Goal: Task Accomplishment & Management: Manage account settings

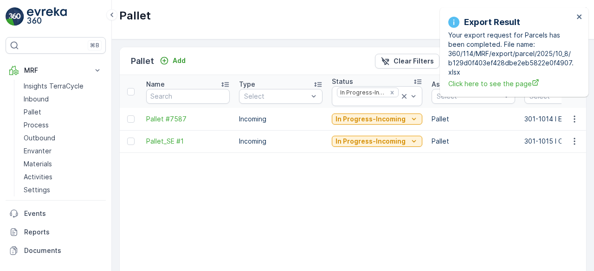
scroll to position [0, 390]
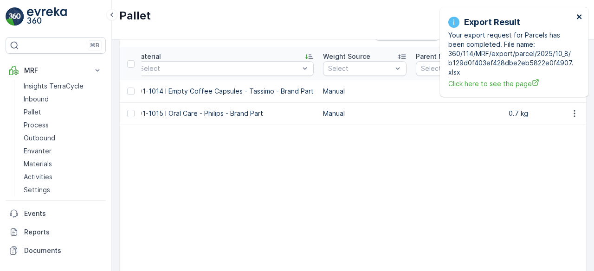
click at [579, 16] on icon "close" at bounding box center [579, 16] width 6 height 7
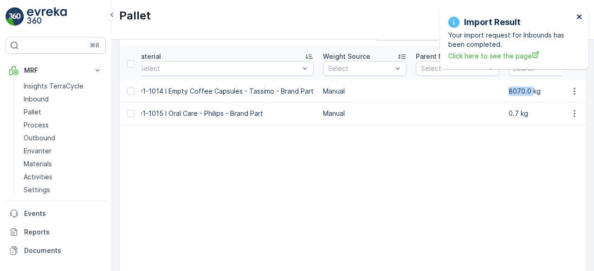
click at [577, 17] on icon "close" at bounding box center [579, 16] width 6 height 7
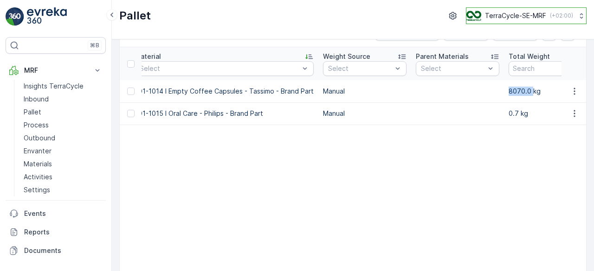
click at [510, 18] on p "TerraCycle-SE-MRF" at bounding box center [515, 15] width 61 height 9
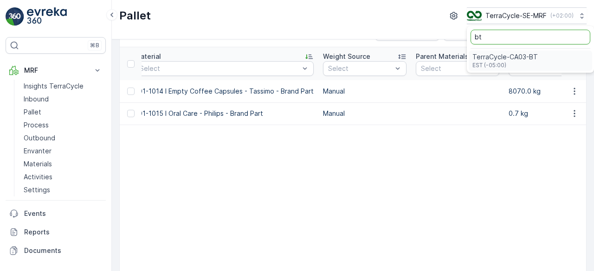
type input "bt"
click at [512, 55] on span "TerraCycle-CA03-BT" at bounding box center [504, 56] width 65 height 9
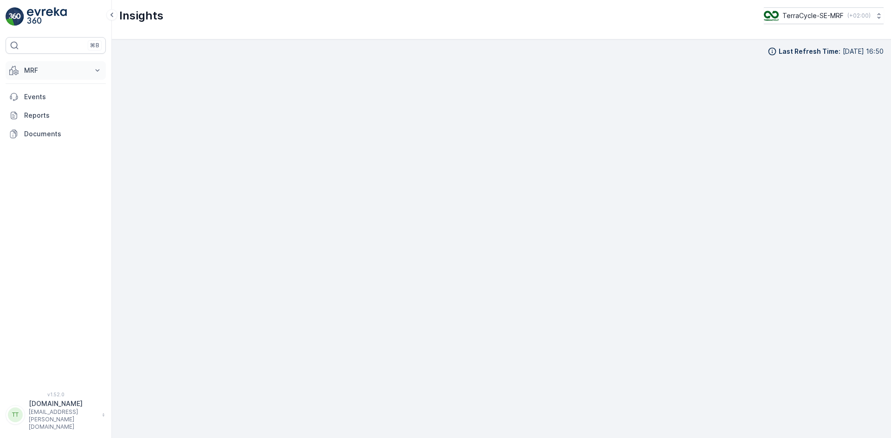
click at [46, 71] on p "MRF" at bounding box center [55, 70] width 63 height 9
click at [41, 95] on p "Inbound" at bounding box center [36, 99] width 25 height 9
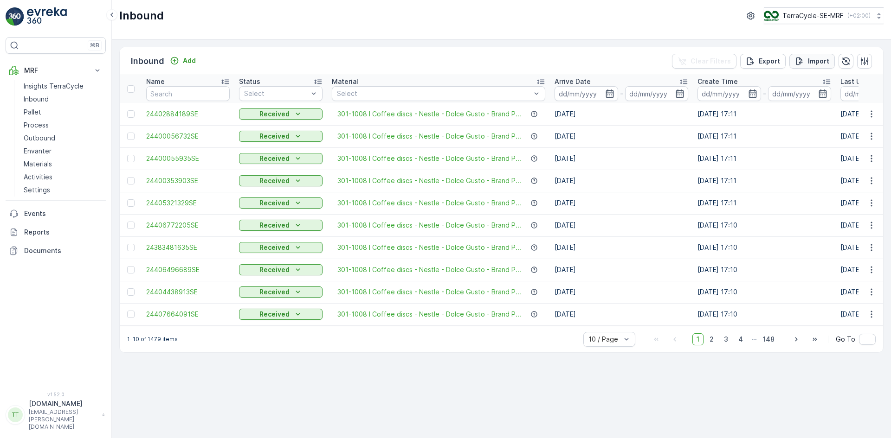
click at [811, 58] on p "Import" at bounding box center [818, 61] width 21 height 9
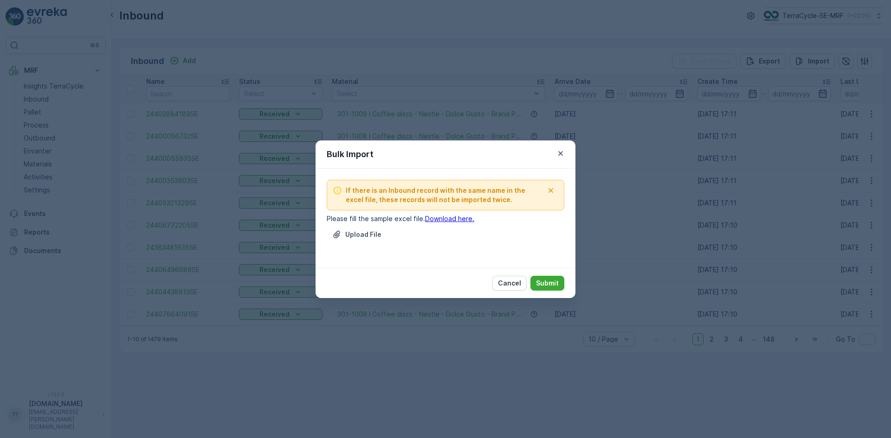
click at [819, 19] on div "Bulk Import If there is an Inbound record with the same name in the excel file,…" at bounding box center [445, 219] width 891 height 438
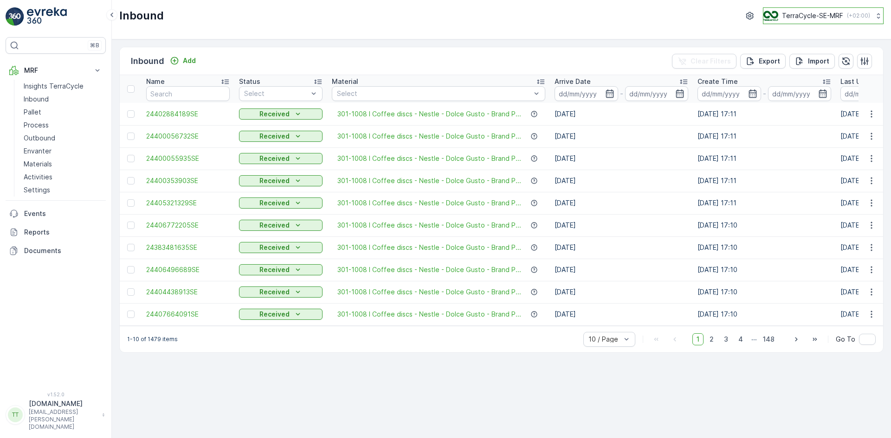
click at [816, 17] on p "TerraCycle-SE-MRF" at bounding box center [812, 15] width 61 height 9
type input "be"
click at [819, 64] on span "Europe/Brussels (+02:00)" at bounding box center [820, 65] width 103 height 7
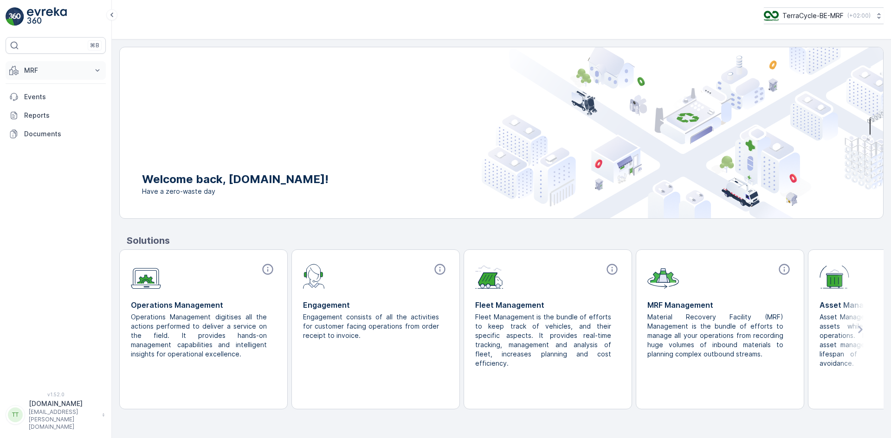
click at [19, 68] on button "MRF" at bounding box center [56, 70] width 100 height 19
click at [35, 100] on p "Inbound" at bounding box center [36, 99] width 25 height 9
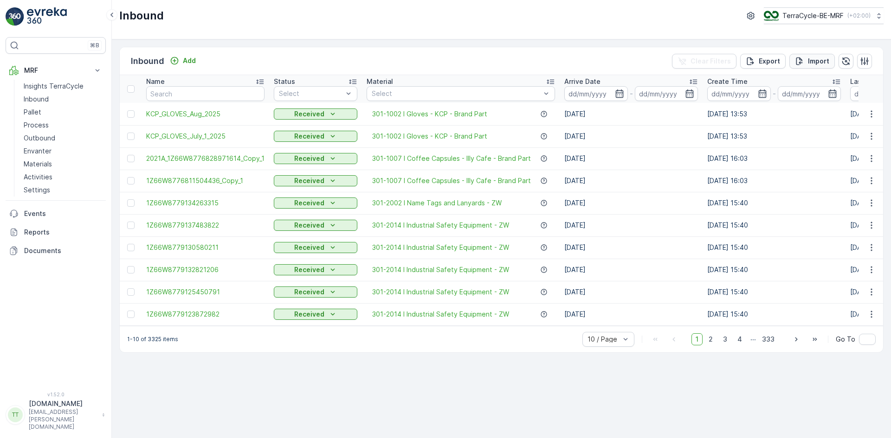
click at [807, 62] on div "Import" at bounding box center [812, 61] width 34 height 9
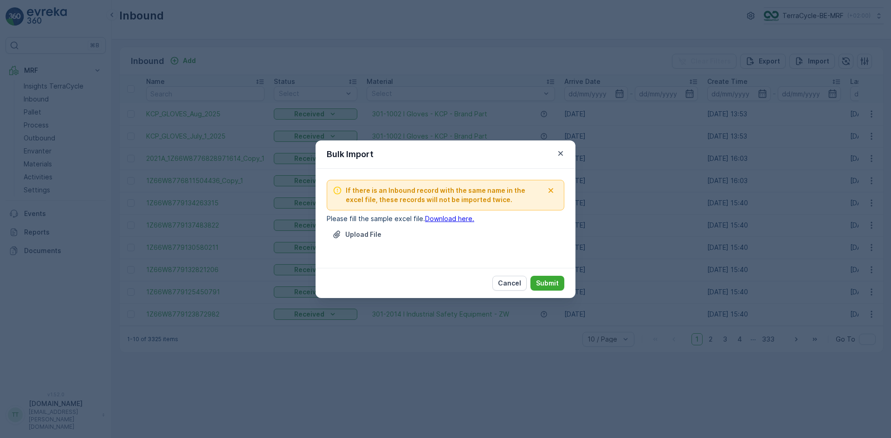
click at [358, 244] on div "Upload File" at bounding box center [446, 240] width 238 height 26
click at [360, 235] on p "Upload File" at bounding box center [363, 234] width 36 height 9
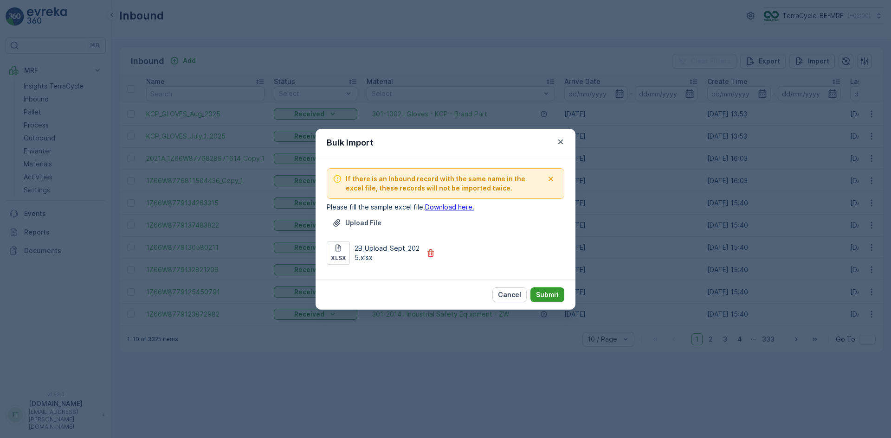
click at [554, 297] on p "Submit" at bounding box center [547, 294] width 23 height 9
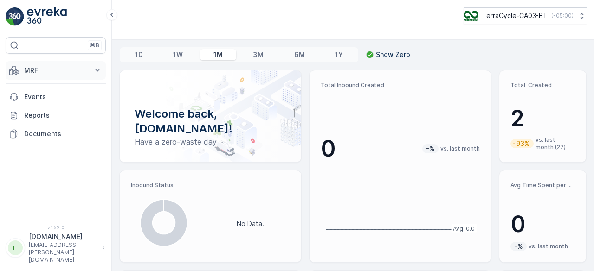
click at [45, 70] on p "MRF" at bounding box center [55, 70] width 63 height 9
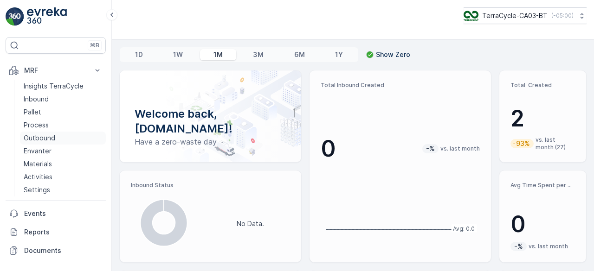
click at [45, 135] on p "Outbound" at bounding box center [40, 138] width 32 height 9
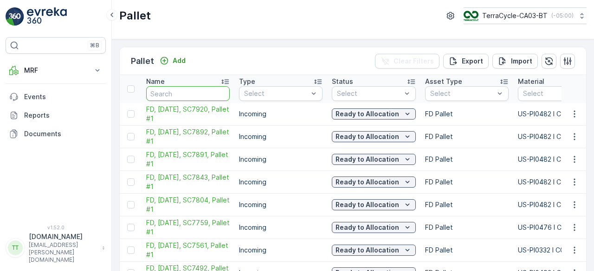
click at [185, 97] on input "text" at bounding box center [188, 93] width 84 height 15
click at [40, 73] on p "MRF" at bounding box center [55, 70] width 63 height 9
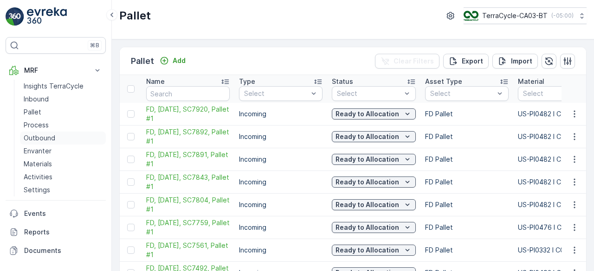
click at [52, 136] on p "Outbound" at bounding box center [40, 138] width 32 height 9
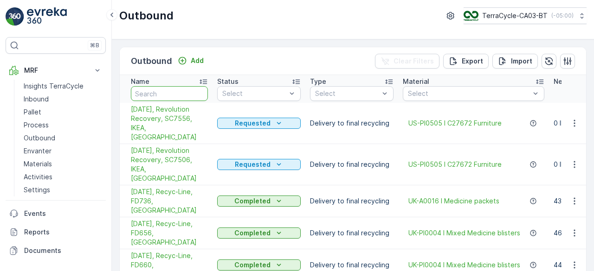
click at [156, 94] on input "text" at bounding box center [169, 93] width 77 height 15
type input "735"
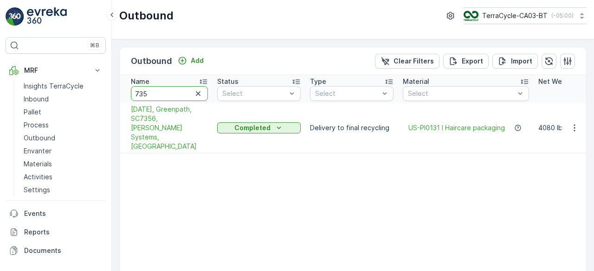
drag, startPoint x: 152, startPoint y: 92, endPoint x: 130, endPoint y: 92, distance: 22.3
click at [130, 92] on th "Name 735" at bounding box center [166, 89] width 93 height 28
type input "uk"
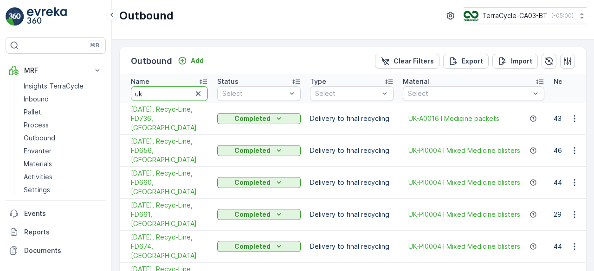
drag, startPoint x: 154, startPoint y: 93, endPoint x: 129, endPoint y: 91, distance: 25.6
click at [129, 91] on th "Name uk" at bounding box center [166, 89] width 93 height 28
type input "fr"
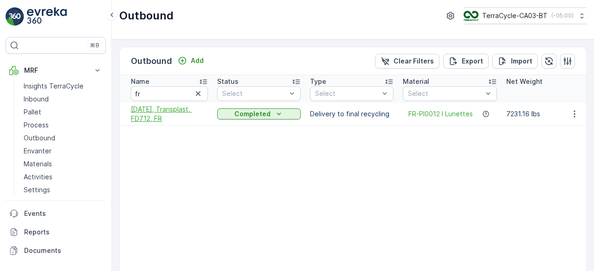
drag, startPoint x: 124, startPoint y: 111, endPoint x: 161, endPoint y: 117, distance: 37.7
click at [161, 117] on td "08/06/2025, Transplast, FD712, FR" at bounding box center [166, 114] width 93 height 23
copy span "08/06/2025, Transplast, FD712, FR"
click at [196, 63] on p "Add" at bounding box center [197, 60] width 13 height 9
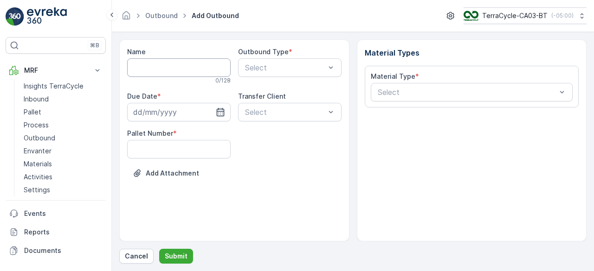
click at [148, 71] on input "Name" at bounding box center [178, 67] width 103 height 19
paste input "08/06/2025, Transplast, FD712, FR"
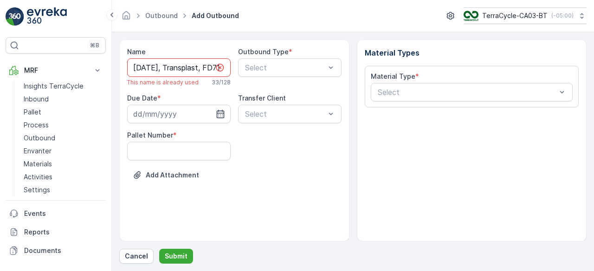
click at [153, 66] on input "08/06/2025, Transplast, FD712, FR" at bounding box center [178, 67] width 103 height 19
click at [150, 65] on input "08/06/2025, Transplast, FD712, FR" at bounding box center [178, 67] width 103 height 19
click at [142, 67] on input "08/16/2025, Transplast, FD712, FR" at bounding box center [178, 67] width 103 height 19
type input "09/16/2025, Transplast, FD712, FR"
click at [166, 113] on input at bounding box center [178, 114] width 103 height 19
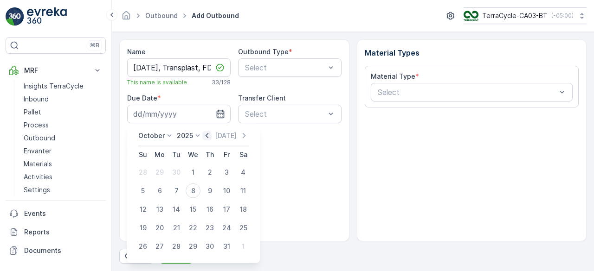
click at [205, 138] on icon "button" at bounding box center [206, 135] width 9 height 9
click at [173, 212] on div "16" at bounding box center [176, 209] width 15 height 15
type input "16.09.2025"
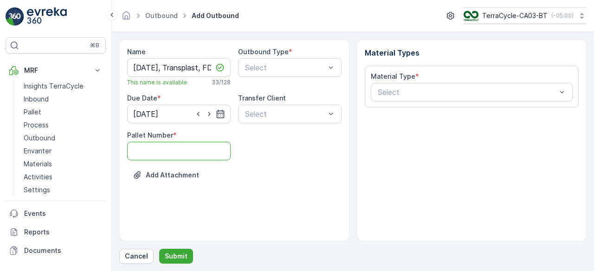
click at [152, 143] on Number "Pallet Number" at bounding box center [178, 151] width 103 height 19
type Number "1"
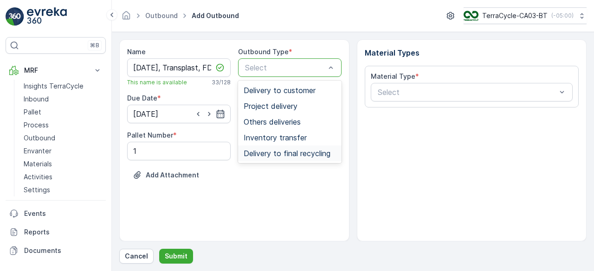
click at [274, 155] on span "Delivery to final recycling" at bounding box center [287, 153] width 87 height 8
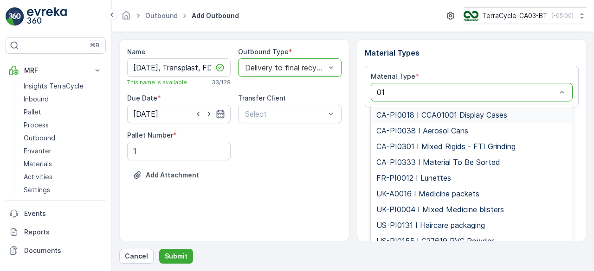
type input "012"
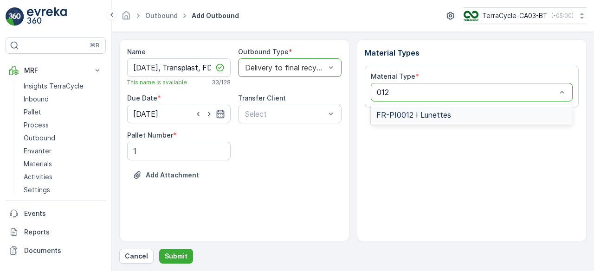
click at [397, 117] on span "FR-PI0012 I Lunettes" at bounding box center [413, 115] width 75 height 8
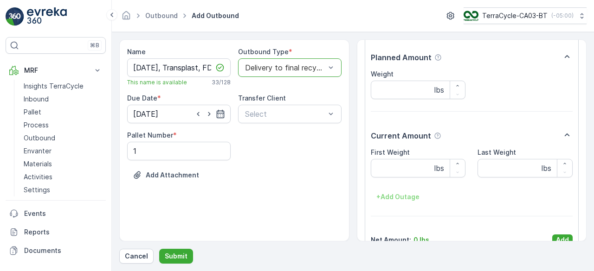
scroll to position [85, 0]
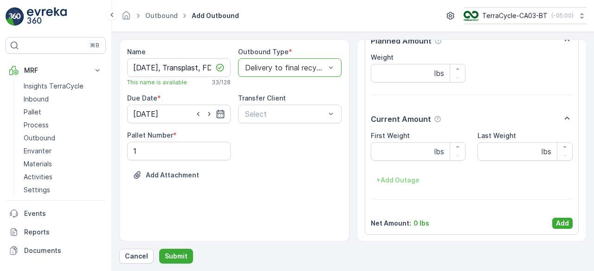
click at [437, 151] on p "lbs" at bounding box center [439, 151] width 10 height 11
click at [561, 222] on p "Add" at bounding box center [562, 223] width 13 height 9
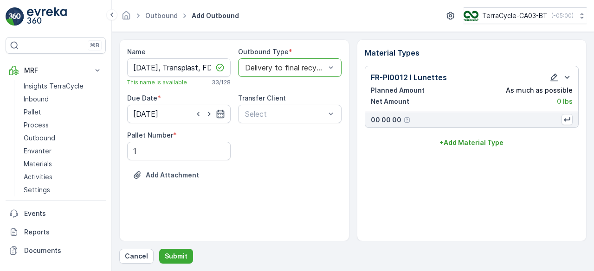
scroll to position [0, 0]
click at [184, 69] on input "09/16/2025, Transplast, FD712, FR" at bounding box center [178, 67] width 103 height 19
click at [190, 65] on input "09/16/2025, Transplast, FD712, FR" at bounding box center [178, 67] width 103 height 19
type input "09/16/2025, Transplast, FD746, FR"
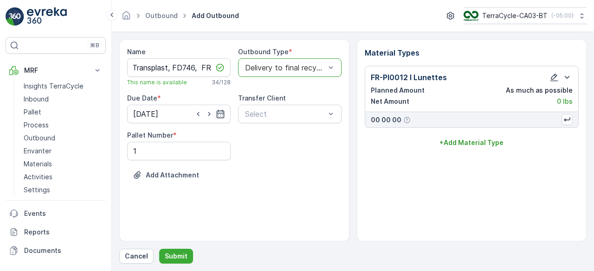
scroll to position [0, 0]
click at [553, 76] on icon "button" at bounding box center [554, 78] width 8 height 8
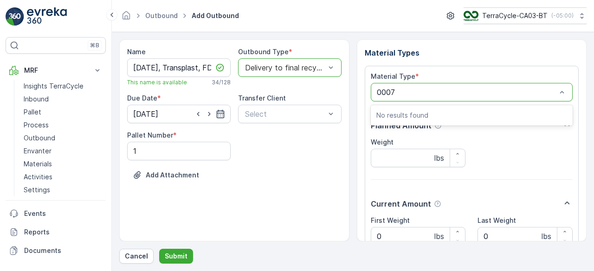
click at [386, 93] on input "0007" at bounding box center [387, 92] width 20 height 8
type input "007"
drag, startPoint x: 393, startPoint y: 91, endPoint x: 372, endPoint y: 91, distance: 21.3
click at [372, 91] on div "FR-PI0012 I Lunettes" at bounding box center [472, 92] width 202 height 19
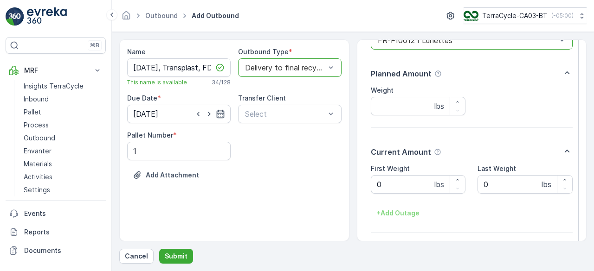
scroll to position [85, 0]
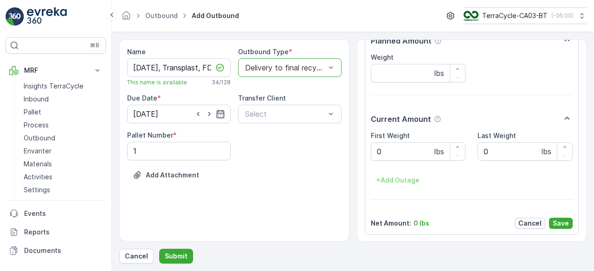
click at [531, 222] on p "Cancel" at bounding box center [529, 223] width 23 height 9
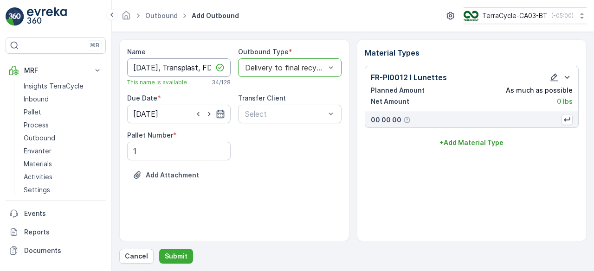
click at [184, 69] on input "09/16/2025, Transplast, FD746, FR" at bounding box center [178, 67] width 103 height 19
click at [127, 259] on p "Cancel" at bounding box center [136, 256] width 23 height 9
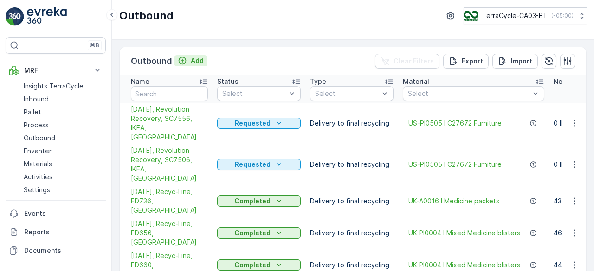
click at [196, 57] on p "Add" at bounding box center [197, 60] width 13 height 9
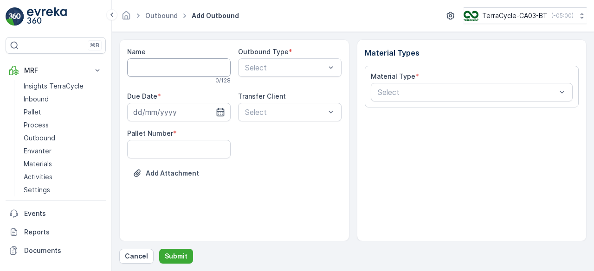
click at [184, 65] on input "Name" at bounding box center [178, 67] width 103 height 19
paste input "09/16/2025, Transplast, FD746, FR"
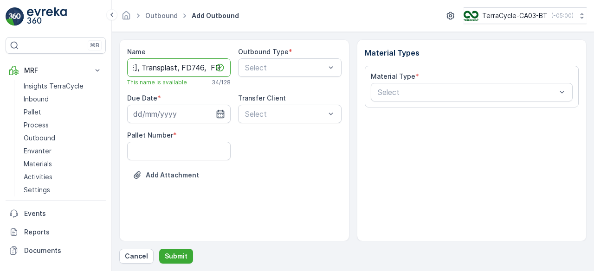
click at [210, 66] on input "09/16/2025, Transplast, FD746, FR" at bounding box center [178, 67] width 103 height 19
click at [167, 68] on input "09/16/2025, Transplast, FD746, FR" at bounding box center [178, 67] width 103 height 19
type input "09/16/2025, Transplast, FD746, Krys, FR"
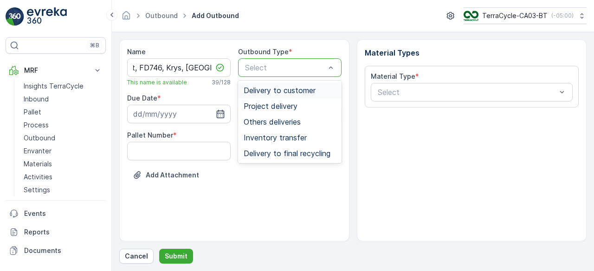
scroll to position [0, 0]
click at [304, 155] on span "Delivery to final recycling" at bounding box center [287, 153] width 87 height 8
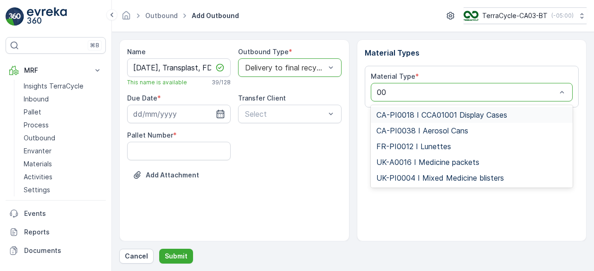
type input "007"
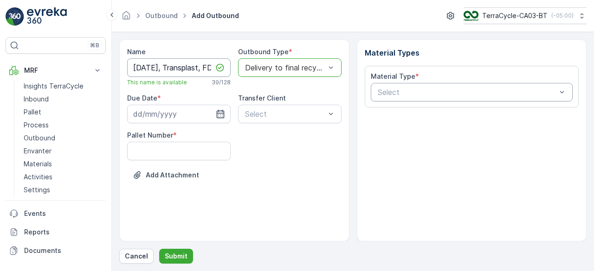
click at [160, 71] on input "[DATE], Transplast, FD746, Krys, [GEOGRAPHIC_DATA]" at bounding box center [178, 67] width 103 height 19
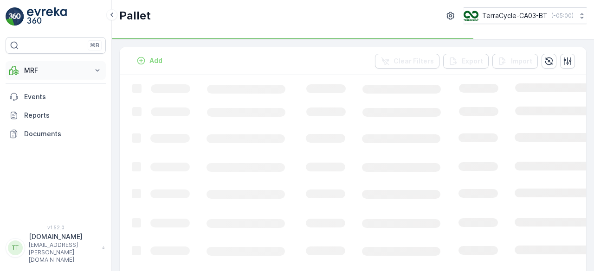
click at [36, 63] on button "MRF" at bounding box center [56, 70] width 100 height 19
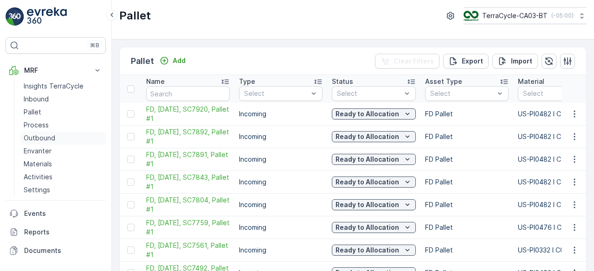
click at [53, 140] on p "Outbound" at bounding box center [40, 138] width 32 height 9
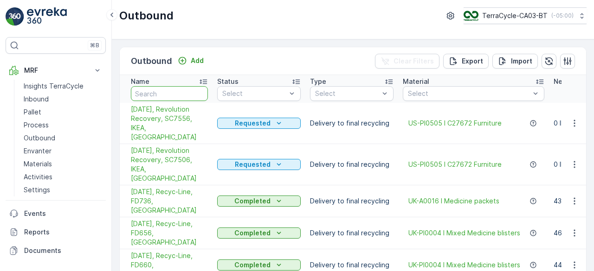
click at [166, 90] on input "text" at bounding box center [169, 93] width 77 height 15
type input "712"
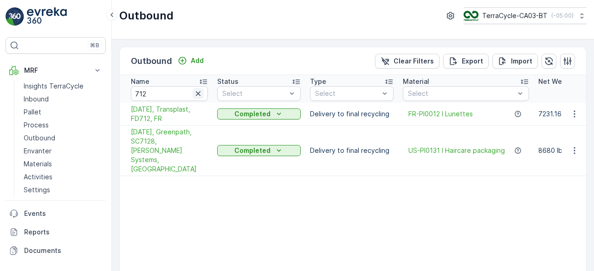
click at [197, 90] on icon "button" at bounding box center [197, 93] width 9 height 9
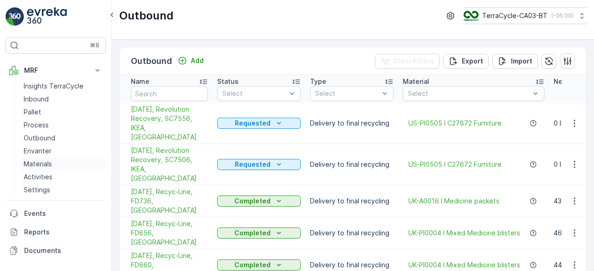
click at [42, 160] on p "Materials" at bounding box center [38, 164] width 28 height 9
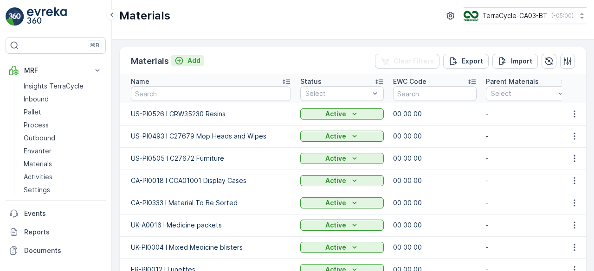
click at [187, 65] on button "Add" at bounding box center [187, 60] width 33 height 11
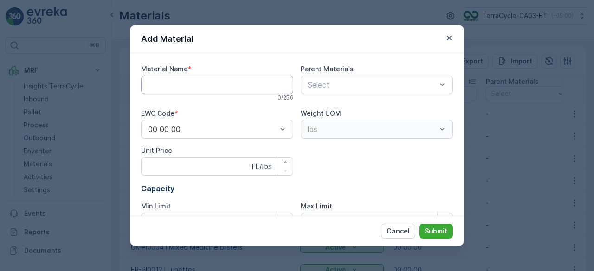
click at [187, 86] on Name "Material Name" at bounding box center [217, 85] width 152 height 19
paste Name "FR-PI0007 I Emballage Lentilles de Contact"
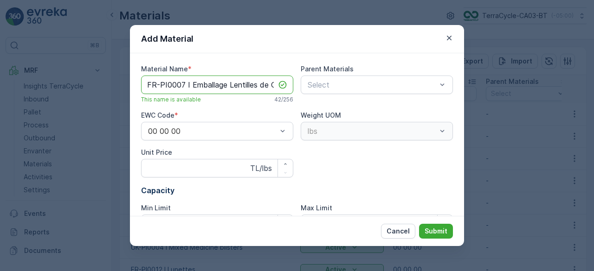
type Name "FR-PI0007 I Emballage Lentilles de Contact"
click at [441, 234] on p "Submit" at bounding box center [436, 231] width 23 height 9
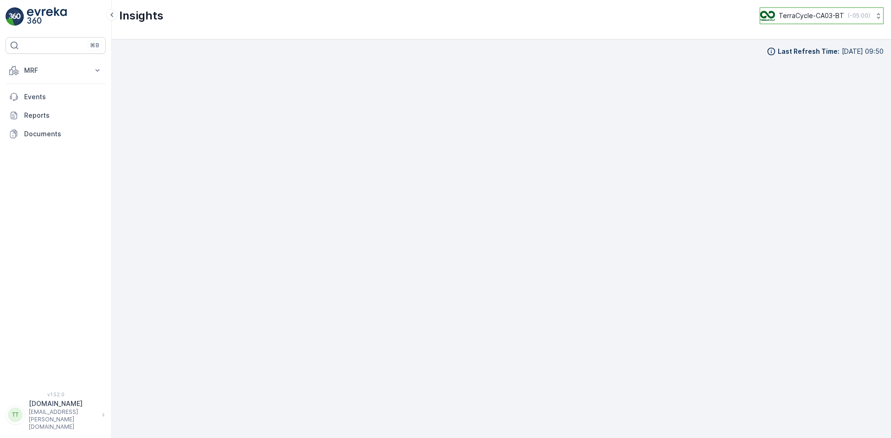
click at [822, 15] on p "TerraCycle-CA03-BT" at bounding box center [811, 15] width 65 height 9
type input "fr"
click at [805, 52] on div "TerraCycle- FR02 -MRF Europe/[GEOGRAPHIC_DATA] (+02:00)" at bounding box center [825, 61] width 127 height 20
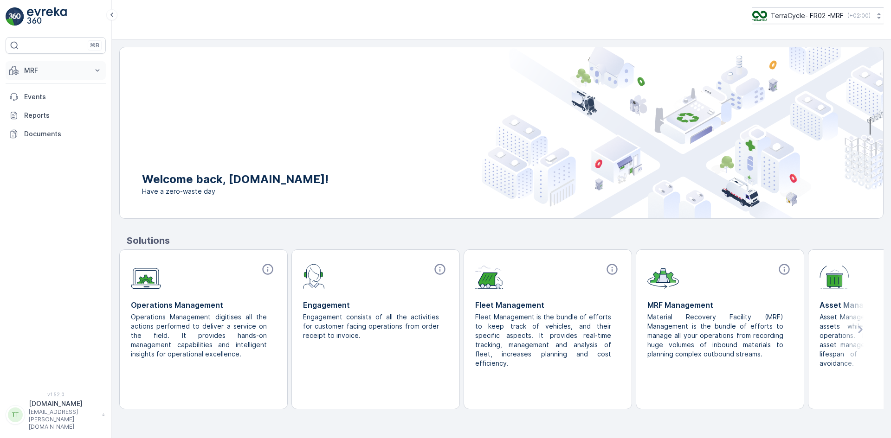
click at [39, 69] on p "MRF" at bounding box center [55, 70] width 63 height 9
click at [52, 141] on p "Expédition" at bounding box center [40, 138] width 33 height 9
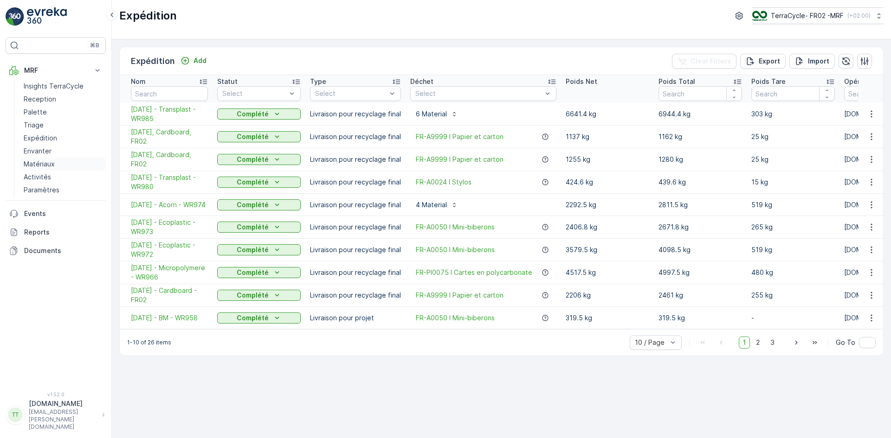
click at [47, 161] on p "Matériaux" at bounding box center [39, 164] width 31 height 9
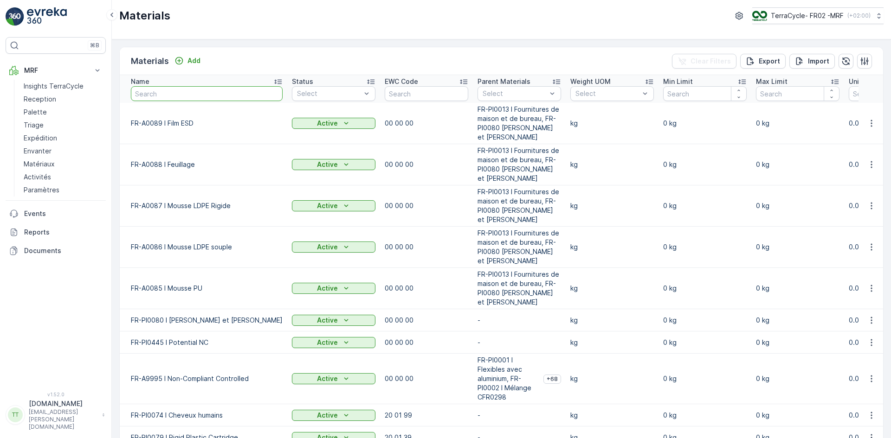
click at [190, 87] on input "text" at bounding box center [207, 93] width 152 height 15
type input "0007"
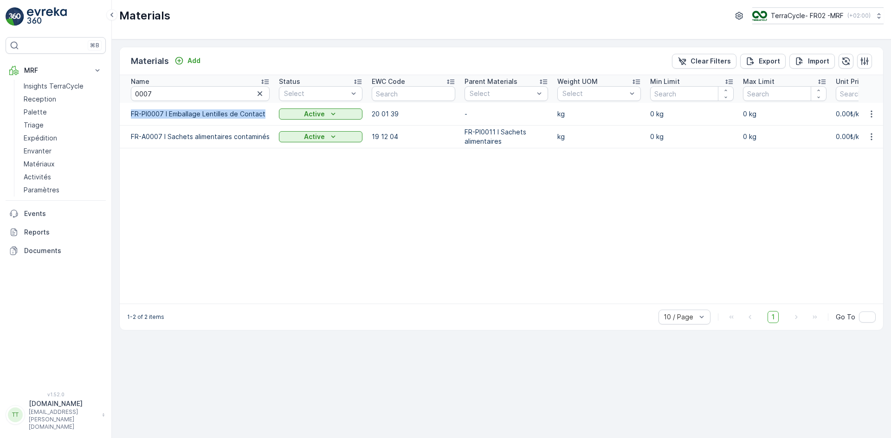
drag, startPoint x: 131, startPoint y: 113, endPoint x: 267, endPoint y: 119, distance: 136.1
click at [267, 119] on td "FR-PI0007 I Emballage Lentilles de Contact" at bounding box center [197, 114] width 155 height 22
copy p "FR-PI0007 I Emballage Lentilles de Contact"
drag, startPoint x: 158, startPoint y: 95, endPoint x: 119, endPoint y: 95, distance: 39.4
click at [120, 95] on th "Name 0007" at bounding box center [197, 89] width 155 height 28
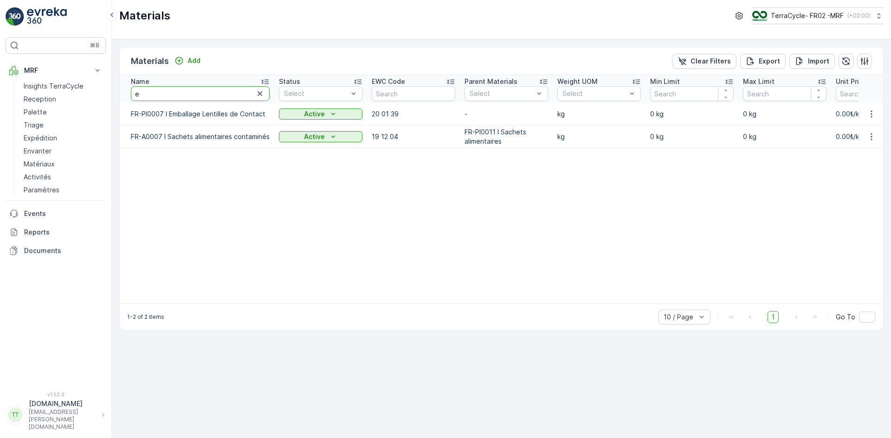
type input "ee"
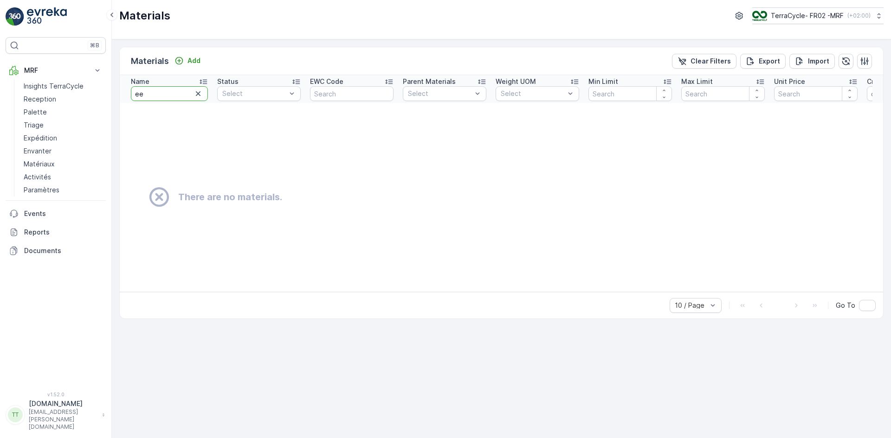
click at [138, 94] on input "ee" at bounding box center [169, 93] width 77 height 15
type input "eye"
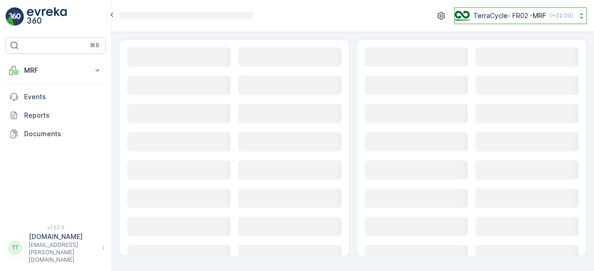
click at [514, 15] on p "TerraCycle- FR02 -MRF" at bounding box center [509, 15] width 73 height 9
type input "bt"
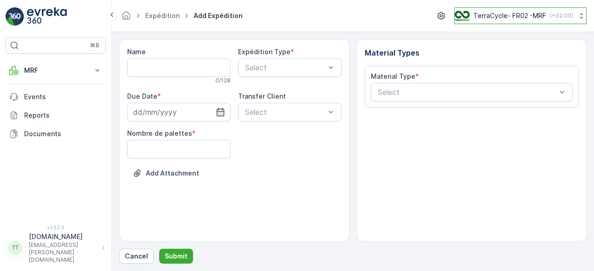
click at [516, 16] on p "TerraCycle- FR02 -MRF" at bounding box center [509, 15] width 73 height 9
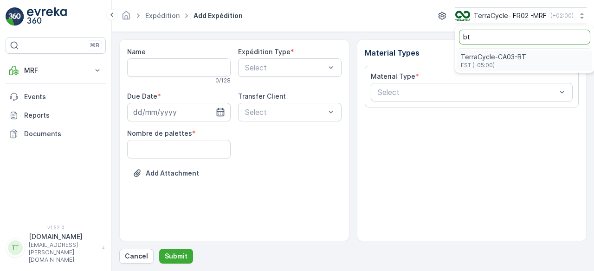
type input "bt"
click at [508, 59] on span "TerraCycle-CA03-BT" at bounding box center [493, 56] width 65 height 9
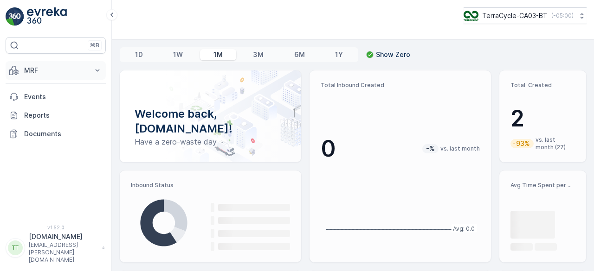
click at [38, 66] on p "MRF" at bounding box center [55, 70] width 63 height 9
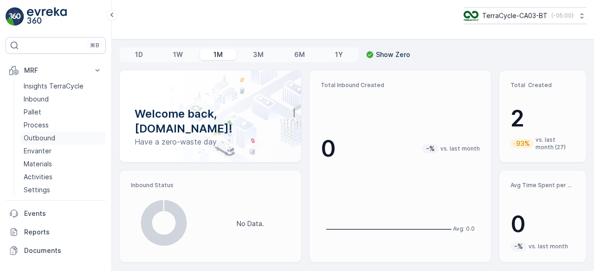
click at [53, 139] on p "Outbound" at bounding box center [40, 138] width 32 height 9
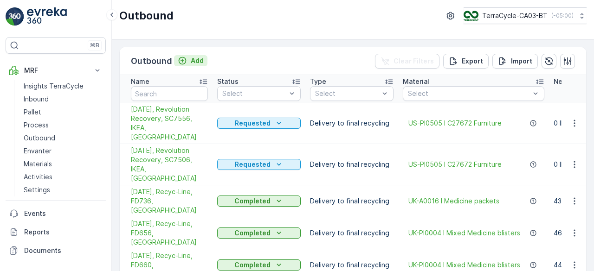
click at [195, 61] on p "Add" at bounding box center [197, 60] width 13 height 9
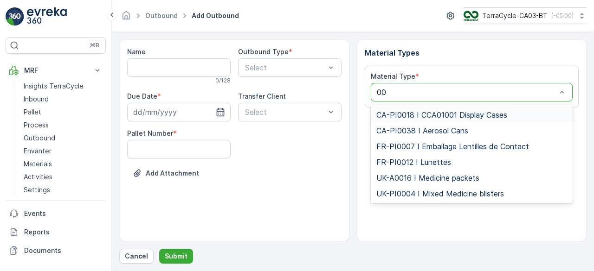
type input "007"
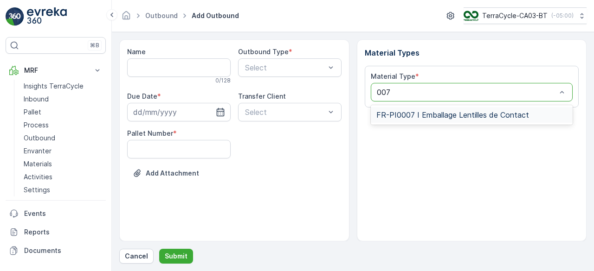
click at [419, 115] on span "FR-PI0007 I Emballage Lentilles de Contact" at bounding box center [452, 115] width 153 height 8
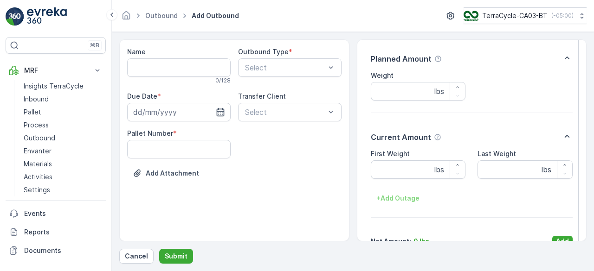
scroll to position [85, 0]
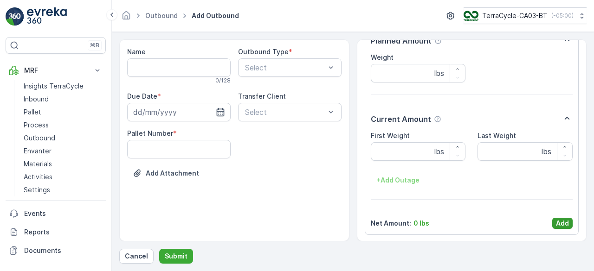
click at [565, 223] on p "Add" at bounding box center [562, 223] width 13 height 9
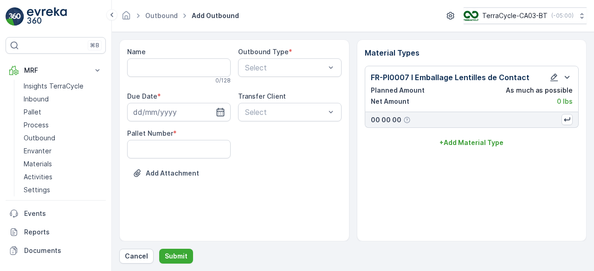
scroll to position [0, 0]
click at [153, 72] on input "Name" at bounding box center [178, 67] width 103 height 19
paste input "09/16/2025, Transplast, FD746, Krys, FR"
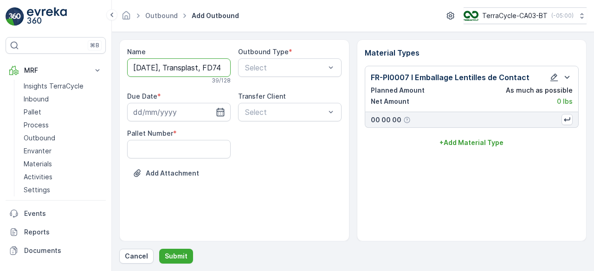
scroll to position [0, 53]
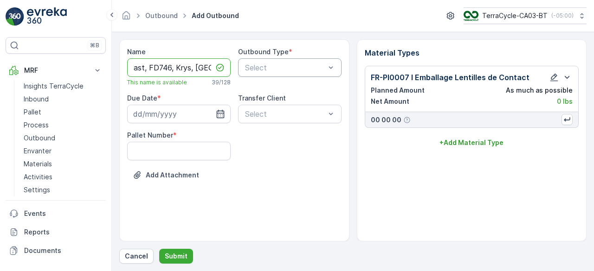
type input "[DATE], Transplast, FD746, Krys, [GEOGRAPHIC_DATA]"
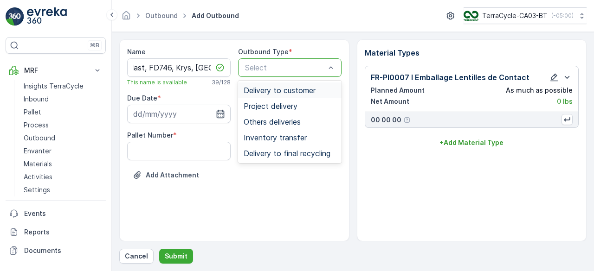
scroll to position [0, 0]
click at [292, 155] on span "Delivery to final recycling" at bounding box center [287, 153] width 87 height 8
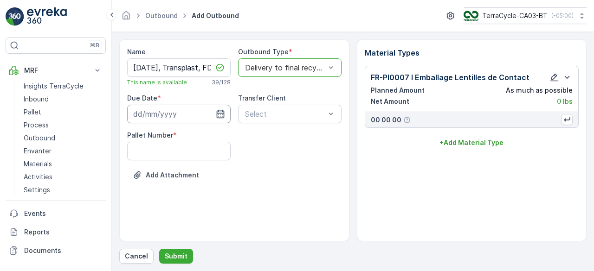
click at [156, 113] on input at bounding box center [178, 114] width 103 height 19
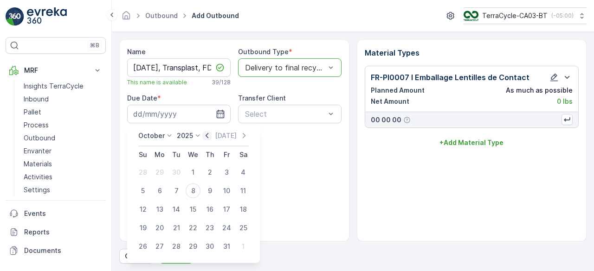
click at [212, 135] on icon "button" at bounding box center [206, 135] width 9 height 9
click at [179, 205] on div "16" at bounding box center [176, 209] width 15 height 15
type input "16.09.2025"
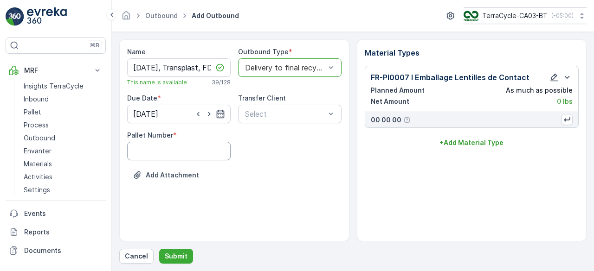
click at [152, 149] on Number "Pallet Number" at bounding box center [178, 151] width 103 height 19
type Number "1"
click at [296, 170] on div "Add Attachment" at bounding box center [234, 181] width 214 height 26
click at [186, 256] on button "Submit" at bounding box center [176, 256] width 34 height 15
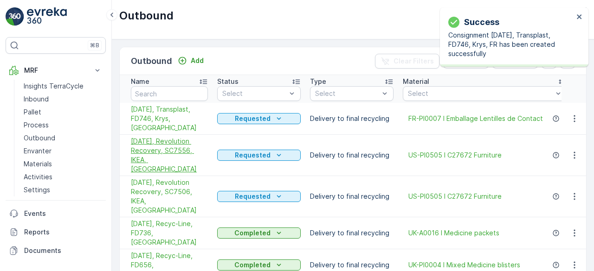
scroll to position [46, 0]
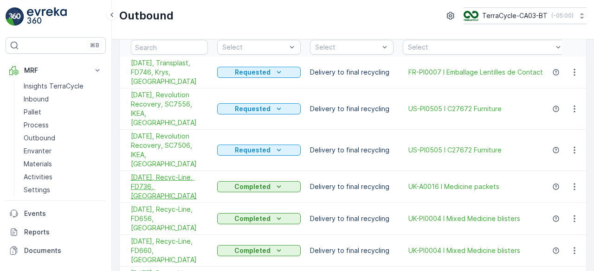
click at [152, 173] on span "[DATE], Recyc-Line, FD736, [GEOGRAPHIC_DATA]" at bounding box center [169, 187] width 77 height 28
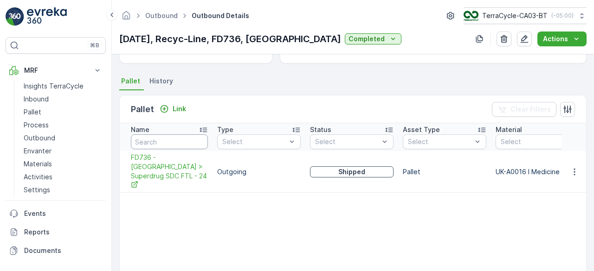
scroll to position [186, 0]
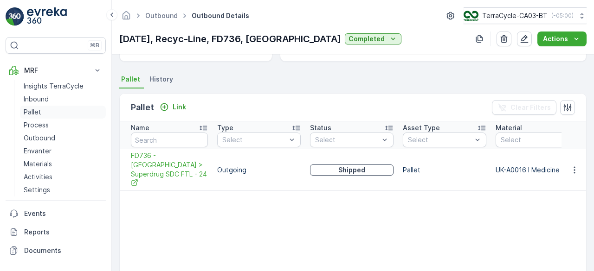
click at [45, 111] on link "Pallet" at bounding box center [63, 112] width 86 height 13
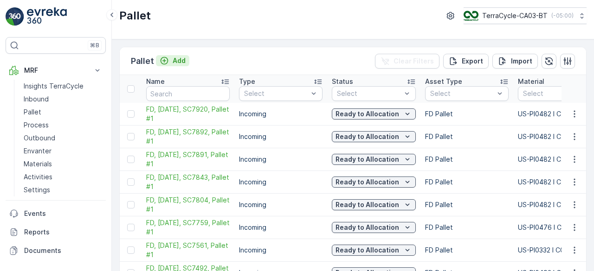
click at [179, 58] on p "Add" at bounding box center [179, 60] width 13 height 9
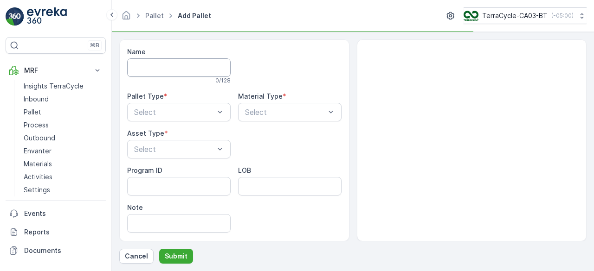
click at [180, 66] on input "Name" at bounding box center [178, 67] width 103 height 19
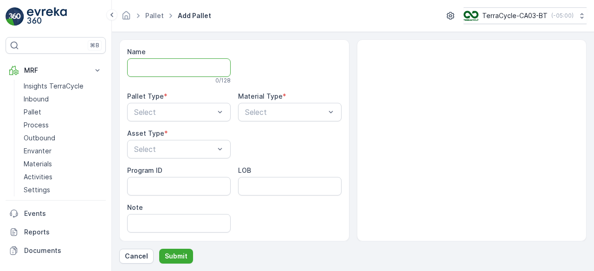
paste input "FD746 - FR > Transplast - Krys FTL"
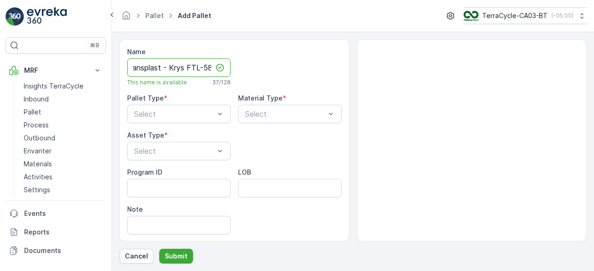
scroll to position [0, 58]
type input "FD746 - FR > Transplast - Krys FTL-58"
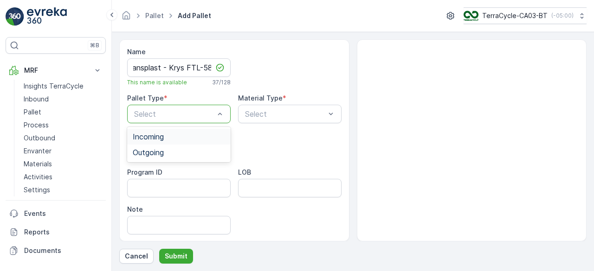
click at [155, 105] on div "Select" at bounding box center [178, 114] width 103 height 19
click at [162, 157] on div "Outgoing" at bounding box center [178, 153] width 103 height 16
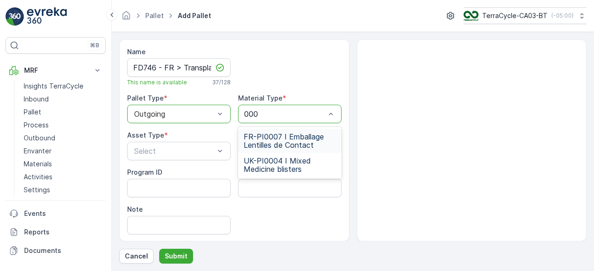
type input "0007"
click at [269, 133] on span "FR-PI0007 I Emballage Lentilles de Contact" at bounding box center [290, 141] width 92 height 17
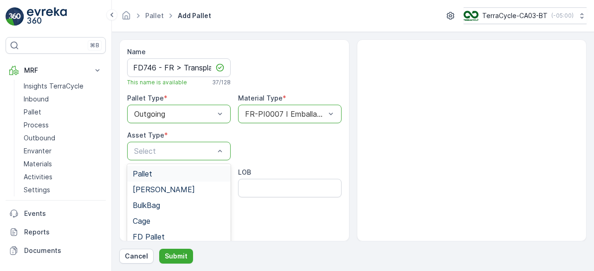
click at [155, 167] on div "Pallet" at bounding box center [178, 174] width 103 height 16
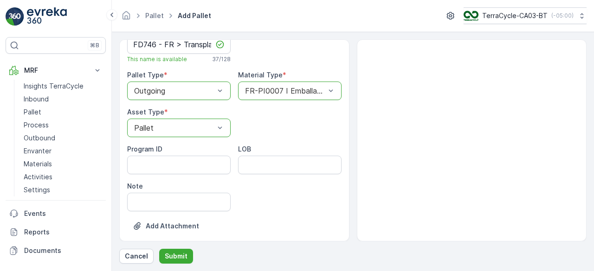
scroll to position [33, 0]
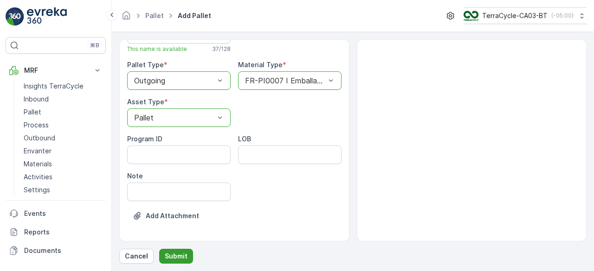
click at [180, 256] on p "Submit" at bounding box center [176, 256] width 23 height 9
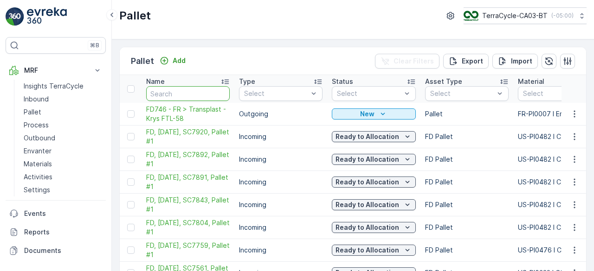
click at [164, 90] on input "text" at bounding box center [188, 93] width 84 height 15
type input "712"
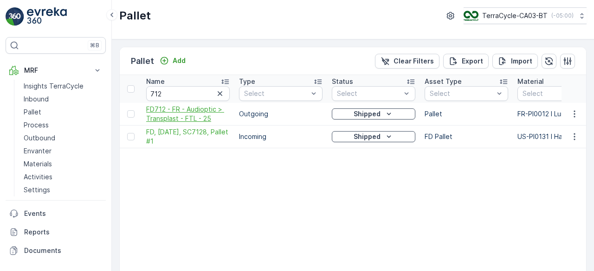
click at [183, 115] on span "FD712 - FR - Audioptic > Transplast - FTL - 25" at bounding box center [188, 114] width 84 height 19
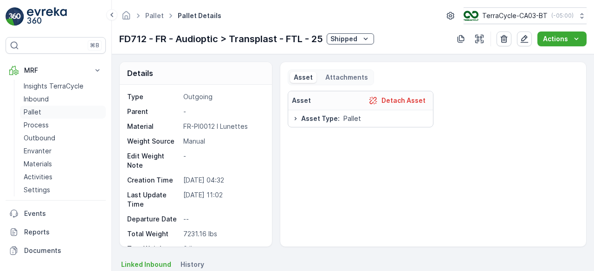
click at [44, 109] on link "Pallet" at bounding box center [63, 112] width 86 height 13
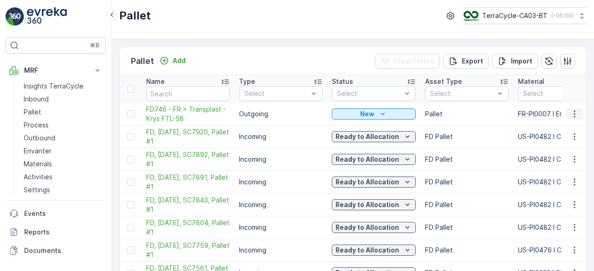
click at [575, 115] on icon "button" at bounding box center [574, 113] width 9 height 9
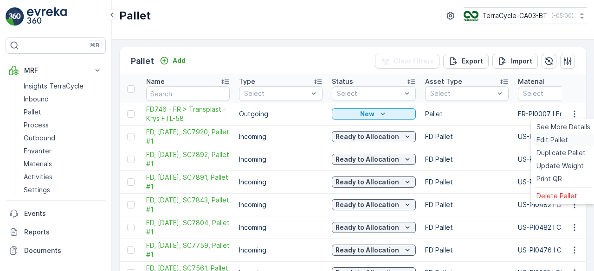
click at [555, 139] on span "Edit Pallet" at bounding box center [552, 139] width 32 height 9
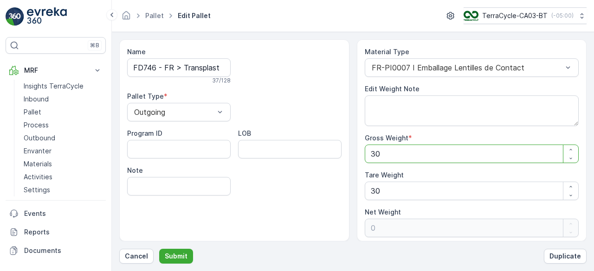
drag, startPoint x: 405, startPoint y: 157, endPoint x: 344, endPoint y: 156, distance: 60.3
click at [344, 156] on div "Name FD746 - FR > Transplast - Krys FTL-58 37 / 128 Pallet Type * Outgoing Prog…" at bounding box center [352, 140] width 467 height 202
paste Weight "12742.72"
type Weight "12742.72"
type Weight "12712.72"
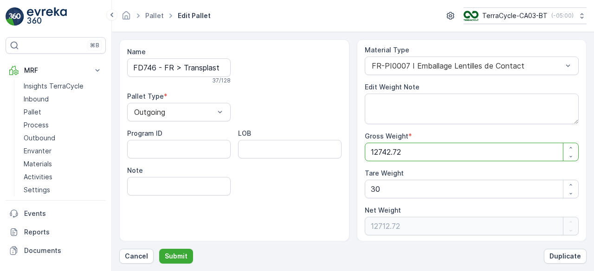
scroll to position [2, 0]
type Weight "12742.72"
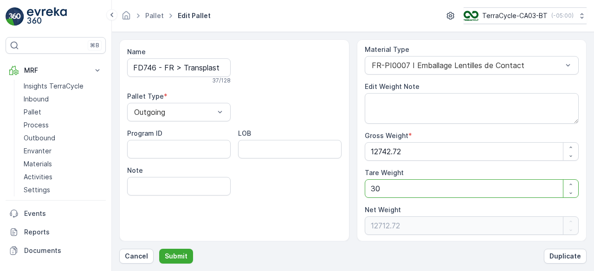
drag, startPoint x: 385, startPoint y: 190, endPoint x: 355, endPoint y: 190, distance: 30.2
click at [355, 190] on div "Name FD746 - FR > Transplast - Krys FTL-58 37 / 128 Pallet Type * Outgoing Prog…" at bounding box center [352, 140] width 467 height 202
type Weight "0"
type Weight "12742.72"
type Weight "0"
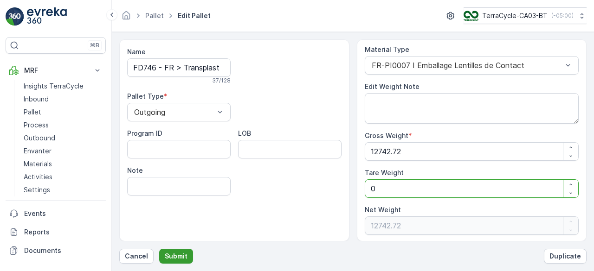
click at [180, 258] on p "Submit" at bounding box center [176, 256] width 23 height 9
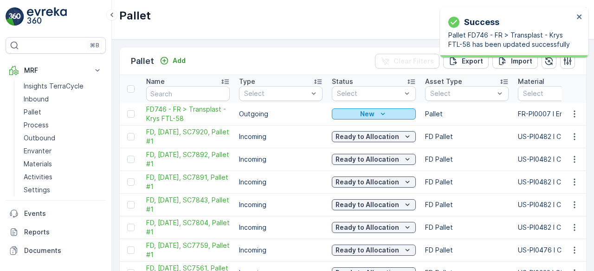
click at [366, 112] on p "New" at bounding box center [367, 113] width 14 height 9
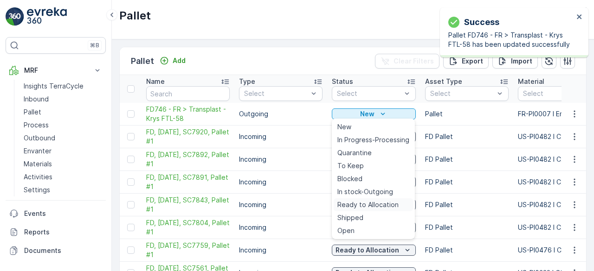
click at [371, 203] on span "Ready to Allocation" at bounding box center [367, 204] width 61 height 9
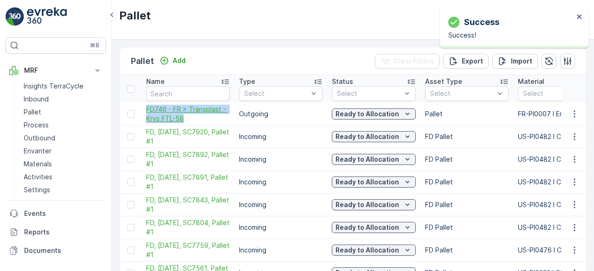
drag, startPoint x: 141, startPoint y: 106, endPoint x: 183, endPoint y: 119, distance: 43.7
copy span "FD746 - FR > Transplast - Krys FTL-58"
click at [45, 139] on p "Outbound" at bounding box center [40, 138] width 32 height 9
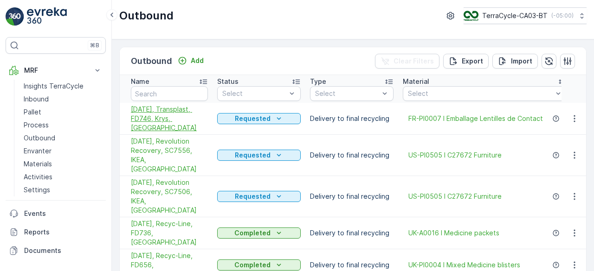
click at [163, 119] on span "09/16/2025, Transplast, FD746, Krys, FR" at bounding box center [169, 119] width 77 height 28
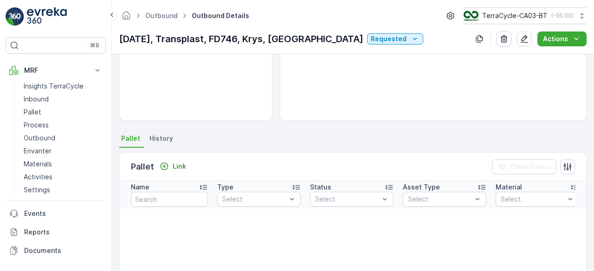
scroll to position [232, 0]
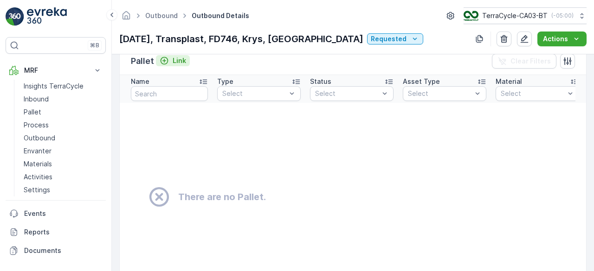
click at [179, 62] on p "Link" at bounding box center [179, 60] width 13 height 9
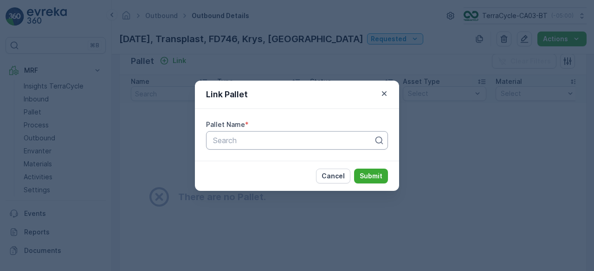
click at [225, 143] on div at bounding box center [293, 140] width 162 height 8
paste input "FD746 - FR > Transplast - Krys FTL-58"
type input "FD746 - FR > Transplast - Krys FTL-58"
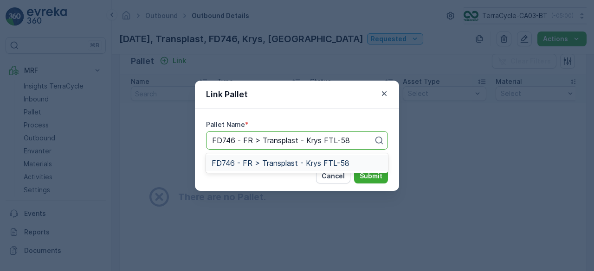
click at [239, 163] on span "FD746 - FR > Transplast - Krys FTL-58" at bounding box center [281, 163] width 138 height 8
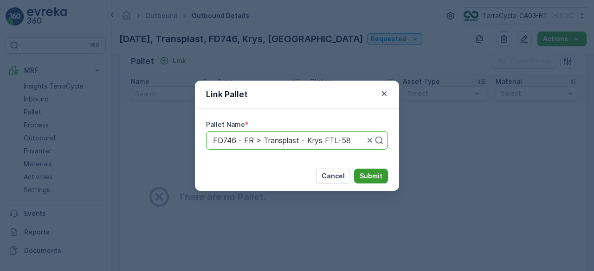
click at [372, 174] on p "Submit" at bounding box center [371, 176] width 23 height 9
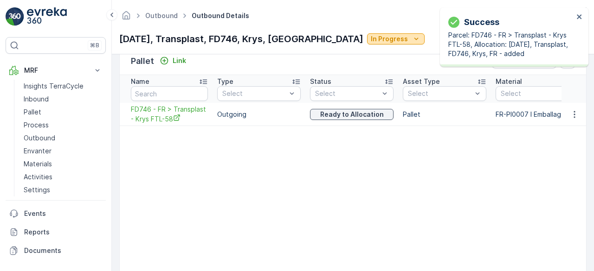
click at [371, 37] on p "In Progress" at bounding box center [389, 38] width 37 height 9
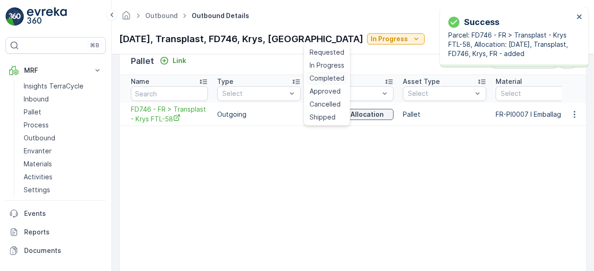
click at [333, 75] on span "Completed" at bounding box center [326, 78] width 35 height 9
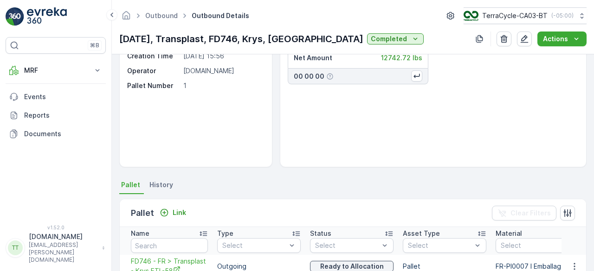
scroll to position [232, 0]
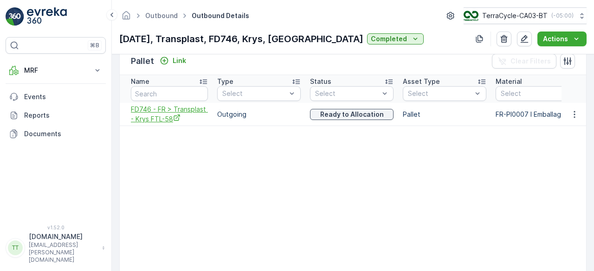
click at [174, 118] on icon "FD746 - FR > Transplast - Krys FTL-58" at bounding box center [176, 117] width 7 height 7
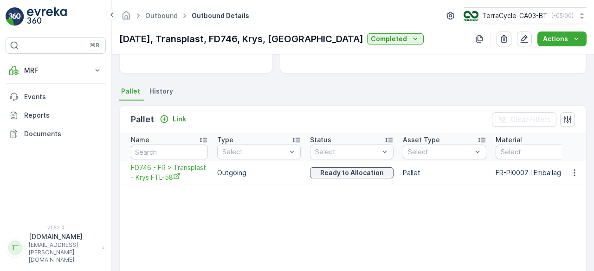
scroll to position [0, 0]
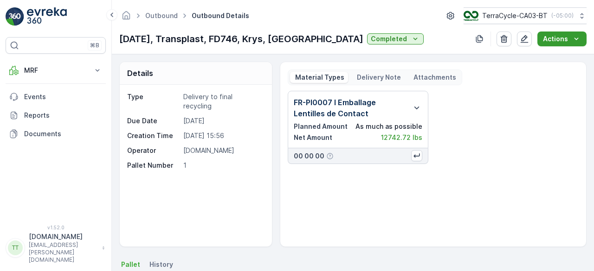
click at [557, 40] on p "Actions" at bounding box center [555, 38] width 25 height 9
click at [552, 58] on span "Create Delivery Note" at bounding box center [557, 56] width 67 height 9
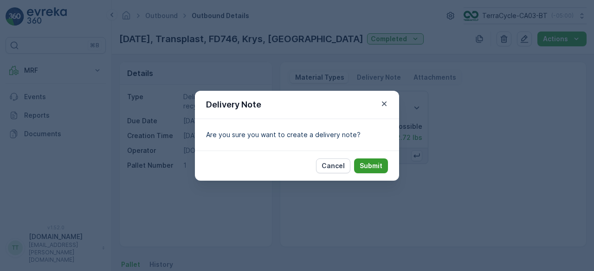
click at [372, 166] on p "Submit" at bounding box center [371, 165] width 23 height 9
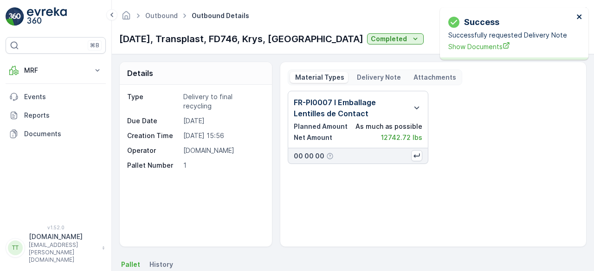
click at [578, 18] on icon "close" at bounding box center [579, 16] width 5 height 5
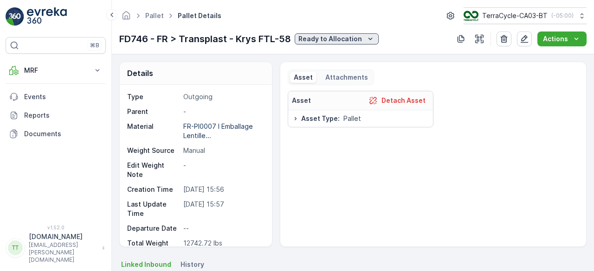
click at [345, 38] on p "Ready to Allocation" at bounding box center [330, 38] width 64 height 9
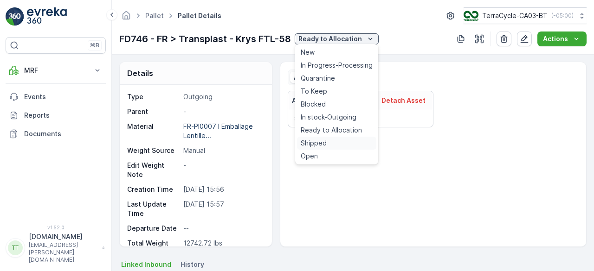
click at [324, 140] on span "Shipped" at bounding box center [314, 143] width 26 height 9
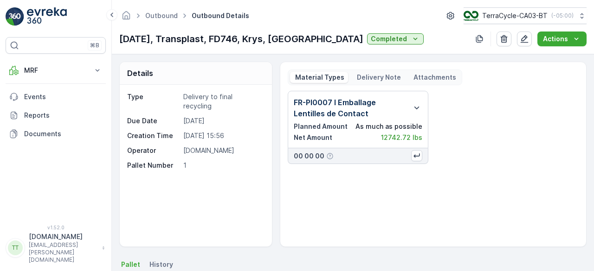
click at [367, 75] on p "Delivery Note" at bounding box center [377, 77] width 45 height 9
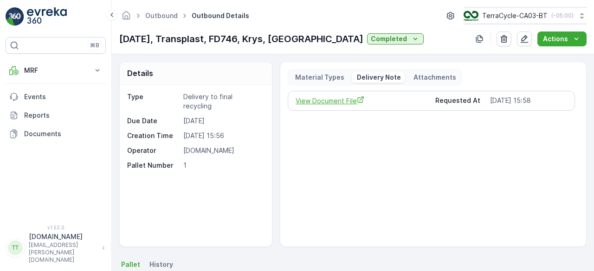
click at [346, 103] on span "View Document File" at bounding box center [362, 101] width 132 height 10
click at [153, 14] on link "Outbound" at bounding box center [161, 16] width 32 height 8
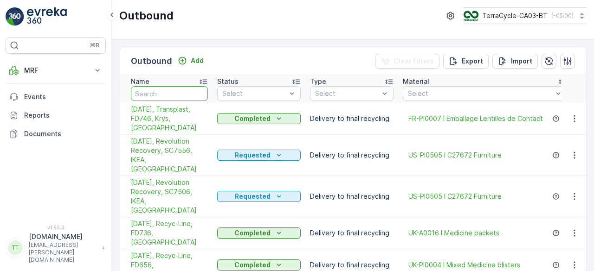
click at [176, 89] on input "text" at bounding box center [169, 93] width 77 height 15
type input "727"
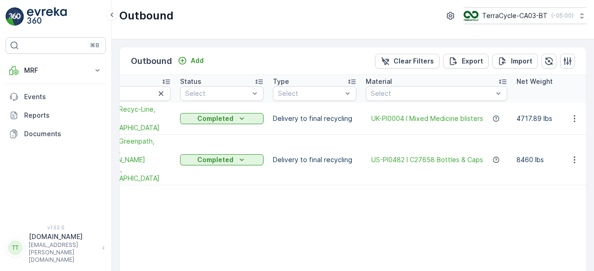
scroll to position [0, 93]
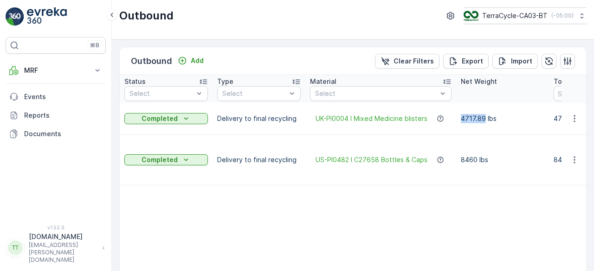
drag, startPoint x: 457, startPoint y: 115, endPoint x: 482, endPoint y: 114, distance: 25.6
click at [482, 114] on td "4717.89 lbs" at bounding box center [502, 119] width 93 height 32
copy p "4717.89"
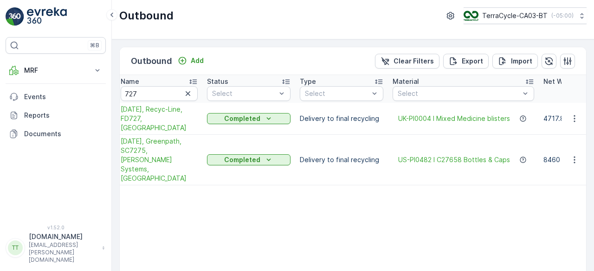
scroll to position [0, 0]
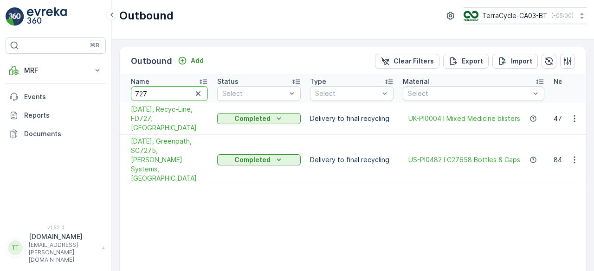
drag, startPoint x: 167, startPoint y: 94, endPoint x: 178, endPoint y: 92, distance: 11.7
click at [178, 92] on input "727" at bounding box center [169, 93] width 77 height 15
type input "736"
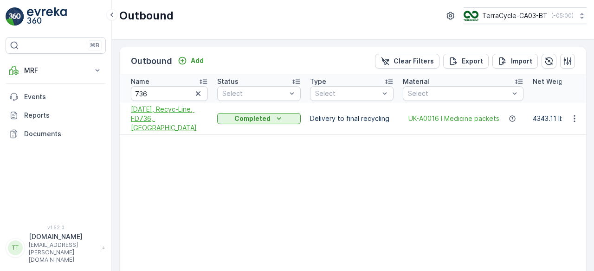
click at [151, 119] on span "[DATE], Recyc-Line, FD736, [GEOGRAPHIC_DATA]" at bounding box center [169, 119] width 77 height 28
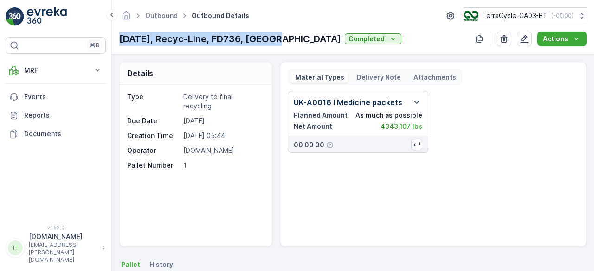
drag, startPoint x: 120, startPoint y: 42, endPoint x: 278, endPoint y: 43, distance: 158.7
click at [278, 43] on p "08/28/2025, Recyc-Line, FD736, UK" at bounding box center [230, 39] width 222 height 14
copy p "08/28/2025, Recyc-Line, FD736, UK"
click at [160, 14] on link "Outbound" at bounding box center [161, 16] width 32 height 8
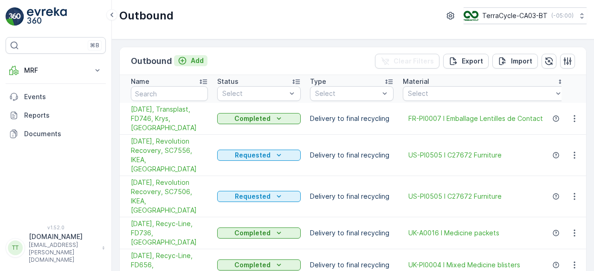
click at [198, 60] on p "Add" at bounding box center [197, 60] width 13 height 9
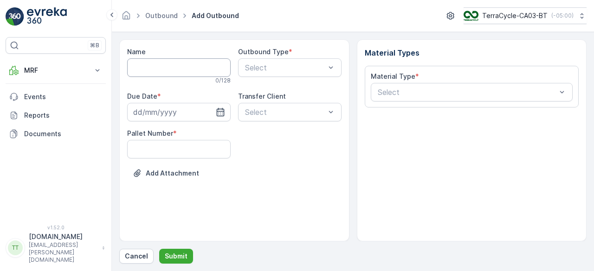
click at [170, 66] on input "Name" at bounding box center [178, 67] width 103 height 19
paste input "08/28/2025, Recyc-Line, FD736, UK"
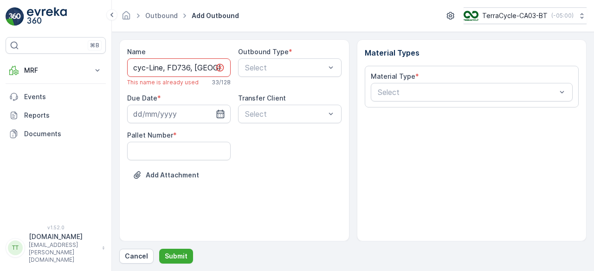
click at [203, 67] on input "08/28/2025, Recyc-Line, FD736, UK" at bounding box center [178, 67] width 103 height 19
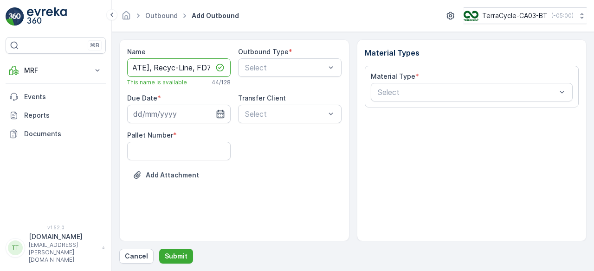
scroll to position [0, 4]
type input "09/04/2025, Recyc-Line, FD743, Superdrug, UK"
click at [158, 105] on input at bounding box center [178, 114] width 103 height 19
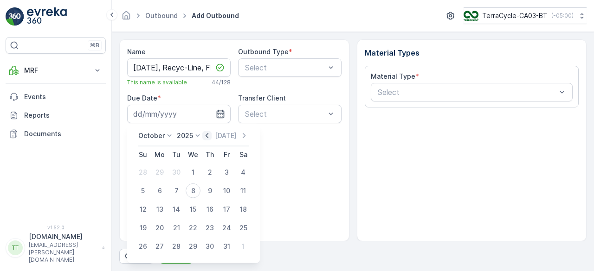
click at [206, 135] on icon "button" at bounding box center [206, 135] width 9 height 9
click at [172, 189] on div "9" at bounding box center [176, 191] width 15 height 15
type input "09.09.2025"
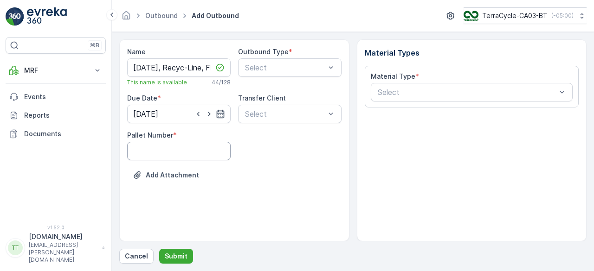
click at [167, 148] on Number "Pallet Number" at bounding box center [178, 151] width 103 height 19
type Number "1"
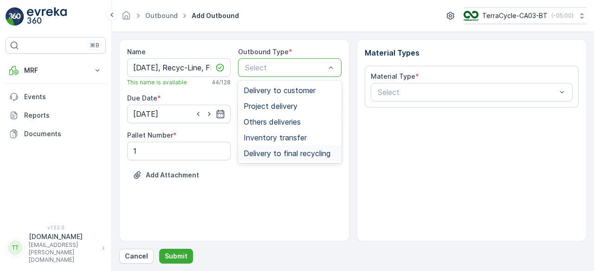
click at [277, 158] on div "Delivery to final recycling" at bounding box center [289, 154] width 103 height 16
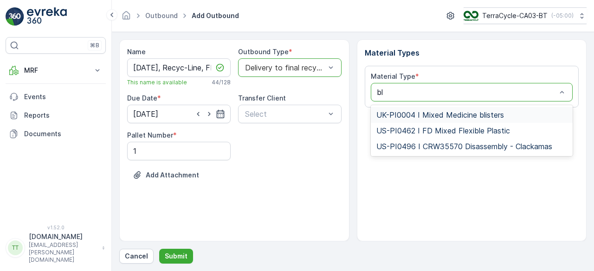
type input "bli"
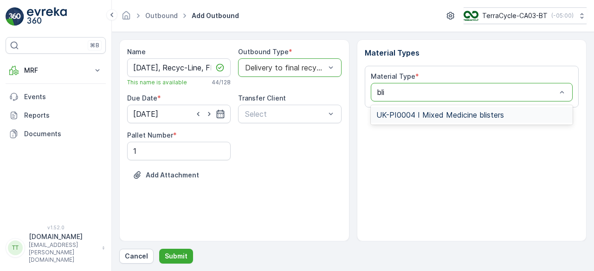
click at [419, 114] on span "UK-PI0004 I Mixed Medicine blisters" at bounding box center [440, 115] width 128 height 8
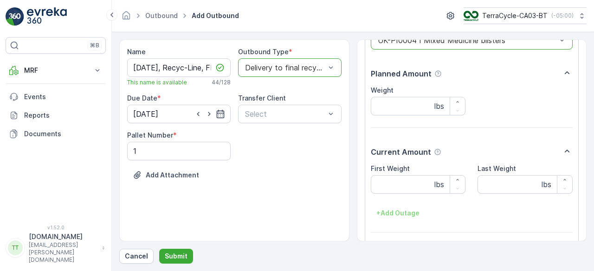
scroll to position [85, 0]
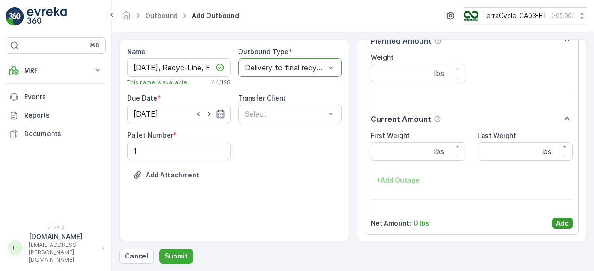
click at [560, 224] on p "Add" at bounding box center [562, 223] width 13 height 9
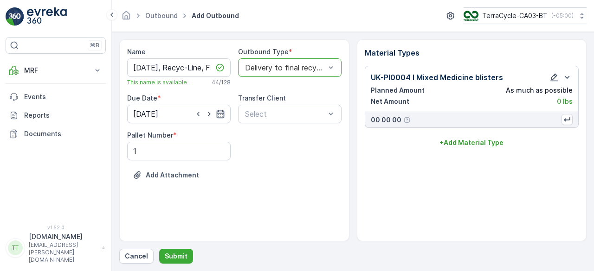
scroll to position [0, 0]
click at [182, 255] on p "Submit" at bounding box center [176, 256] width 23 height 9
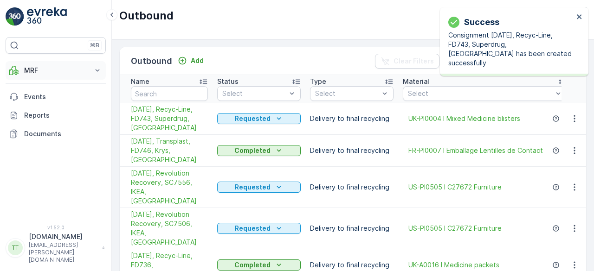
click at [41, 71] on p "MRF" at bounding box center [55, 70] width 63 height 9
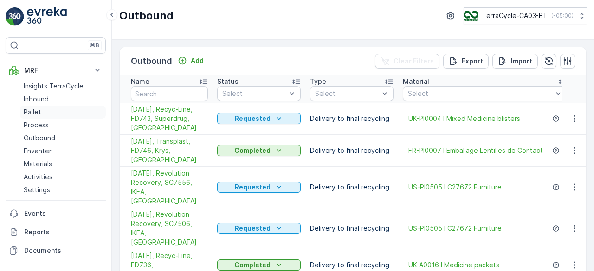
click at [46, 109] on link "Pallet" at bounding box center [63, 112] width 86 height 13
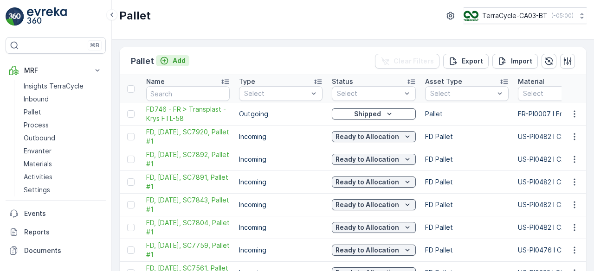
click at [180, 60] on p "Add" at bounding box center [179, 60] width 13 height 9
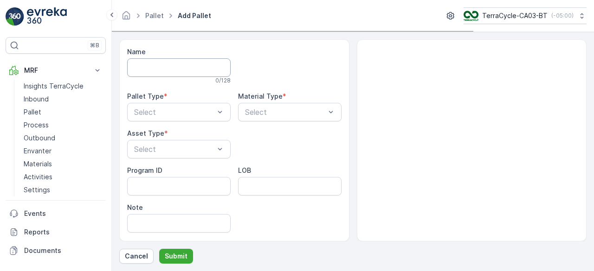
click at [157, 64] on input "Name" at bounding box center [178, 67] width 103 height 19
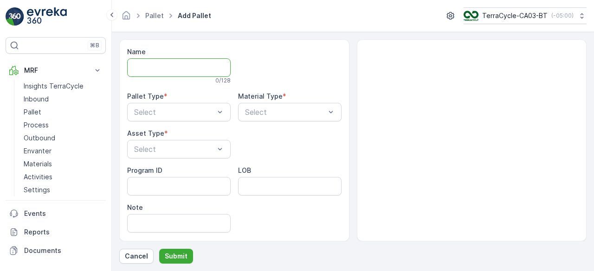
paste input "FD743 - UK - SDC > Recycline - Superdrug FTL"
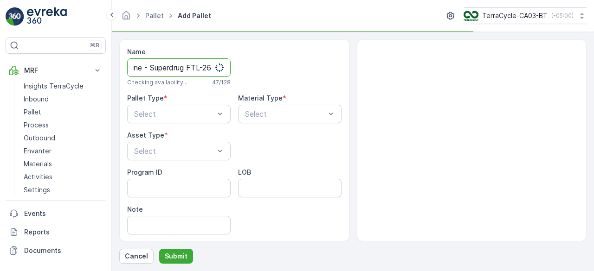
scroll to position [0, 101]
type input "FD743 - UK - SDC > Recycline - Superdrug FTL-26"
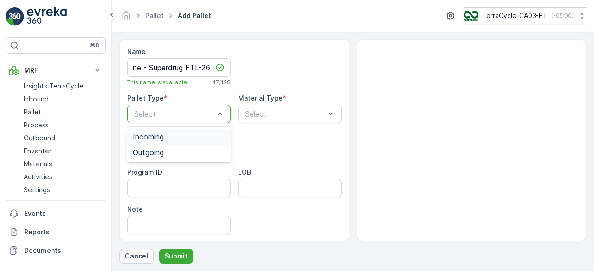
scroll to position [0, 0]
click at [165, 147] on div "Outgoing" at bounding box center [178, 153] width 103 height 16
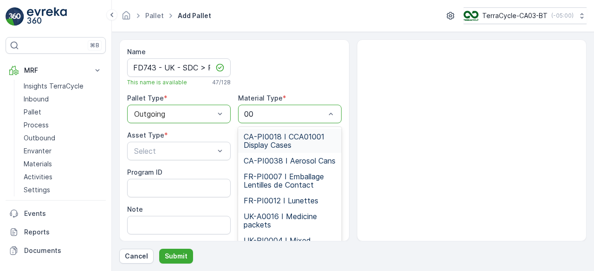
type input "004"
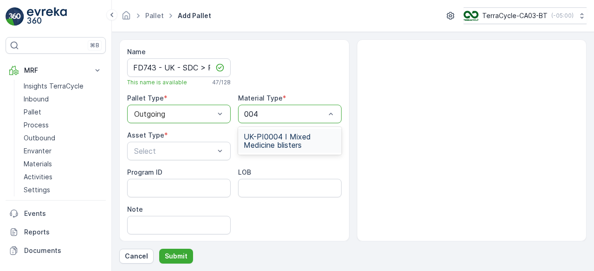
click at [282, 137] on span "UK-PI0004 I Mixed Medicine blisters" at bounding box center [290, 141] width 92 height 17
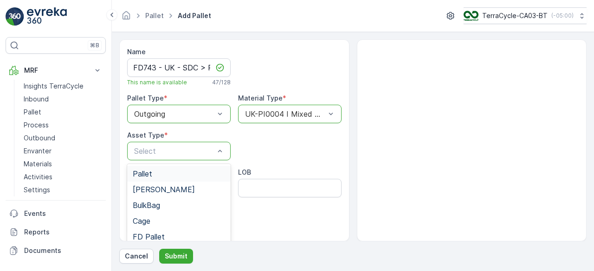
click at [155, 175] on div "Pallet" at bounding box center [179, 174] width 92 height 8
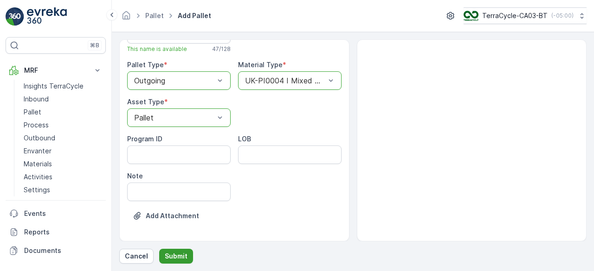
click at [178, 256] on p "Submit" at bounding box center [176, 256] width 23 height 9
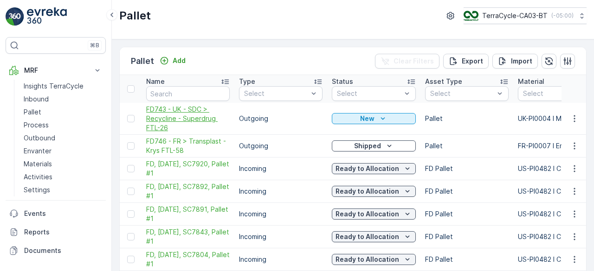
click at [197, 118] on span "FD743 - UK - SDC > Recycline - Superdrug FTL-26" at bounding box center [188, 119] width 84 height 28
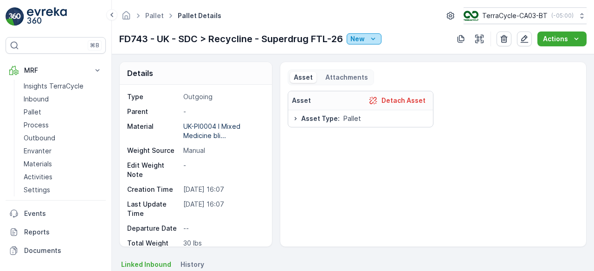
click at [365, 36] on p "New" at bounding box center [357, 38] width 14 height 9
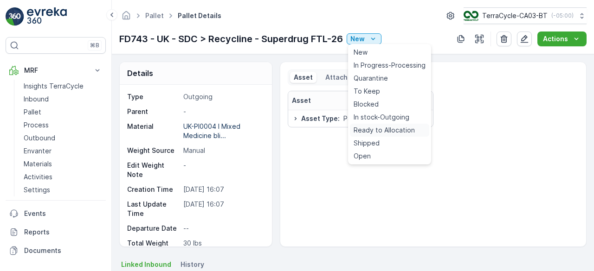
click at [387, 130] on span "Ready to Allocation" at bounding box center [384, 130] width 61 height 9
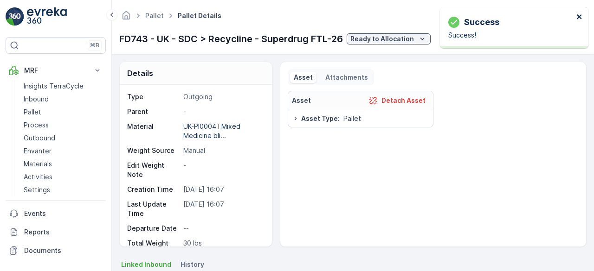
click at [579, 15] on icon "close" at bounding box center [579, 16] width 6 height 7
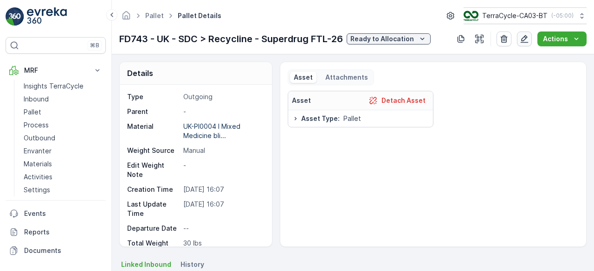
click at [527, 36] on icon "button" at bounding box center [525, 39] width 8 height 8
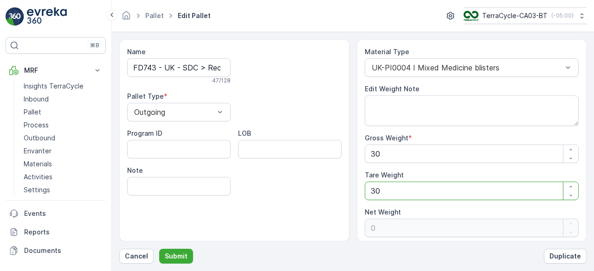
drag, startPoint x: 380, startPoint y: 191, endPoint x: 334, endPoint y: 156, distance: 57.6
click at [361, 195] on div "Material Type UK-PI0004 I Mixed Medicine blisters Edit Weight Note Gross Weight…" at bounding box center [472, 140] width 230 height 202
type Weight "0"
type Weight "30"
type Weight "0"
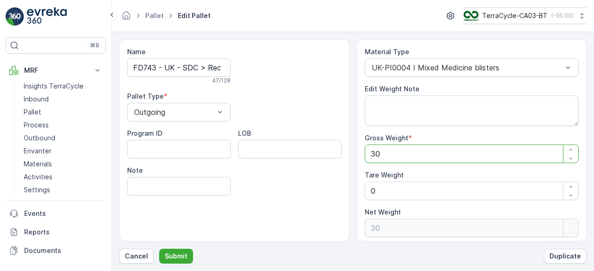
drag, startPoint x: 385, startPoint y: 156, endPoint x: 362, endPoint y: 154, distance: 22.4
click at [363, 154] on div "Material Type UK-PI0004 I Mixed Medicine blisters Edit Weight Note Gross Weight…" at bounding box center [472, 140] width 230 height 202
paste Weight "5114.724"
type Weight "5114.724"
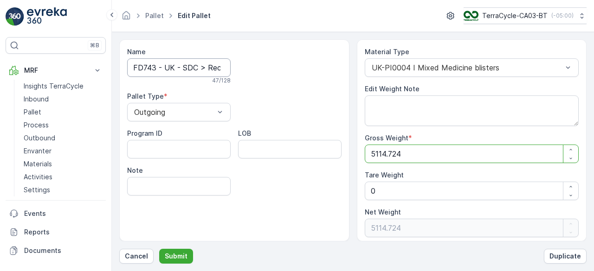
type Weight "5114.724"
click at [197, 66] on input "FD743 - UK - SDC > Recycline - Superdrug FTL-26" at bounding box center [178, 67] width 103 height 19
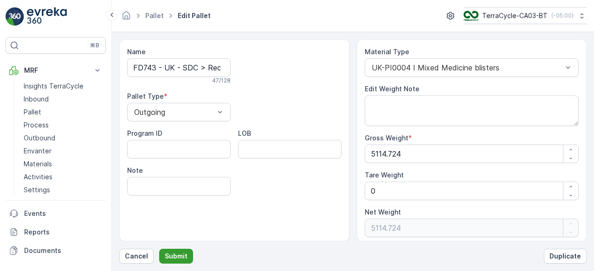
click at [176, 253] on p "Submit" at bounding box center [176, 256] width 23 height 9
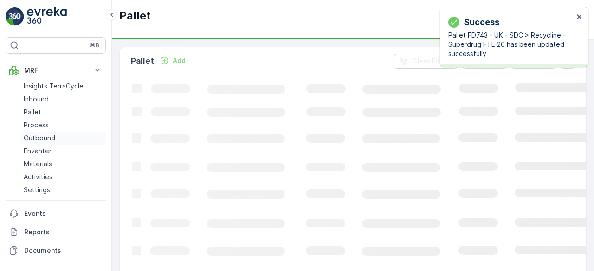
click at [51, 134] on p "Outbound" at bounding box center [40, 138] width 32 height 9
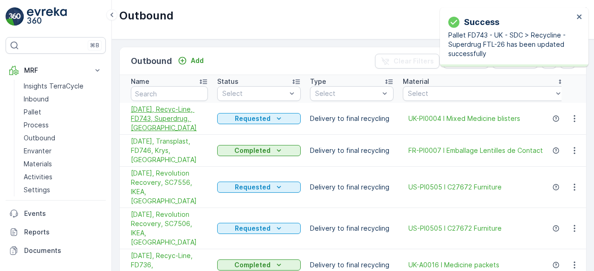
click at [171, 117] on span "[DATE], Recyc-Line, FD743, Superdrug, [GEOGRAPHIC_DATA]" at bounding box center [169, 119] width 77 height 28
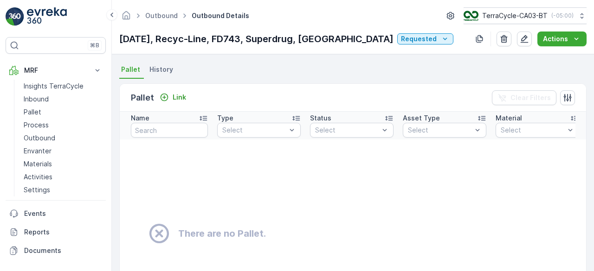
scroll to position [139, 0]
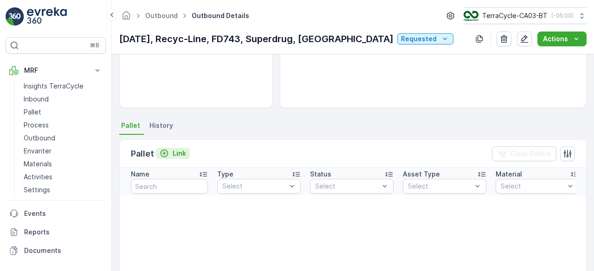
click at [179, 152] on p "Link" at bounding box center [179, 153] width 13 height 9
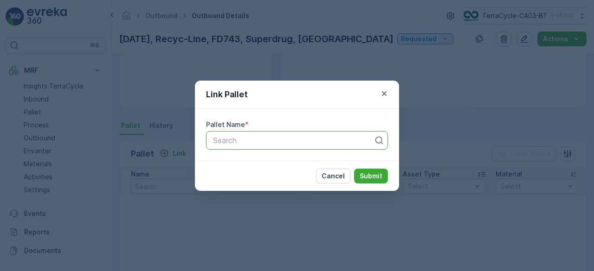
click at [260, 140] on div at bounding box center [293, 140] width 162 height 8
paste input "FD743 - UK - SDC > Recycline - Superdrug FTL-26"
type input "FD743 - UK - SDC > Recycline - Superdrug FTL-26"
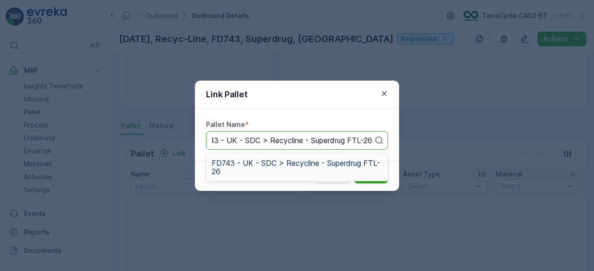
scroll to position [0, 17]
click at [258, 160] on span "FD743 - UK - SDC > Recycline - Superdrug FTL-26" at bounding box center [297, 167] width 171 height 17
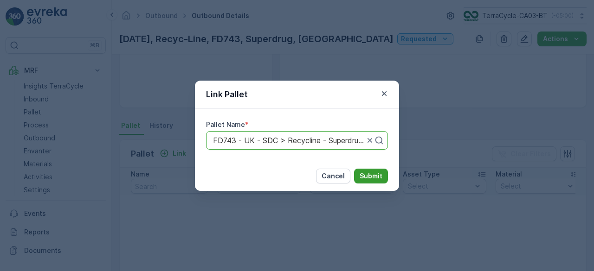
click at [375, 172] on p "Submit" at bounding box center [371, 176] width 23 height 9
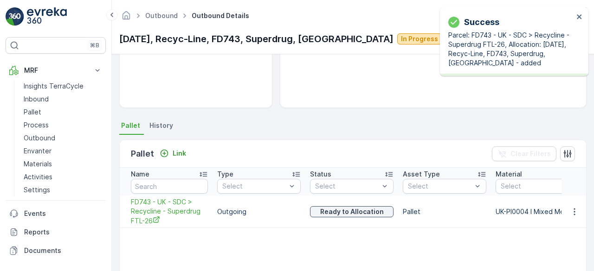
click at [401, 39] on p "In Progress" at bounding box center [419, 38] width 37 height 9
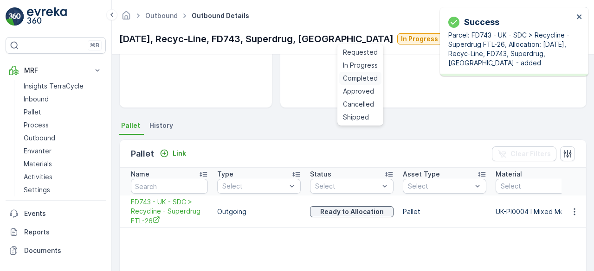
click at [363, 79] on span "Completed" at bounding box center [360, 78] width 35 height 9
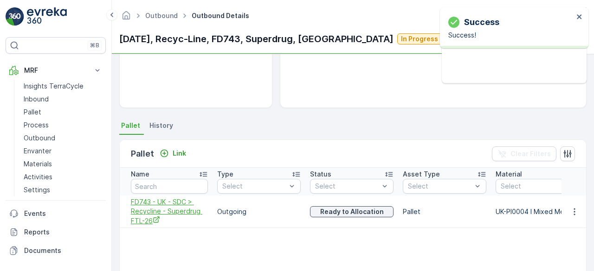
click at [182, 204] on span "FD743 - UK - SDC > Recycline - Superdrug FTL-26" at bounding box center [169, 212] width 77 height 28
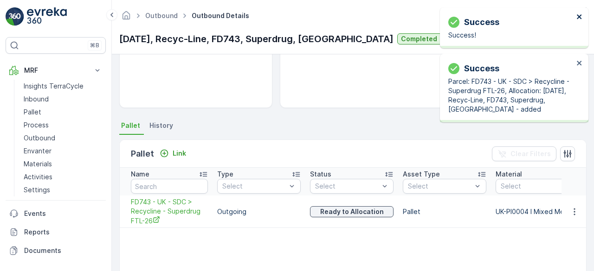
click at [578, 13] on icon "close" at bounding box center [579, 16] width 6 height 7
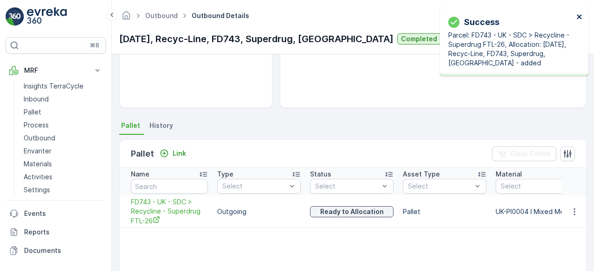
click at [578, 13] on icon "close" at bounding box center [579, 16] width 6 height 7
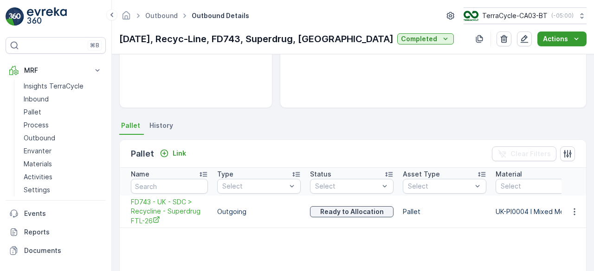
click at [559, 40] on p "Actions" at bounding box center [555, 38] width 25 height 9
click at [553, 57] on span "Create Delivery Note" at bounding box center [557, 56] width 67 height 9
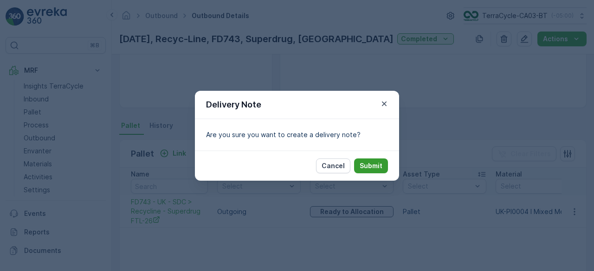
click at [380, 163] on p "Submit" at bounding box center [371, 165] width 23 height 9
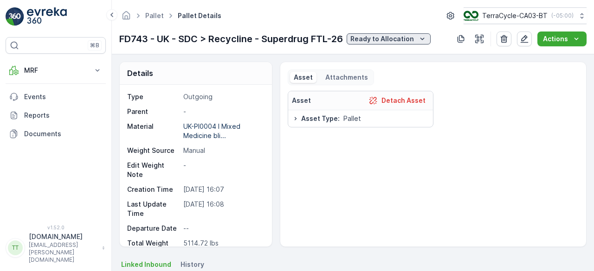
click at [376, 38] on p "Ready to Allocation" at bounding box center [382, 38] width 64 height 9
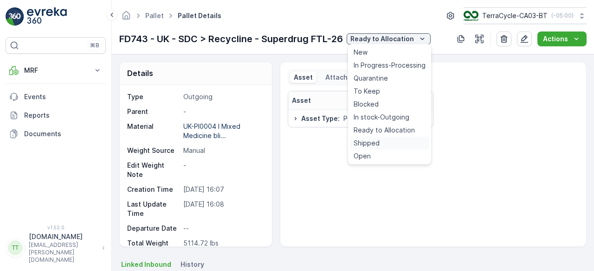
click at [369, 141] on span "Shipped" at bounding box center [367, 143] width 26 height 9
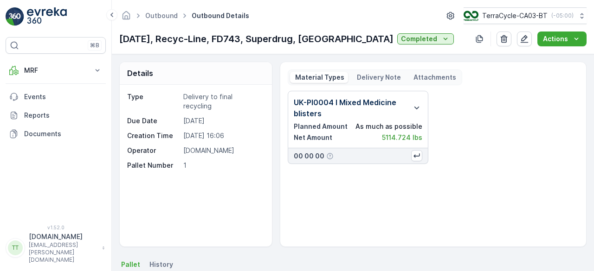
click at [376, 77] on p "Delivery Note" at bounding box center [377, 77] width 45 height 9
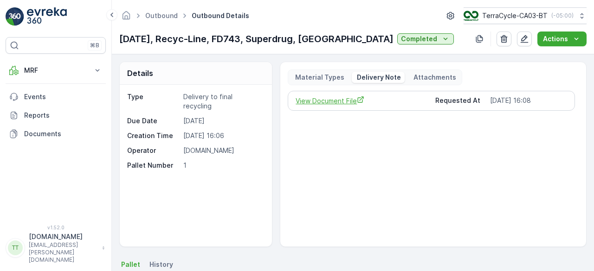
click at [340, 99] on span "View Document File" at bounding box center [362, 101] width 132 height 10
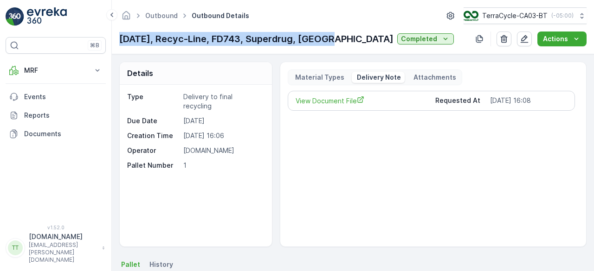
drag, startPoint x: 119, startPoint y: 41, endPoint x: 333, endPoint y: 44, distance: 213.9
click at [333, 44] on p "[DATE], Recyc-Line, FD743, Superdrug, [GEOGRAPHIC_DATA]" at bounding box center [256, 39] width 274 height 14
copy p "[DATE], Recyc-Line, FD743, Superdrug, [GEOGRAPHIC_DATA]"
click at [163, 16] on link "Outbound" at bounding box center [161, 16] width 32 height 8
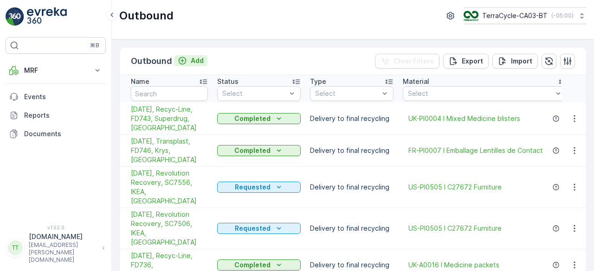
click at [198, 59] on p "Add" at bounding box center [197, 60] width 13 height 9
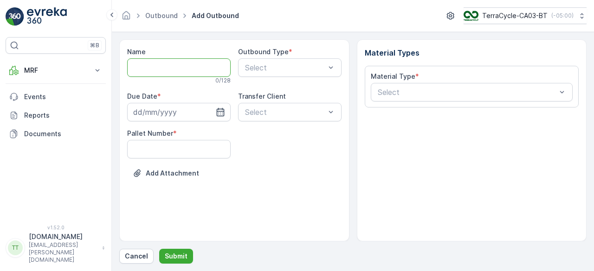
click at [164, 68] on input "Name" at bounding box center [178, 67] width 103 height 19
paste input "09/04/2025, Recyc-Line, FD743, Superdrug, UK"
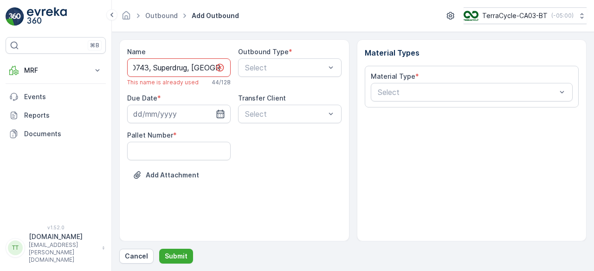
click at [164, 67] on input "09/04/2025, Recyc-Line, FD743, Superdrug, UK" at bounding box center [178, 67] width 103 height 19
click at [142, 68] on input "09/04/2025, Recyc-Line, FD751, Superdrug, UK" at bounding box center [178, 67] width 103 height 19
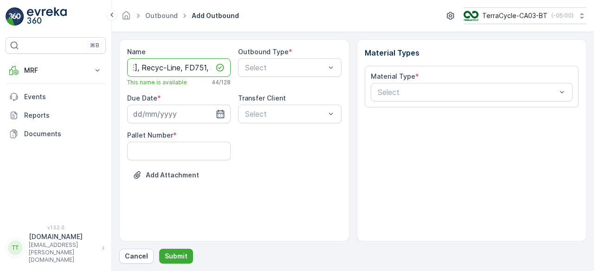
scroll to position [0, 0]
click at [154, 69] on input "09/04/2025, Recyc-Line, FD751, Superdrug, UK" at bounding box center [178, 67] width 103 height 19
type input "09/22/2025, Recyc-Line, FD751, Superdrug, UK"
click at [163, 112] on input at bounding box center [178, 114] width 103 height 19
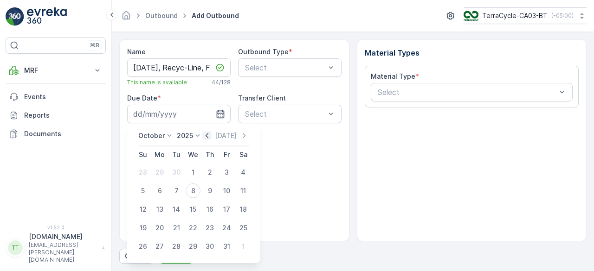
click at [209, 135] on icon "button" at bounding box center [206, 135] width 9 height 9
click at [162, 228] on div "22" at bounding box center [159, 228] width 15 height 15
type input "[DATE]"
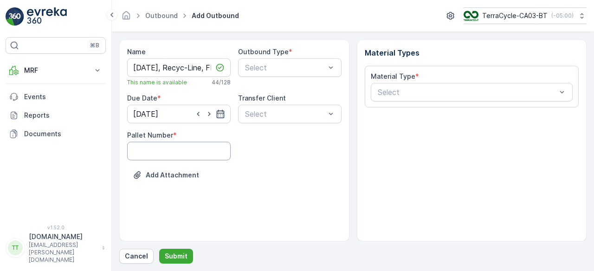
click at [171, 152] on Number "Pallet Number" at bounding box center [178, 151] width 103 height 19
type Number "1"
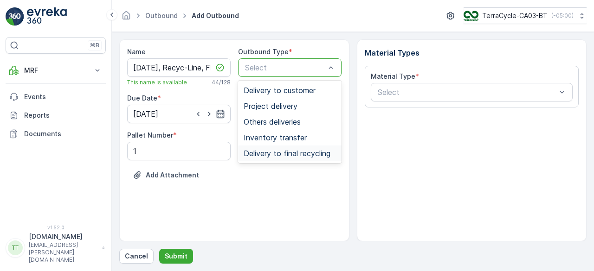
click at [276, 154] on span "Delivery to final recycling" at bounding box center [287, 153] width 87 height 8
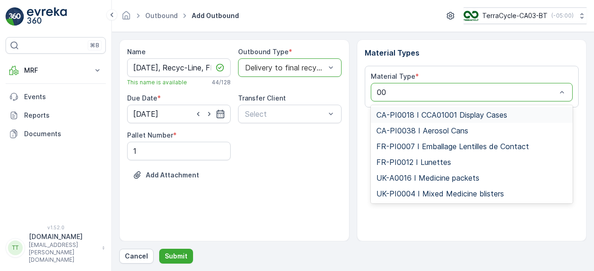
type input "004"
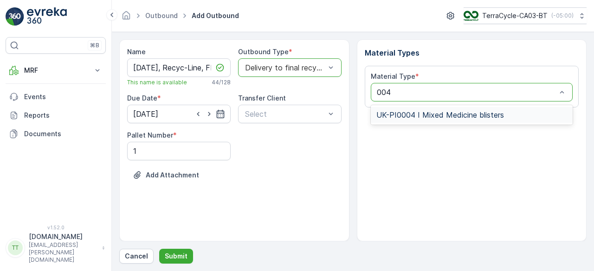
click at [431, 116] on span "UK-PI0004 I Mixed Medicine blisters" at bounding box center [440, 115] width 128 height 8
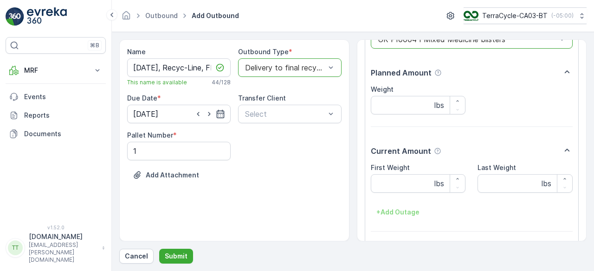
scroll to position [85, 0]
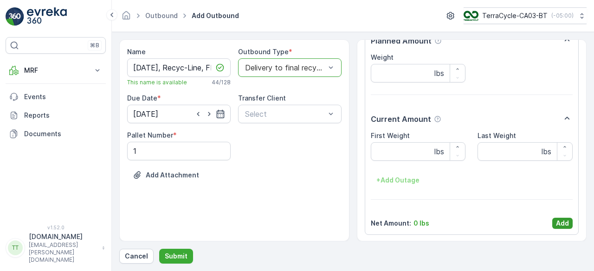
click at [563, 221] on p "Add" at bounding box center [562, 223] width 13 height 9
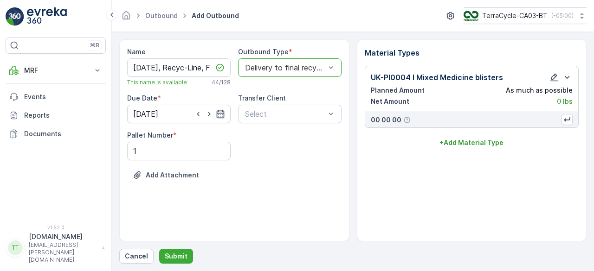
scroll to position [0, 0]
click at [180, 251] on button "Submit" at bounding box center [176, 256] width 34 height 15
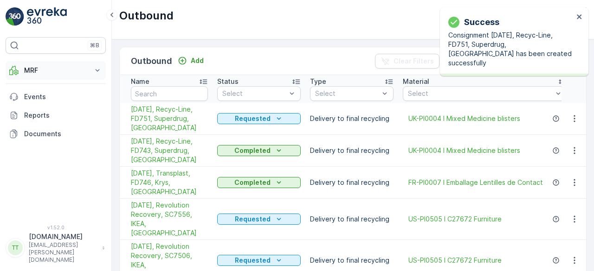
click at [38, 71] on p "MRF" at bounding box center [55, 70] width 63 height 9
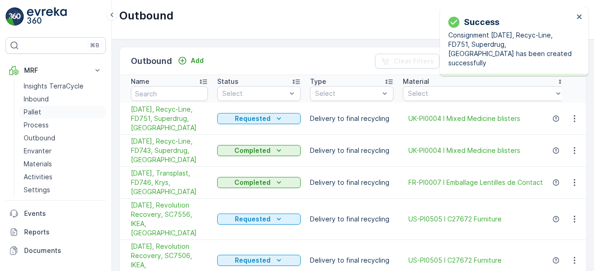
click at [43, 109] on link "Pallet" at bounding box center [63, 112] width 86 height 13
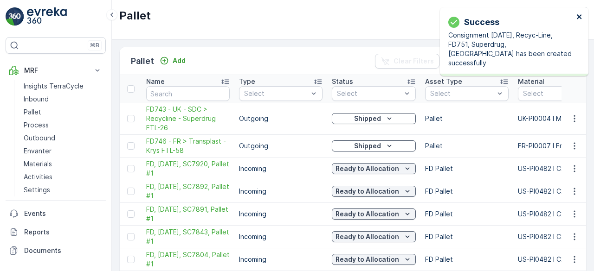
click at [581, 15] on icon "close" at bounding box center [579, 16] width 5 height 5
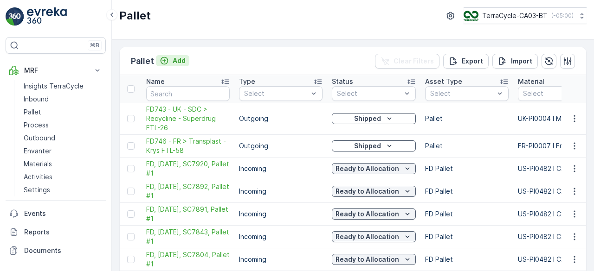
click at [181, 62] on p "Add" at bounding box center [179, 60] width 13 height 9
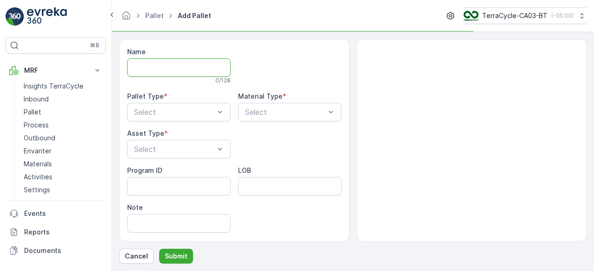
click at [185, 66] on input "Name" at bounding box center [178, 67] width 103 height 19
paste input "FD751 - Superdrug NDC > Recyc-line - FTL"
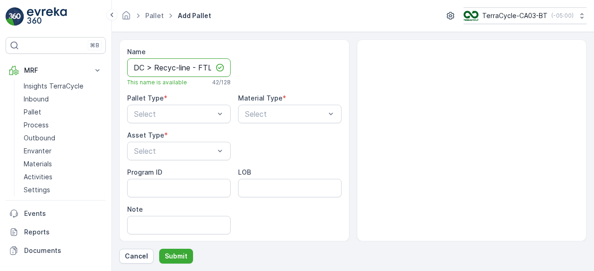
scroll to position [0, 85]
type input "FD751 - Superdrug NDC > Recyc-line - FTL-26"
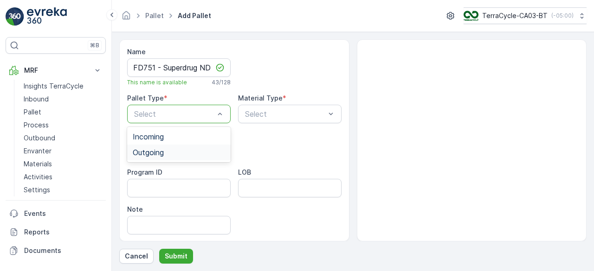
click at [161, 151] on span "Outgoing" at bounding box center [148, 152] width 31 height 8
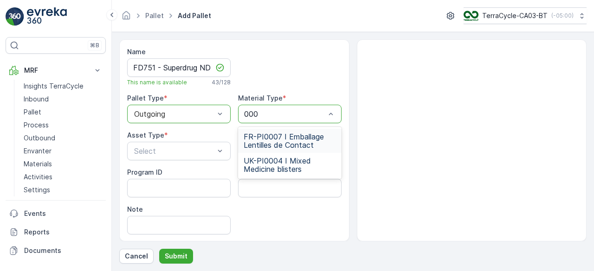
type input "0004"
click at [286, 134] on span "UK-PI0004 I Mixed Medicine blisters" at bounding box center [290, 141] width 92 height 17
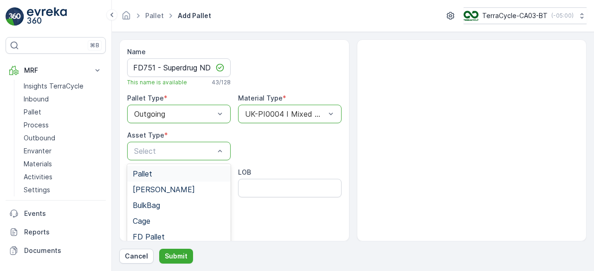
click at [152, 174] on span "Pallet" at bounding box center [142, 174] width 19 height 8
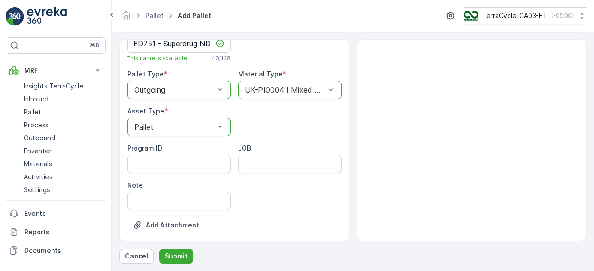
scroll to position [33, 0]
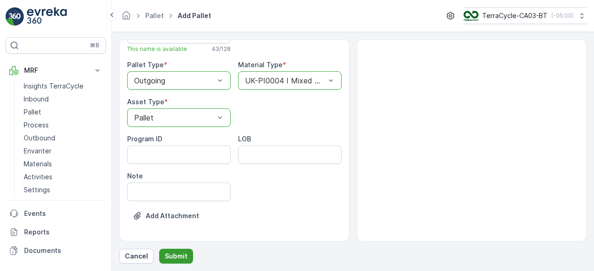
click at [184, 255] on p "Submit" at bounding box center [176, 256] width 23 height 9
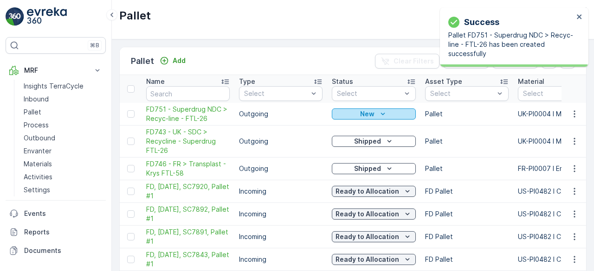
click at [371, 112] on p "New" at bounding box center [367, 113] width 14 height 9
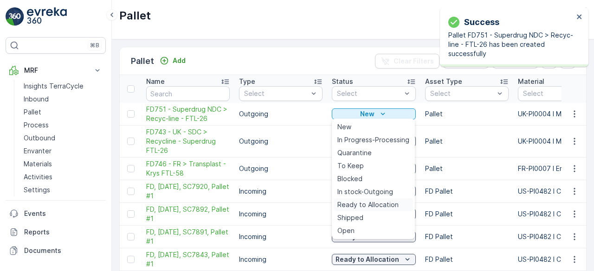
click at [374, 201] on span "Ready to Allocation" at bounding box center [367, 204] width 61 height 9
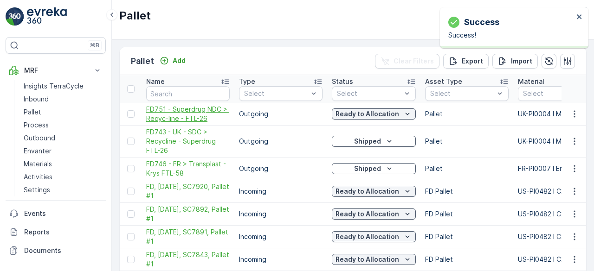
click at [167, 110] on span "FD751 - Superdrug NDC > Recyc-line - FTL-26" at bounding box center [188, 114] width 84 height 19
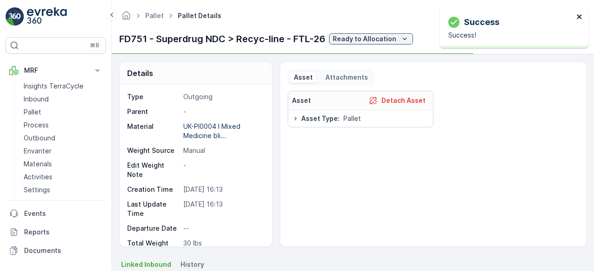
click at [578, 13] on icon "close" at bounding box center [579, 16] width 6 height 7
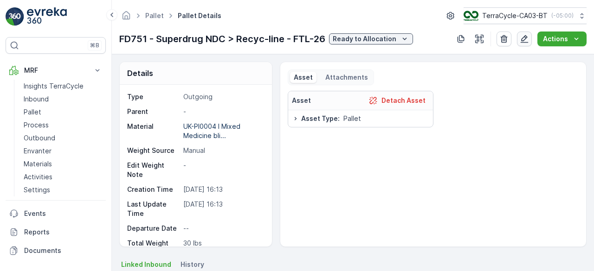
click at [526, 39] on icon "button" at bounding box center [525, 39] width 8 height 8
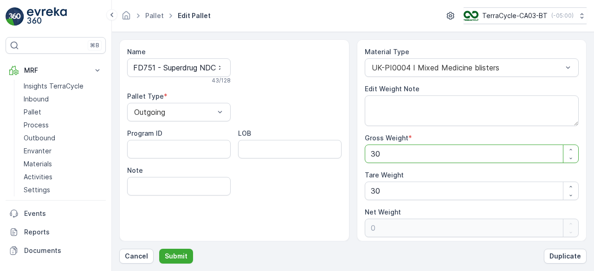
drag, startPoint x: 381, startPoint y: 155, endPoint x: 336, endPoint y: 155, distance: 45.5
click at [336, 155] on div "Name FD751 - Superdrug NDC > Recyc-line - FTL-26 43 / 128 Pallet Type * Outgoin…" at bounding box center [352, 140] width 467 height 202
paste Weight "373.073"
type Weight "3373.073"
type Weight "3343.073"
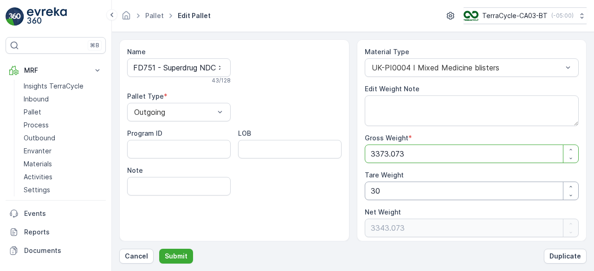
type Weight "3373.073"
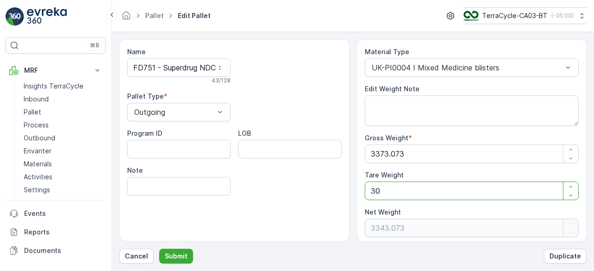
drag, startPoint x: 366, startPoint y: 187, endPoint x: 328, endPoint y: 154, distance: 50.3
click at [351, 187] on div "Name FD751 - Superdrug NDC > Recyc-line - FTL-26 43 / 128 Pallet Type * Outgoin…" at bounding box center [352, 140] width 467 height 202
type Weight "0"
type Weight "3373.073"
type Weight "0"
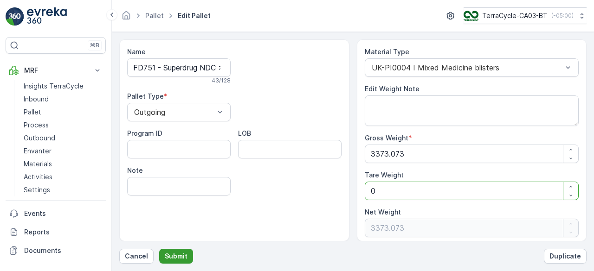
click at [183, 254] on p "Submit" at bounding box center [176, 256] width 23 height 9
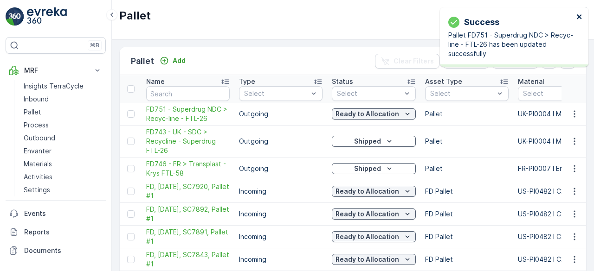
drag, startPoint x: 577, startPoint y: 14, endPoint x: 573, endPoint y: 20, distance: 7.0
click at [577, 14] on icon "close" at bounding box center [579, 16] width 6 height 7
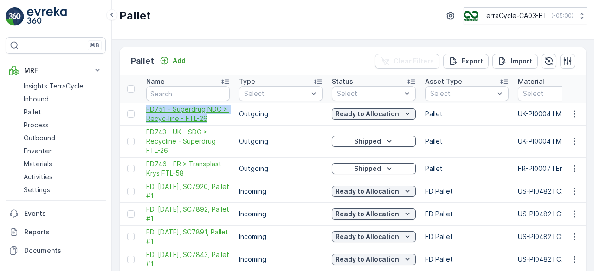
drag, startPoint x: 141, startPoint y: 103, endPoint x: 207, endPoint y: 118, distance: 67.5
copy span "FD751 - Superdrug NDC > Recyc-line - FTL-26"
click at [50, 135] on p "Outbound" at bounding box center [40, 138] width 32 height 9
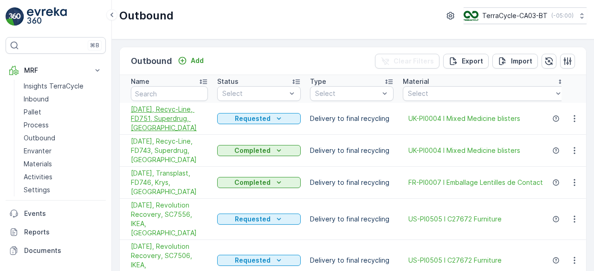
click at [163, 111] on span "09/22/2025, Recyc-Line, FD751, Superdrug, UK" at bounding box center [169, 119] width 77 height 28
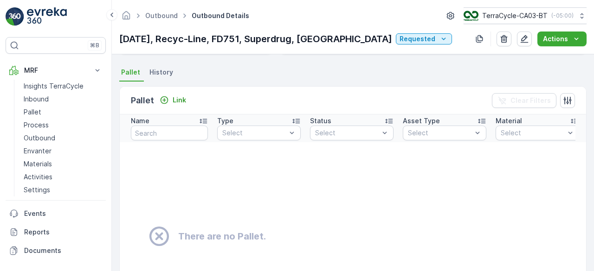
scroll to position [139, 0]
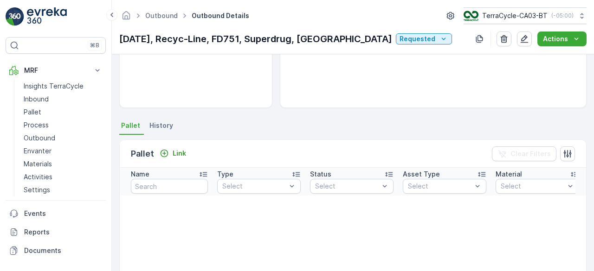
click at [181, 159] on div "Pallet Link" at bounding box center [160, 154] width 59 height 13
click at [180, 155] on p "Link" at bounding box center [179, 153] width 13 height 9
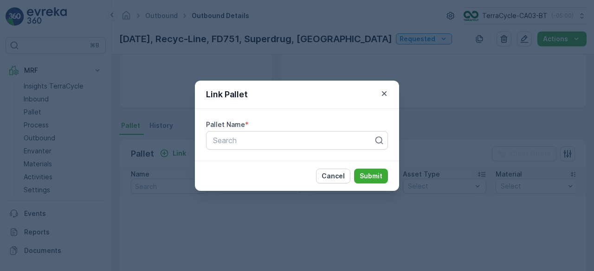
click at [269, 152] on div "Pallet Name * Search" at bounding box center [297, 135] width 204 height 52
click at [268, 139] on div at bounding box center [293, 140] width 162 height 8
paste input "FD751 - Superdrug NDC > Recyc-line - FTL-26"
type input "FD751 - Superdrug NDC > Recyc-line - FTL-26"
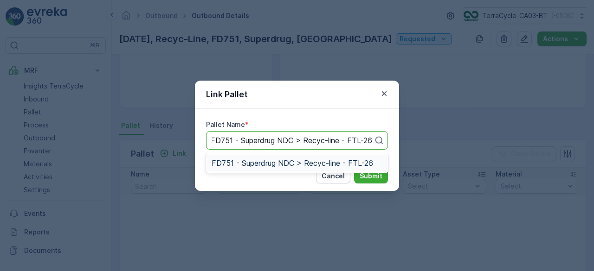
scroll to position [0, 2]
click at [264, 167] on span "FD751 - Superdrug NDC > Recyc-line - FTL-26" at bounding box center [292, 163] width 161 height 8
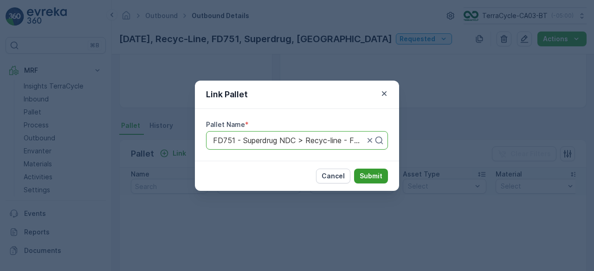
click at [372, 179] on p "Submit" at bounding box center [371, 176] width 23 height 9
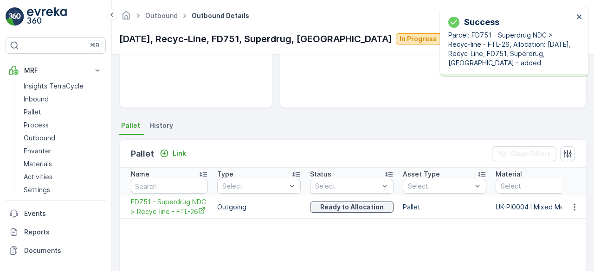
click at [399, 38] on p "In Progress" at bounding box center [417, 38] width 37 height 9
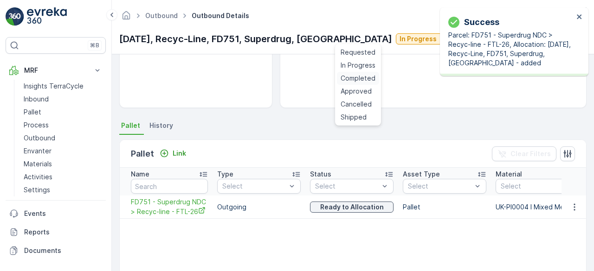
click at [361, 76] on span "Completed" at bounding box center [358, 78] width 35 height 9
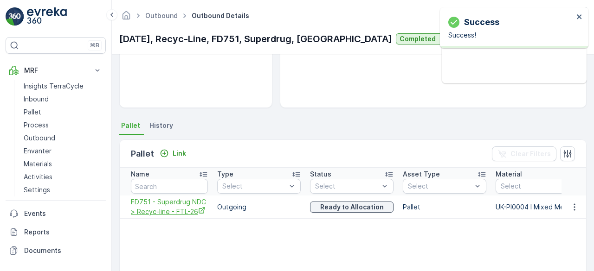
click at [186, 204] on span "FD751 - Superdrug NDC > Recyc-line - FTL-26" at bounding box center [169, 207] width 77 height 19
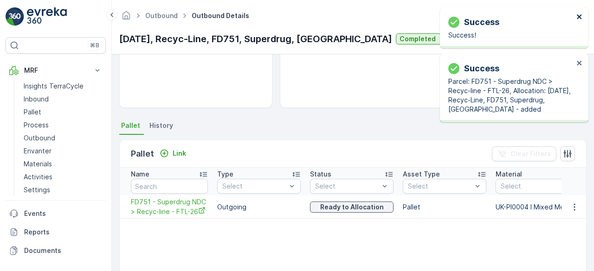
click at [577, 15] on icon "close" at bounding box center [579, 16] width 6 height 7
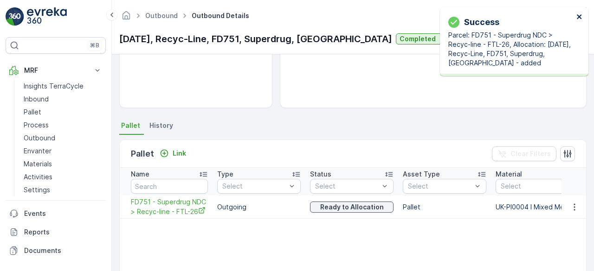
click at [577, 15] on icon "close" at bounding box center [579, 16] width 6 height 7
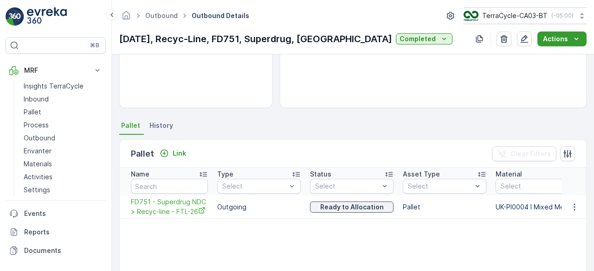
click at [568, 39] on div "Actions" at bounding box center [562, 38] width 38 height 9
click at [548, 54] on span "Create Delivery Note" at bounding box center [557, 56] width 67 height 9
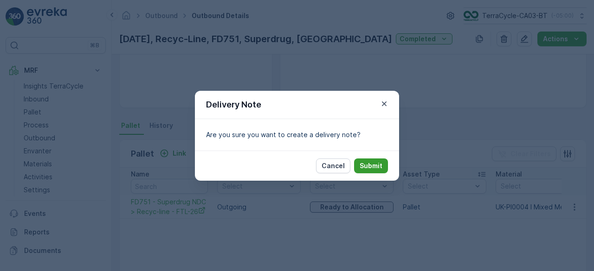
click at [373, 163] on p "Submit" at bounding box center [371, 165] width 23 height 9
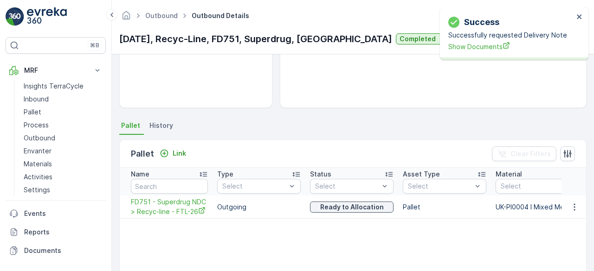
click at [576, 17] on div "Success Successfully requested Delivery Note Show Documents" at bounding box center [510, 33] width 131 height 41
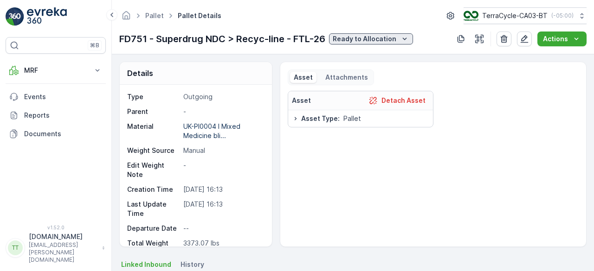
click at [360, 36] on p "Ready to Allocation" at bounding box center [365, 38] width 64 height 9
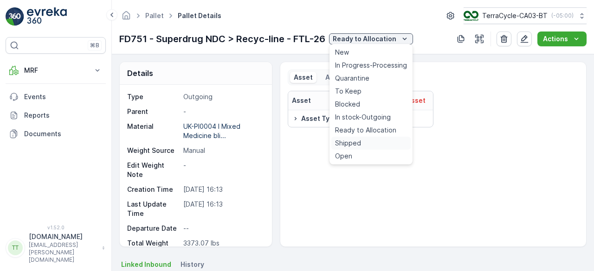
click at [353, 141] on span "Shipped" at bounding box center [348, 143] width 26 height 9
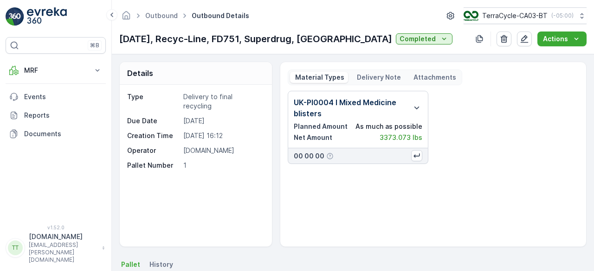
click at [369, 76] on p "Delivery Note" at bounding box center [377, 77] width 45 height 9
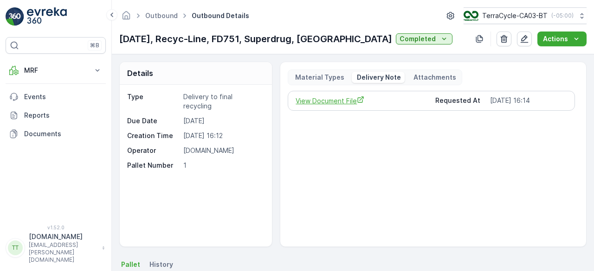
click at [351, 102] on span "View Document File" at bounding box center [362, 101] width 132 height 10
click at [45, 69] on p "MRF" at bounding box center [55, 70] width 63 height 9
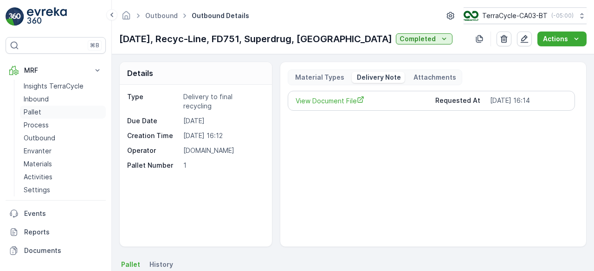
click at [37, 108] on p "Pallet" at bounding box center [33, 112] width 18 height 9
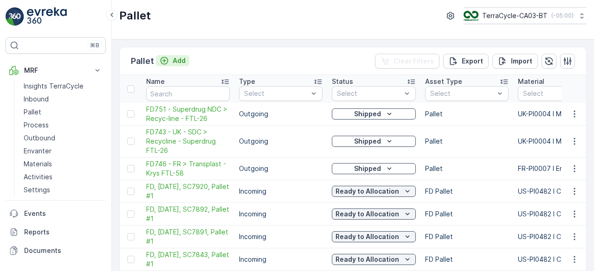
click at [176, 56] on p "Add" at bounding box center [179, 60] width 13 height 9
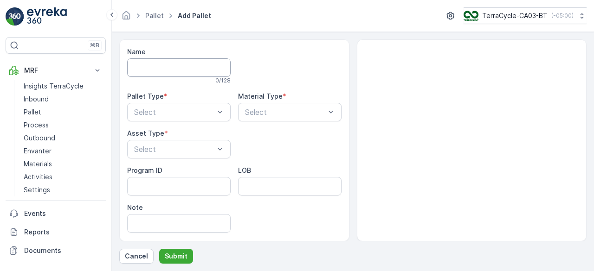
click at [174, 63] on input "Name" at bounding box center [178, 67] width 103 height 19
paste input "FD756 - [GEOGRAPHIC_DATA] > Recycline - Superdrug SDC FTL"
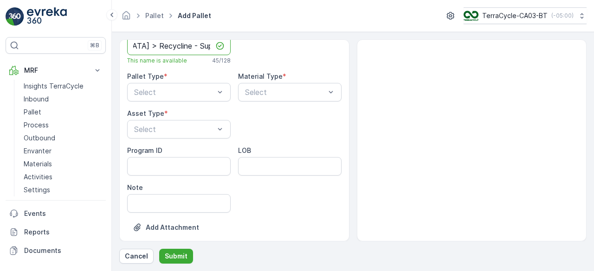
scroll to position [33, 0]
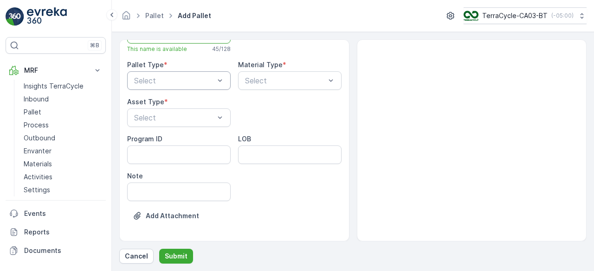
type input "FD756 - [GEOGRAPHIC_DATA] > Recycline - Superdrug SDC FTL-26"
click at [175, 112] on div "Outgoing" at bounding box center [178, 119] width 103 height 16
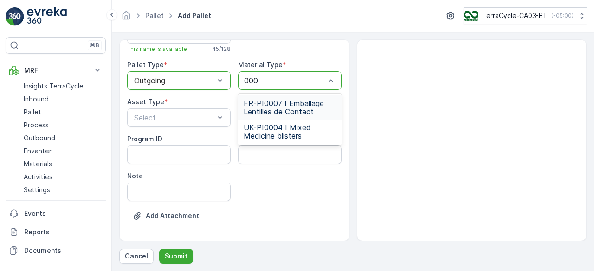
type input "0004"
click at [273, 103] on span "UK-PI0004 I Mixed Medicine blisters" at bounding box center [290, 107] width 92 height 17
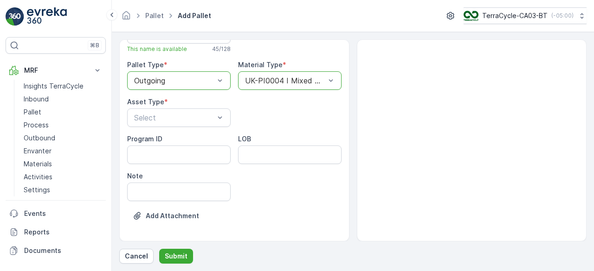
click at [127, 109] on Type "Select" at bounding box center [178, 118] width 103 height 19
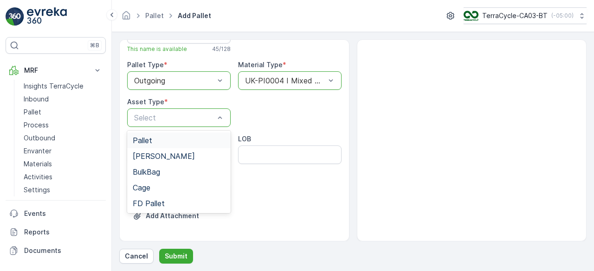
click at [150, 140] on span "Pallet" at bounding box center [142, 140] width 19 height 8
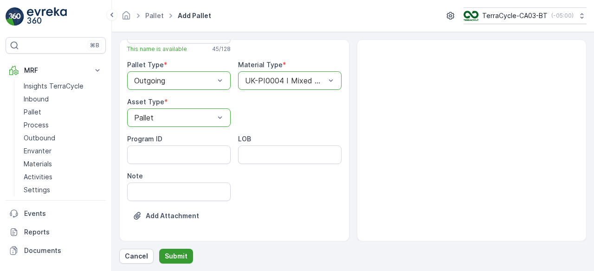
click at [172, 254] on p "Submit" at bounding box center [176, 256] width 23 height 9
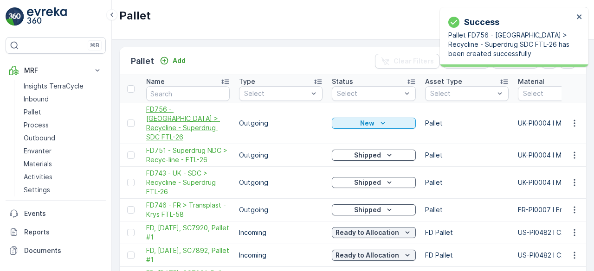
click at [167, 115] on span "FD756 - [GEOGRAPHIC_DATA] > Recycline - Superdrug SDC FTL-26" at bounding box center [188, 123] width 84 height 37
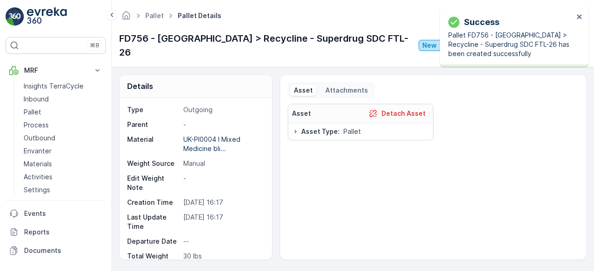
click at [422, 41] on p "New" at bounding box center [429, 45] width 14 height 9
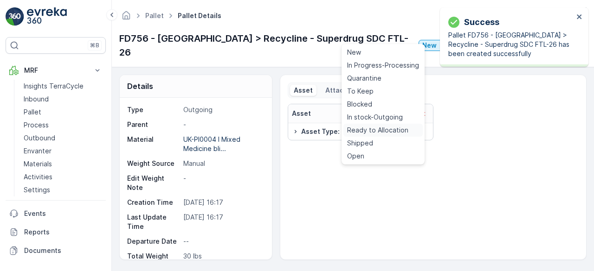
click at [369, 132] on span "Ready to Allocation" at bounding box center [377, 130] width 61 height 9
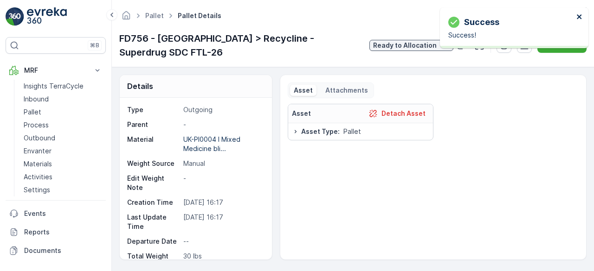
click at [581, 16] on icon "close" at bounding box center [579, 16] width 6 height 7
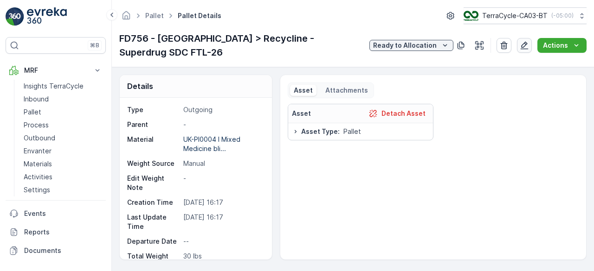
click at [524, 41] on icon "button" at bounding box center [524, 45] width 9 height 9
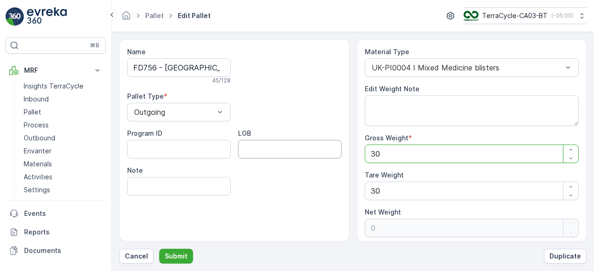
drag, startPoint x: 363, startPoint y: 148, endPoint x: 332, endPoint y: 154, distance: 31.3
click at [334, 154] on div "Name FD756 - [GEOGRAPHIC_DATA] > Recycline - Superdrug SDC FTL-26 45 / 128 Pall…" at bounding box center [352, 140] width 467 height 202
paste Weight "4806.077"
type Weight "4806.077"
type Weight "4776.077"
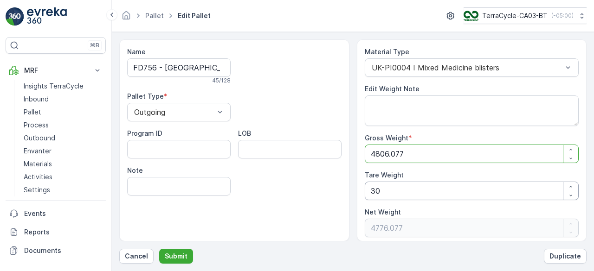
type Weight "4806.077"
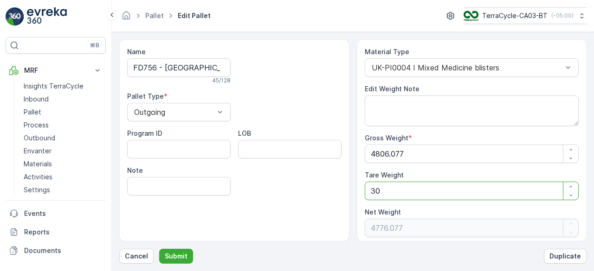
drag, startPoint x: 378, startPoint y: 191, endPoint x: 341, endPoint y: 180, distance: 37.6
click at [343, 185] on div "Name FD756 - [GEOGRAPHIC_DATA] > Recycline - Superdrug SDC FTL-26 45 / 128 Pall…" at bounding box center [352, 140] width 467 height 202
type Weight "0"
type Weight "4806.077"
type Weight "0"
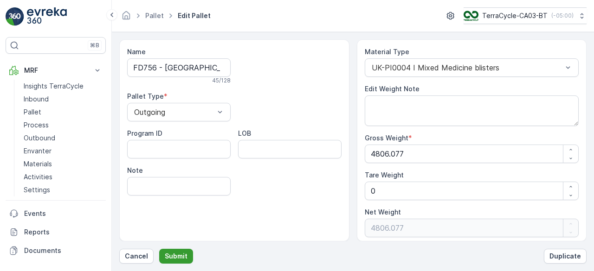
click at [182, 256] on p "Submit" at bounding box center [176, 256] width 23 height 9
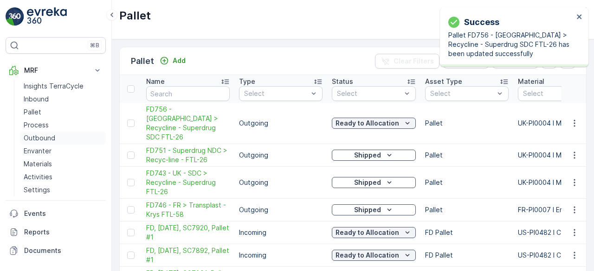
click at [51, 138] on p "Outbound" at bounding box center [40, 138] width 32 height 9
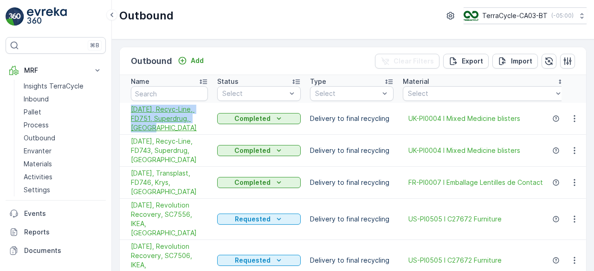
drag, startPoint x: 129, startPoint y: 110, endPoint x: 198, endPoint y: 122, distance: 69.6
click at [198, 122] on td "[DATE], Recyc-Line, FD751, Superdrug, [GEOGRAPHIC_DATA]" at bounding box center [166, 119] width 93 height 32
copy span "[DATE], Recyc-Line, FD751, Superdrug, [GEOGRAPHIC_DATA]"
click at [197, 57] on p "Add" at bounding box center [197, 60] width 13 height 9
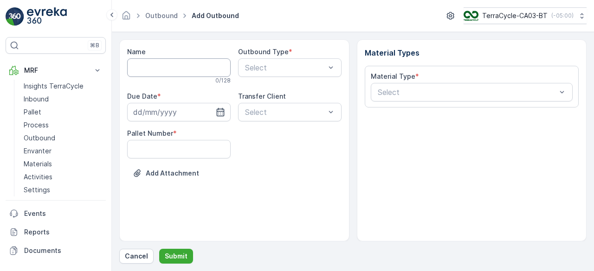
click at [162, 71] on input "Name" at bounding box center [178, 67] width 103 height 19
paste input "[DATE], Recyc-Line, FD751, Superdrug, [GEOGRAPHIC_DATA]"
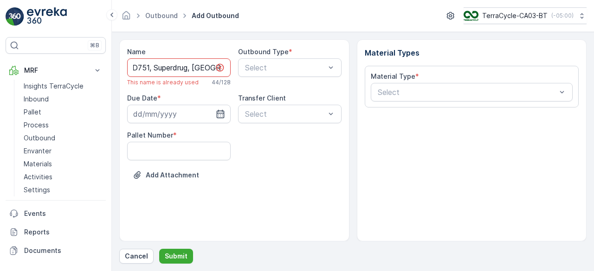
click at [165, 68] on input "[DATE], Recyc-Line, FD751, Superdrug, [GEOGRAPHIC_DATA]" at bounding box center [178, 67] width 103 height 19
click at [153, 66] on input "[DATE], Recyc-Line, FD756, Superdrug, [GEOGRAPHIC_DATA]" at bounding box center [178, 67] width 103 height 19
click at [161, 68] on input "[DATE], Recyc-Line, FD756, Superdrug, [GEOGRAPHIC_DATA]" at bounding box center [178, 67] width 103 height 19
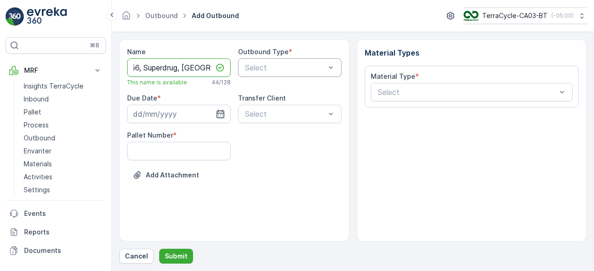
type input "[DATE], Recyc-Line, FD756, Superdrug, [GEOGRAPHIC_DATA]"
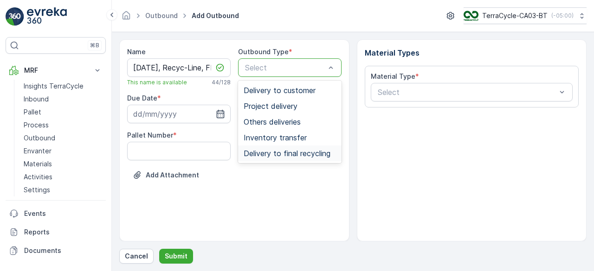
click at [264, 151] on span "Delivery to final recycling" at bounding box center [287, 153] width 87 height 8
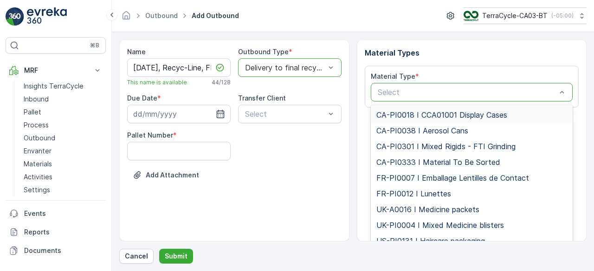
click at [431, 98] on div "Select" at bounding box center [472, 92] width 202 height 19
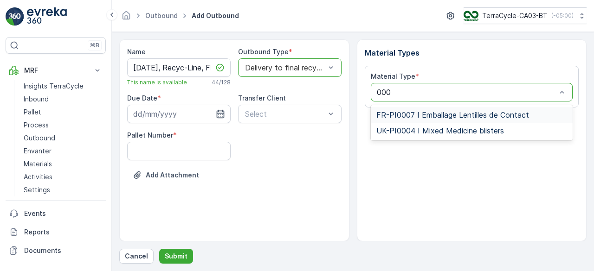
type input "0004"
click at [436, 119] on div "UK-PI0004 I Mixed Medicine blisters" at bounding box center [472, 115] width 202 height 16
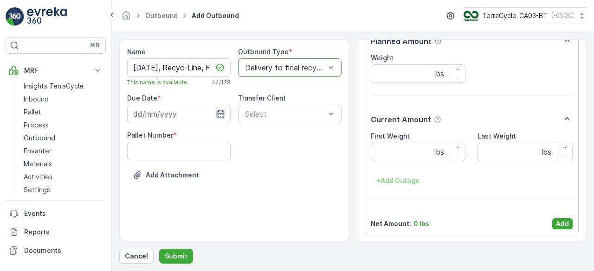
scroll to position [85, 0]
click at [561, 220] on p "Add" at bounding box center [562, 223] width 13 height 9
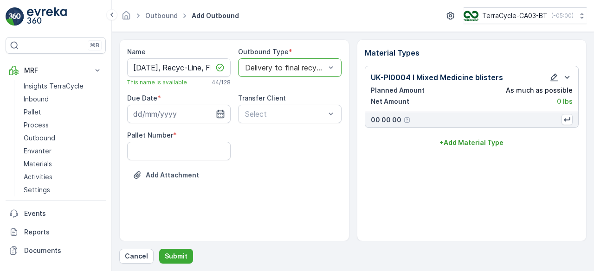
scroll to position [0, 0]
click at [144, 107] on input at bounding box center [178, 114] width 103 height 19
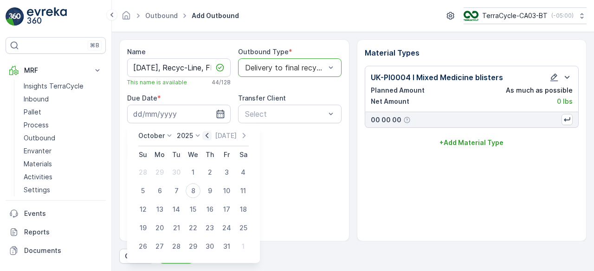
click at [211, 133] on icon "button" at bounding box center [206, 135] width 9 height 9
click at [210, 230] on div "25" at bounding box center [209, 228] width 15 height 15
type input "[DATE]"
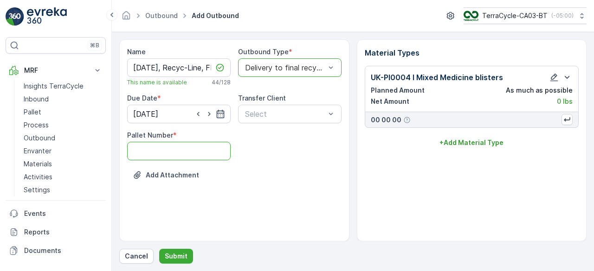
click at [187, 152] on Number "Pallet Number" at bounding box center [178, 151] width 103 height 19
type Number "1"
click at [176, 255] on p "Submit" at bounding box center [176, 256] width 23 height 9
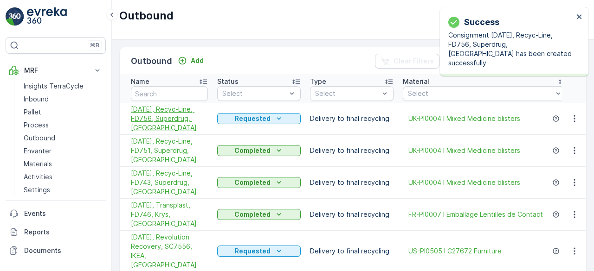
click at [186, 111] on span "[DATE], Recyc-Line, FD756, Superdrug, [GEOGRAPHIC_DATA]" at bounding box center [169, 119] width 77 height 28
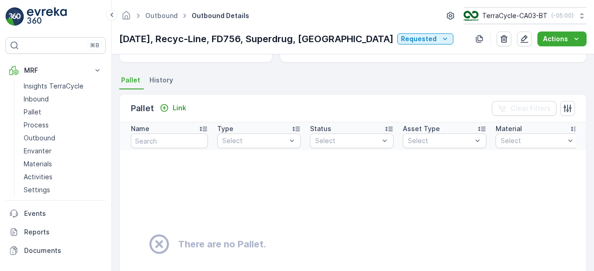
scroll to position [186, 0]
click at [182, 108] on p "Link" at bounding box center [179, 107] width 13 height 9
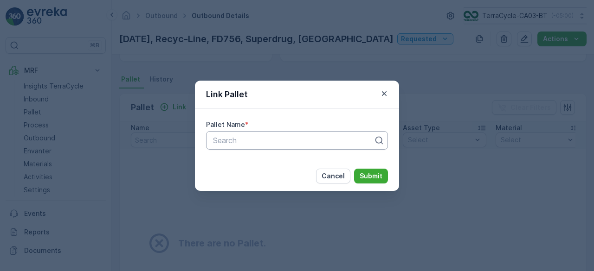
click at [275, 143] on div at bounding box center [293, 140] width 162 height 8
type input "756"
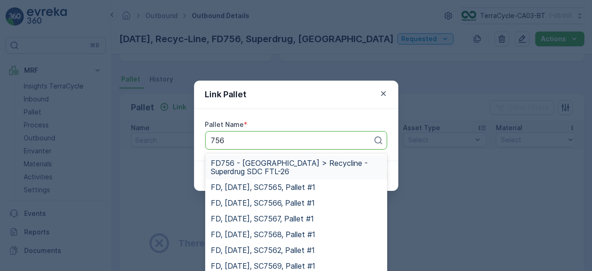
click at [274, 167] on span "FD756 - [GEOGRAPHIC_DATA] > Recycline - Superdrug SDC FTL-26" at bounding box center [296, 167] width 171 height 17
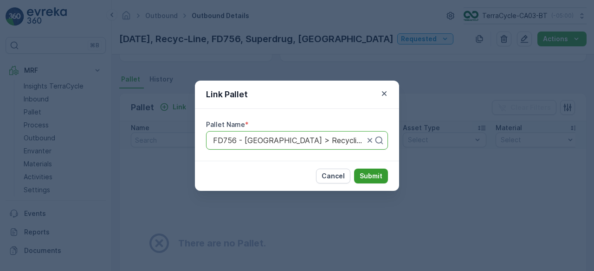
click at [377, 176] on p "Submit" at bounding box center [371, 176] width 23 height 9
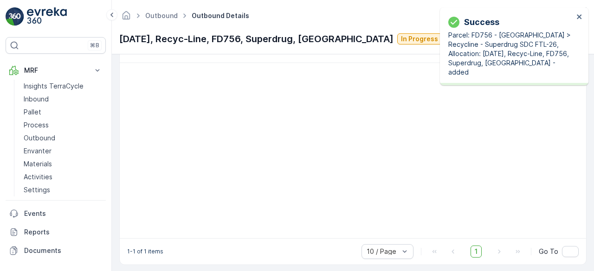
scroll to position [174, 0]
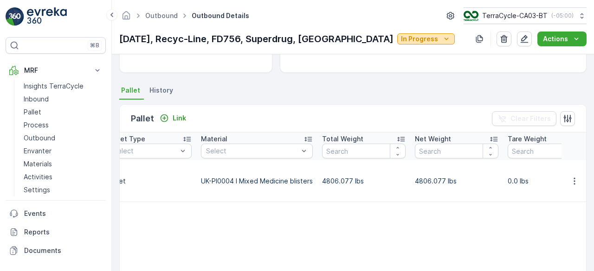
click at [401, 35] on p "In Progress" at bounding box center [419, 38] width 37 height 9
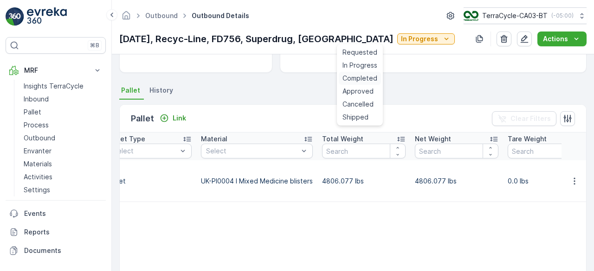
click at [368, 76] on span "Completed" at bounding box center [359, 78] width 35 height 9
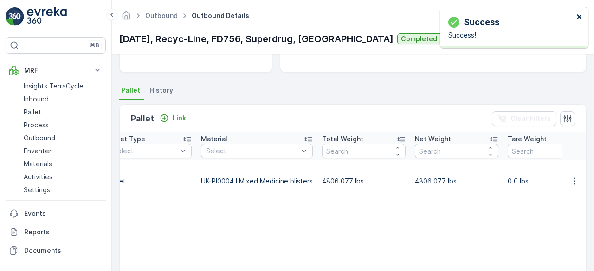
click at [578, 16] on icon "close" at bounding box center [579, 16] width 5 height 5
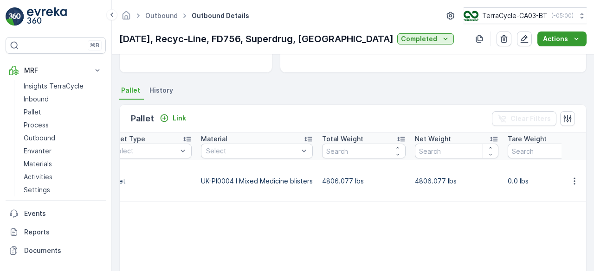
click at [570, 38] on div "Actions" at bounding box center [562, 38] width 38 height 9
click at [559, 55] on span "Create Delivery Note" at bounding box center [557, 56] width 67 height 9
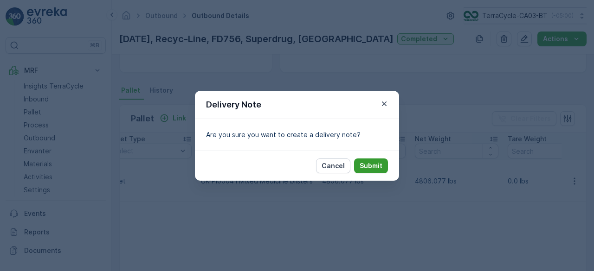
click at [373, 164] on p "Submit" at bounding box center [371, 165] width 23 height 9
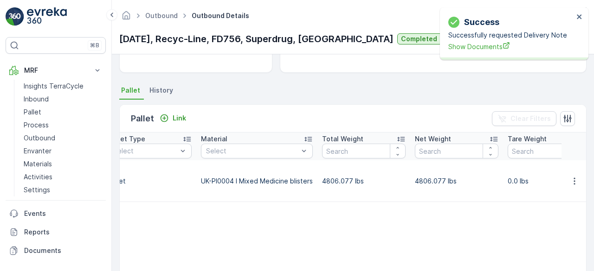
click at [321, 212] on table "Name Type Select Status Select Asset Type Select Material Select Total Weight N…" at bounding box center [223, 255] width 796 height 245
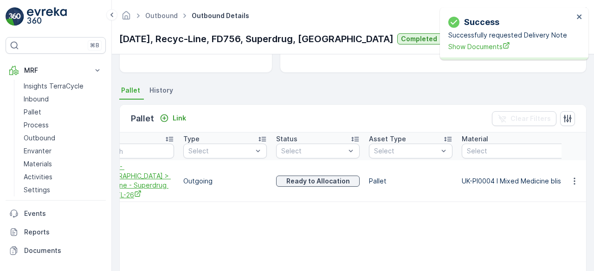
scroll to position [0, 0]
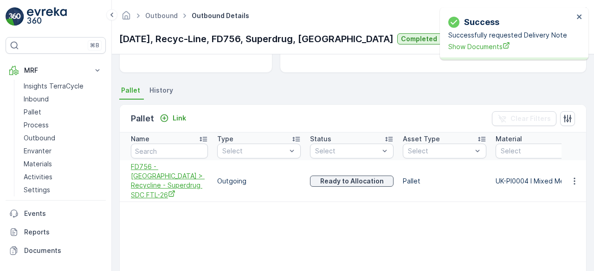
click at [186, 174] on span "FD756 - [GEOGRAPHIC_DATA] > Recycline - Superdrug SDC FTL-26" at bounding box center [169, 181] width 77 height 38
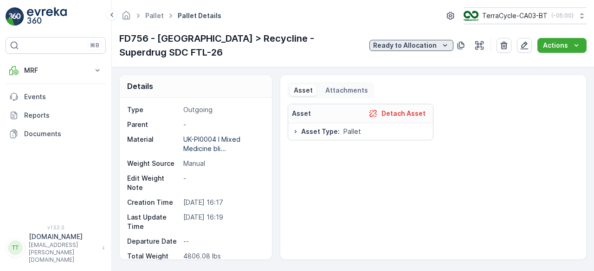
click at [406, 41] on div "Ready to Allocation" at bounding box center [411, 45] width 77 height 9
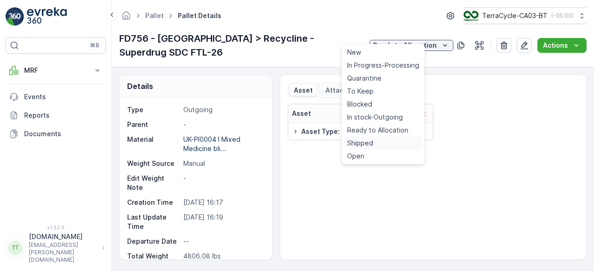
click at [365, 140] on span "Shipped" at bounding box center [360, 143] width 26 height 9
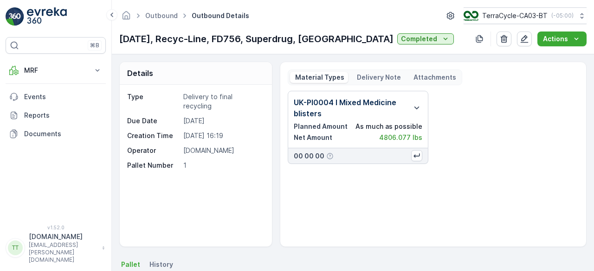
click at [371, 72] on div "Delivery Note" at bounding box center [378, 77] width 53 height 11
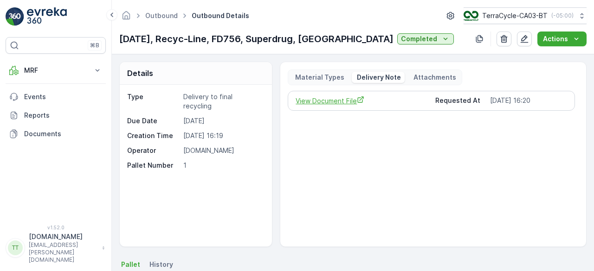
click at [345, 100] on span "View Document File" at bounding box center [362, 101] width 132 height 10
click at [157, 15] on link "Outbound" at bounding box center [161, 16] width 32 height 8
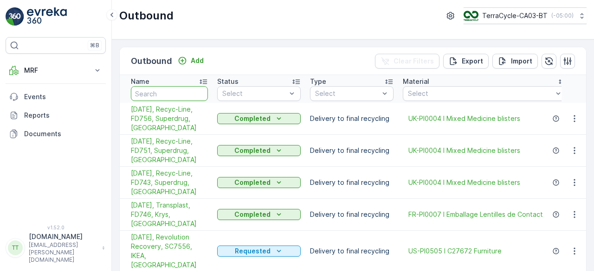
click at [161, 97] on input "text" at bounding box center [169, 93] width 77 height 15
type input "se"
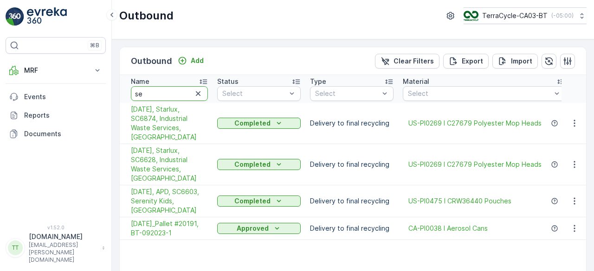
drag, startPoint x: 156, startPoint y: 95, endPoint x: 117, endPoint y: 92, distance: 39.5
click at [117, 92] on div "Outbound Add Clear Filters Export Import Name se Status Select Type Select Mate…" at bounding box center [353, 155] width 482 height 232
type input "no"
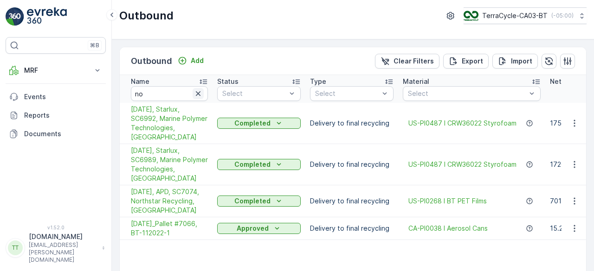
click at [198, 90] on icon "button" at bounding box center [197, 93] width 9 height 9
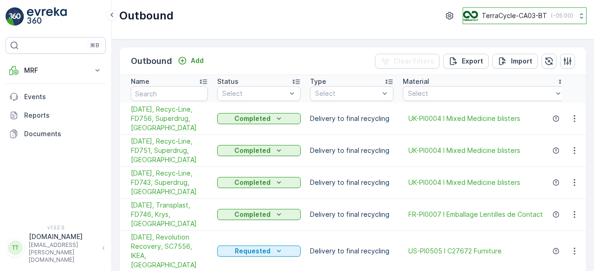
click at [509, 15] on p "TerraCycle-CA03-BT" at bounding box center [514, 15] width 65 height 9
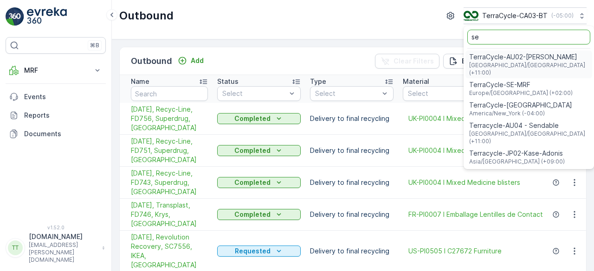
type input "se"
click at [524, 80] on span "TerraCycle-SE-MRF" at bounding box center [520, 84] width 103 height 9
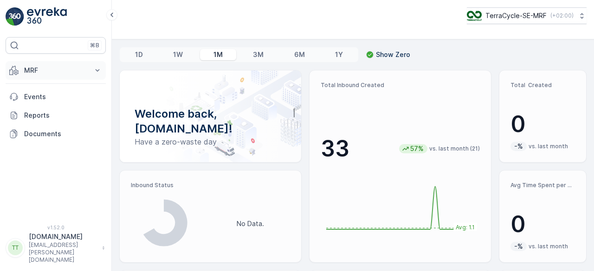
click at [60, 68] on p "MRF" at bounding box center [55, 70] width 63 height 9
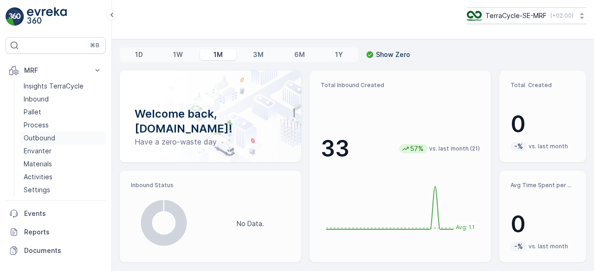
click at [43, 134] on p "Outbound" at bounding box center [40, 138] width 32 height 9
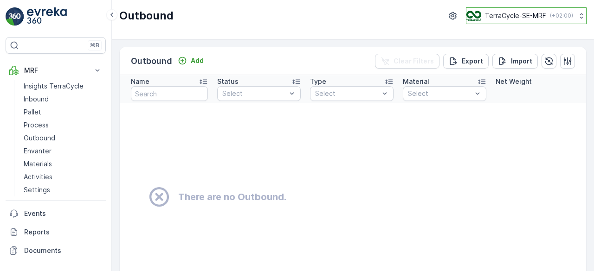
click at [542, 16] on p "TerraCycle-SE-MRF" at bounding box center [515, 15] width 61 height 9
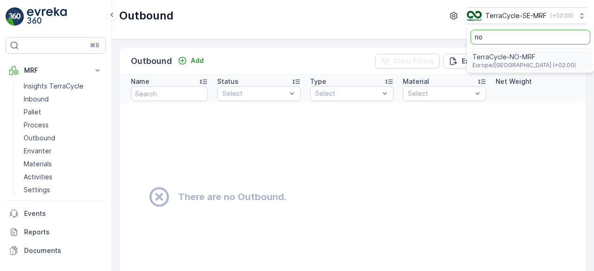
type input "no"
click at [532, 56] on div "TerraCycle-NO-MRF Europe/[GEOGRAPHIC_DATA] (+02:00)" at bounding box center [530, 61] width 123 height 20
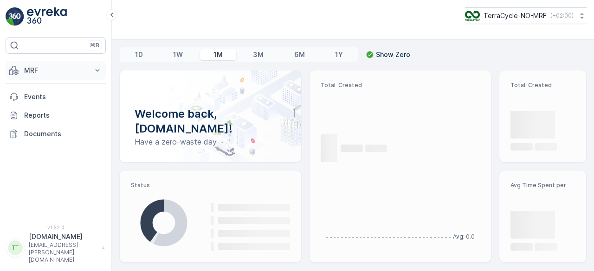
click at [62, 64] on button "MRF" at bounding box center [56, 70] width 100 height 19
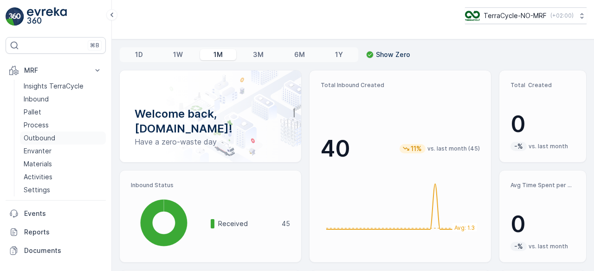
click at [48, 137] on p "Outbound" at bounding box center [40, 138] width 32 height 9
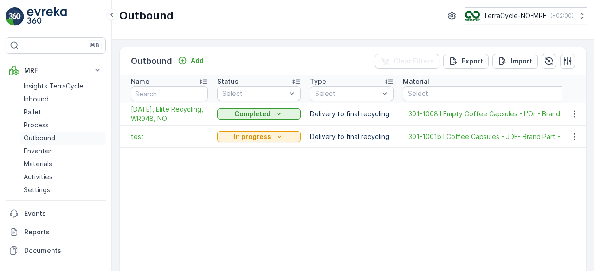
click at [38, 136] on p "Outbound" at bounding box center [40, 138] width 32 height 9
click at [512, 12] on p "TerraCycle-NO-MRF" at bounding box center [514, 15] width 63 height 9
type input "bt"
click at [508, 56] on span "TerraCycle-CA03-BT" at bounding box center [502, 56] width 65 height 9
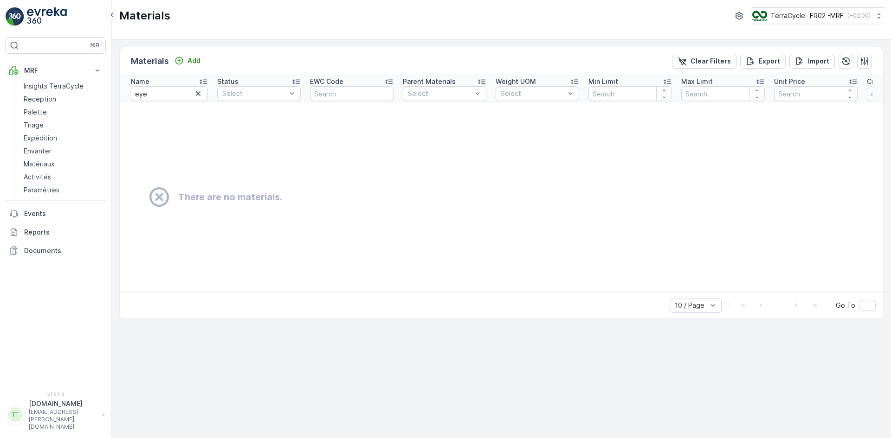
click at [817, 13] on p "TerraCycle- FR02 -MRF" at bounding box center [807, 15] width 73 height 9
type input "uk"
click at [809, 80] on span "TerraCycle-UK02-Econpro" at bounding box center [809, 77] width 103 height 9
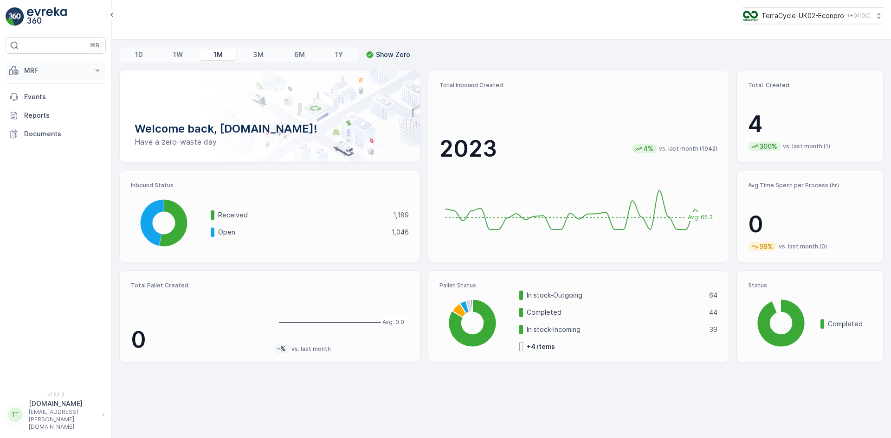
click at [15, 71] on icon at bounding box center [13, 70] width 9 height 9
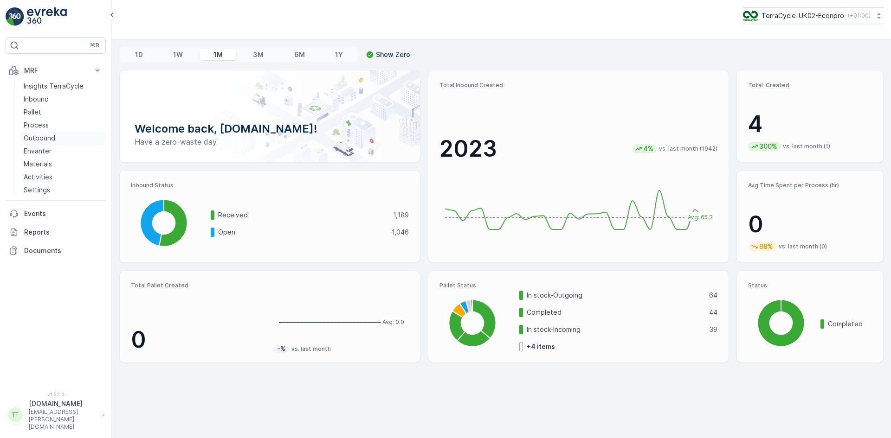
click at [45, 142] on p "Outbound" at bounding box center [40, 138] width 32 height 9
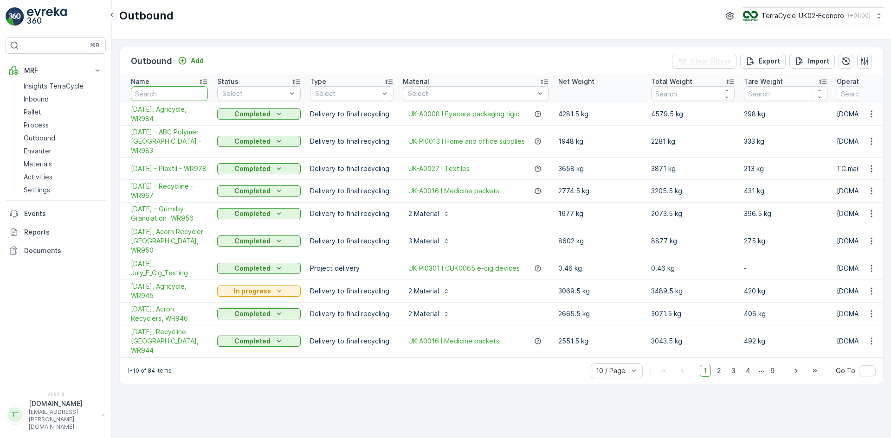
click at [174, 89] on input "text" at bounding box center [169, 93] width 77 height 15
type input "967"
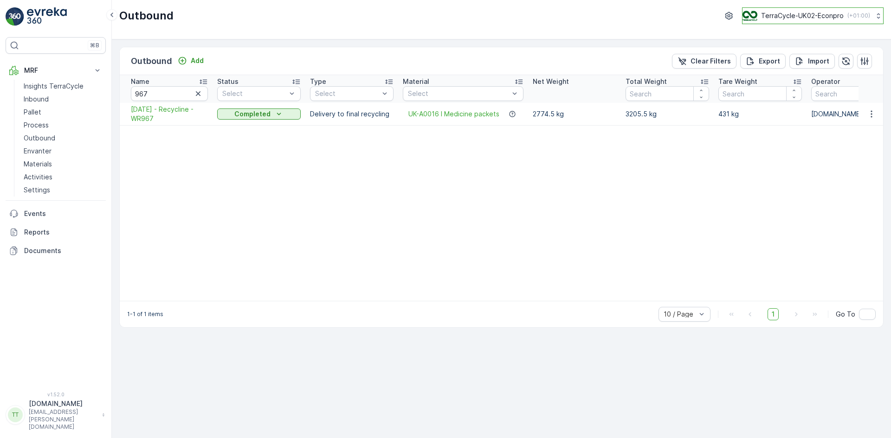
click at [816, 13] on p "TerraCycle-UK02-Econpro" at bounding box center [802, 15] width 83 height 9
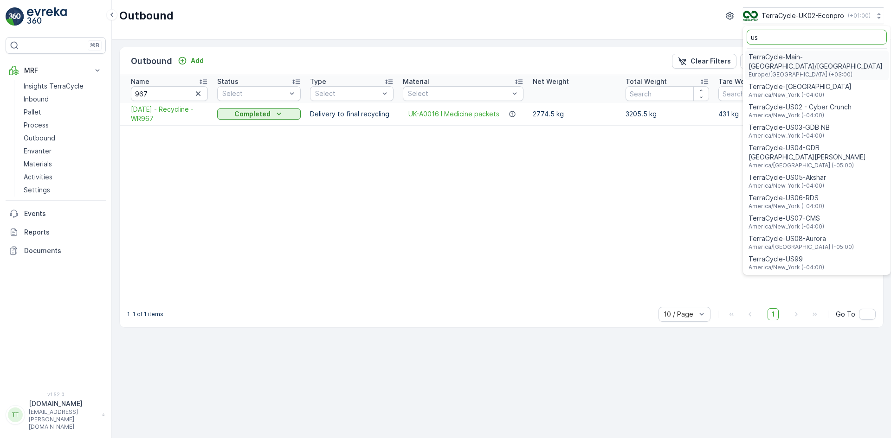
type input "us"
click at [808, 234] on span "TerraCycle-US08-Aurora" at bounding box center [800, 238] width 105 height 9
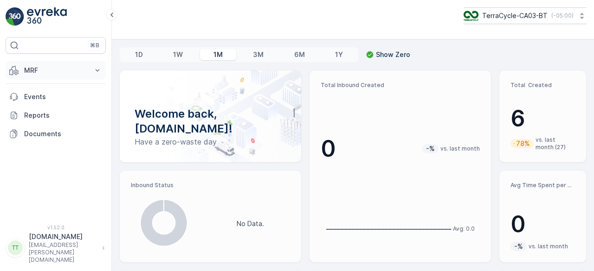
click at [27, 64] on button "MRF" at bounding box center [56, 70] width 100 height 19
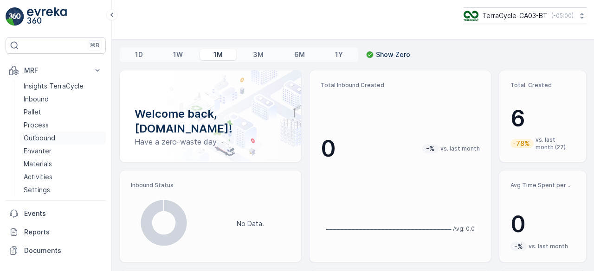
click at [52, 138] on p "Outbound" at bounding box center [40, 138] width 32 height 9
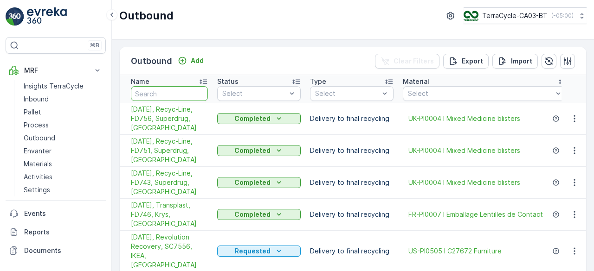
click at [157, 93] on input "text" at bounding box center [169, 93] width 77 height 15
type input "fd"
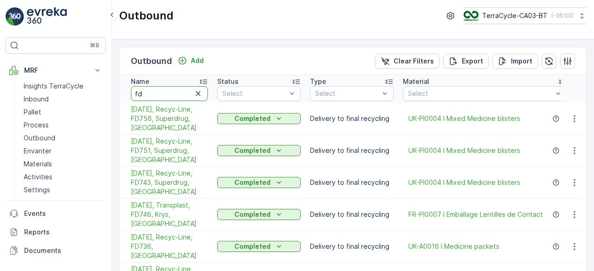
click at [147, 88] on input "fd" at bounding box center [169, 93] width 77 height 15
type input "fd744"
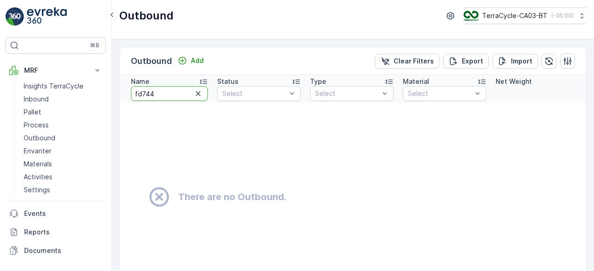
drag, startPoint x: 143, startPoint y: 94, endPoint x: 165, endPoint y: 94, distance: 21.8
click at [165, 94] on input "fd744" at bounding box center [169, 93] width 77 height 15
type input "fd751"
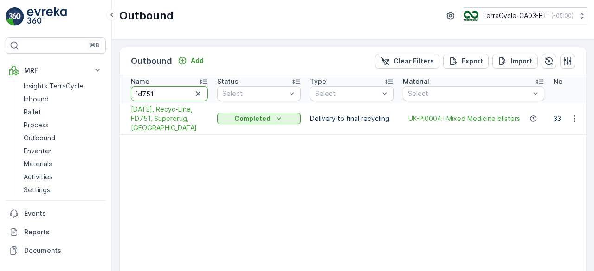
drag, startPoint x: 144, startPoint y: 94, endPoint x: 165, endPoint y: 95, distance: 20.9
click at [165, 95] on input "fd751" at bounding box center [169, 93] width 77 height 15
type input "fd746"
click at [512, 10] on button "TerraCycle-CA03-BT ( -05:00 )" at bounding box center [525, 15] width 124 height 17
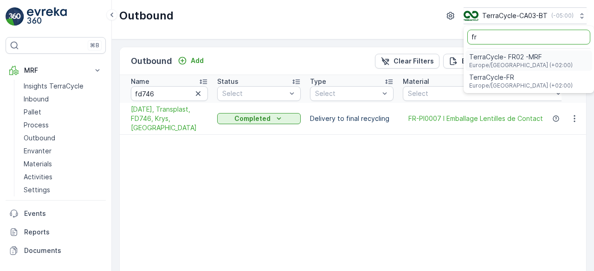
type input "fr"
click at [510, 52] on span "TerraCycle- FR02 -MRF" at bounding box center [520, 56] width 103 height 9
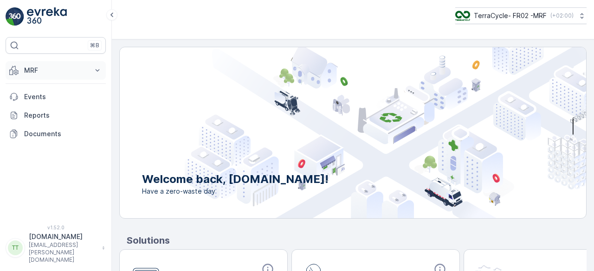
click at [37, 66] on p "MRF" at bounding box center [55, 70] width 63 height 9
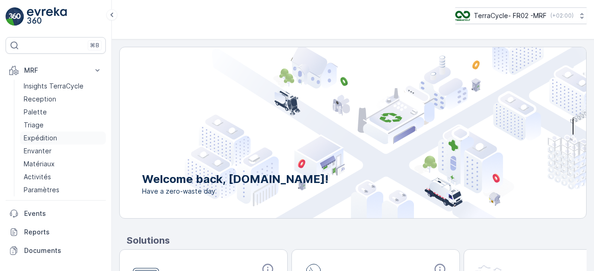
click at [48, 136] on p "Expédition" at bounding box center [40, 138] width 33 height 9
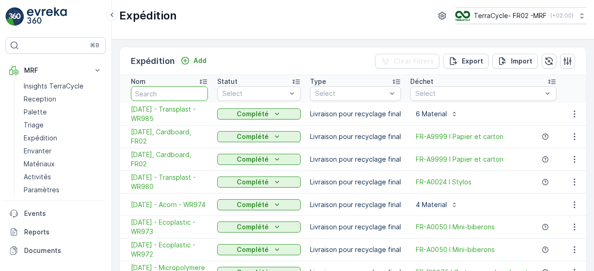
click at [169, 92] on input "text" at bounding box center [169, 93] width 77 height 15
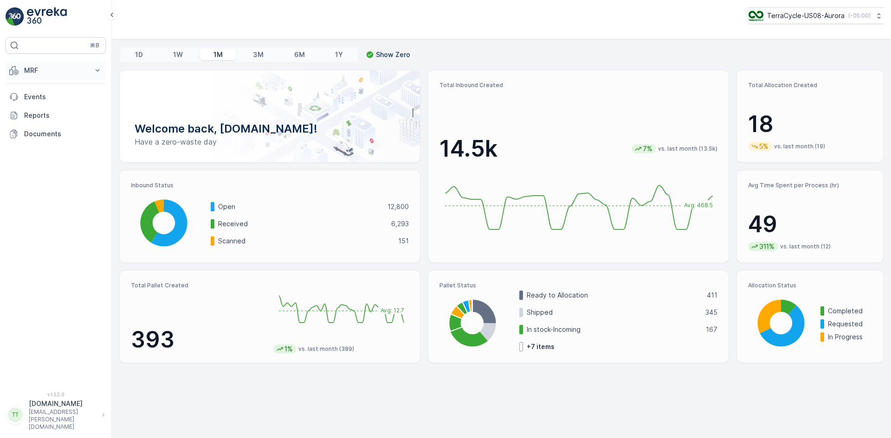
click at [24, 67] on p "MRF" at bounding box center [55, 70] width 63 height 9
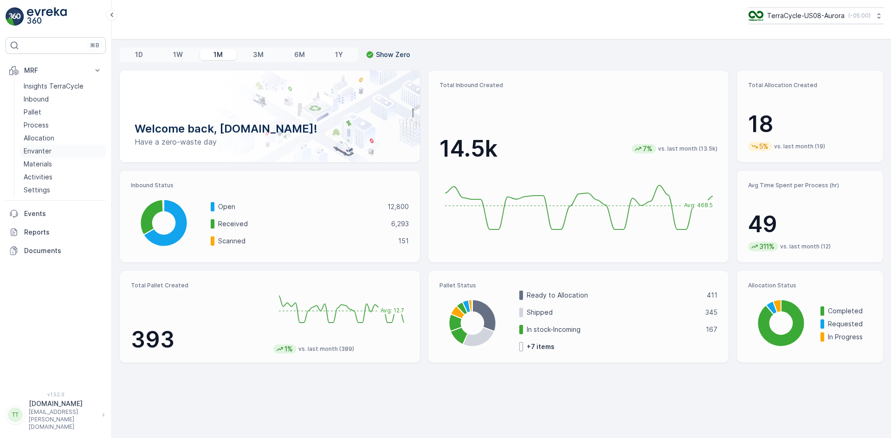
click at [48, 154] on p "Envanter" at bounding box center [38, 151] width 28 height 9
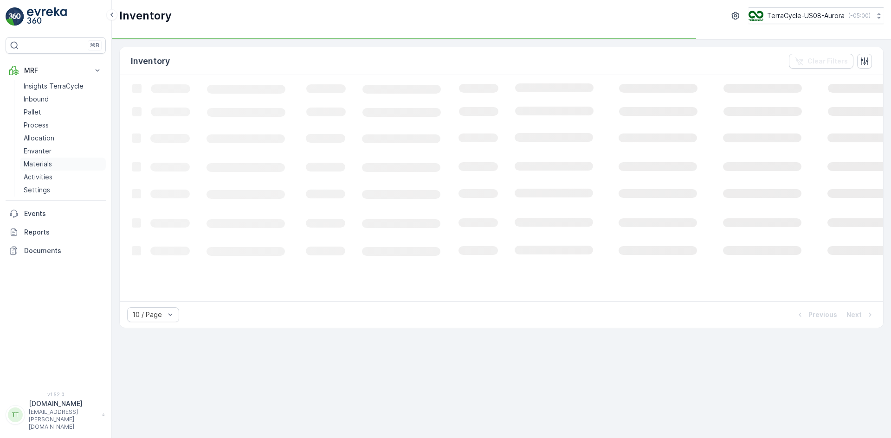
click at [50, 162] on p "Materials" at bounding box center [38, 164] width 28 height 9
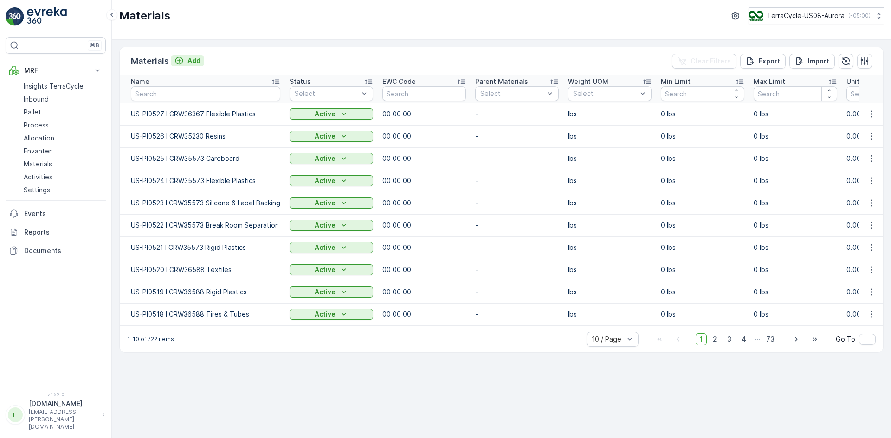
click at [192, 61] on p "Add" at bounding box center [193, 60] width 13 height 9
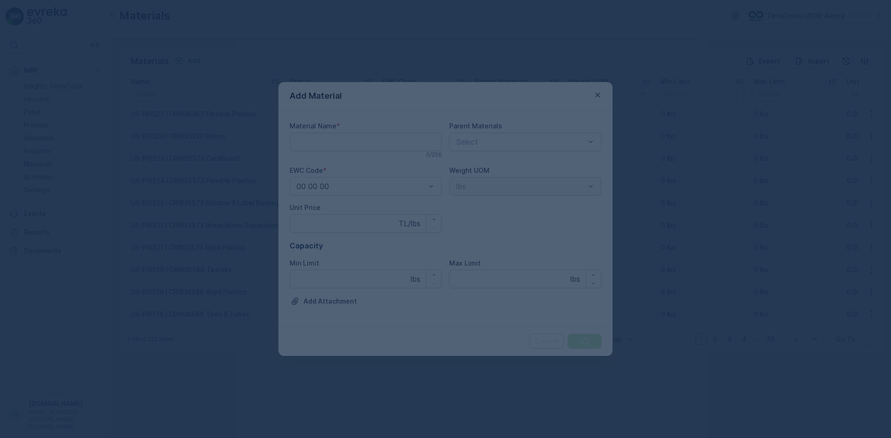
click at [325, 144] on div at bounding box center [445, 219] width 891 height 438
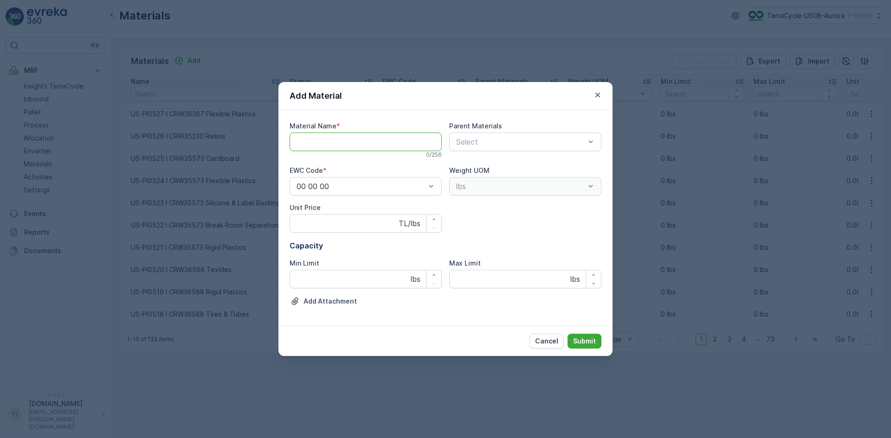
click at [324, 140] on Name "Material Name" at bounding box center [366, 142] width 152 height 19
paste Name "US-PI0528 I CRW35242 Wooden Crates with Foam, Plastic, and Metal"
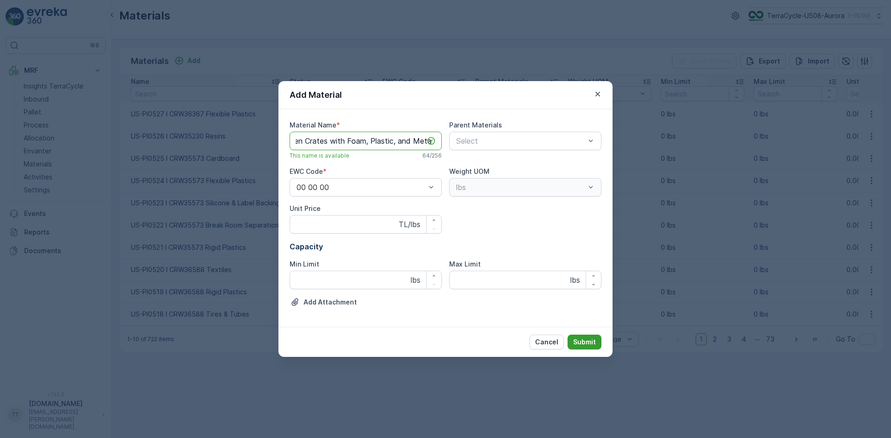
type Name "US-PI0528 I CRW35242 Wooden Crates with Foam, Plastic, and Metal"
click at [588, 343] on p "Submit" at bounding box center [584, 342] width 23 height 9
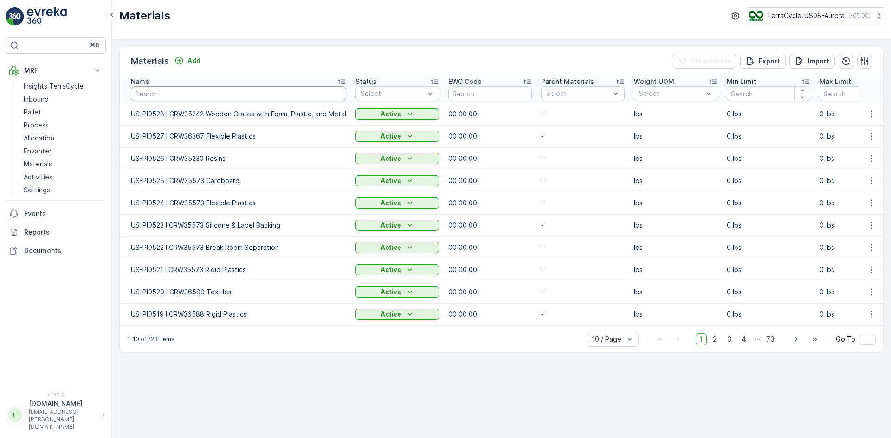
click at [197, 92] on input "text" at bounding box center [238, 93] width 215 height 15
click at [812, 12] on p "TerraCycle-US08-Aurora" at bounding box center [804, 15] width 77 height 9
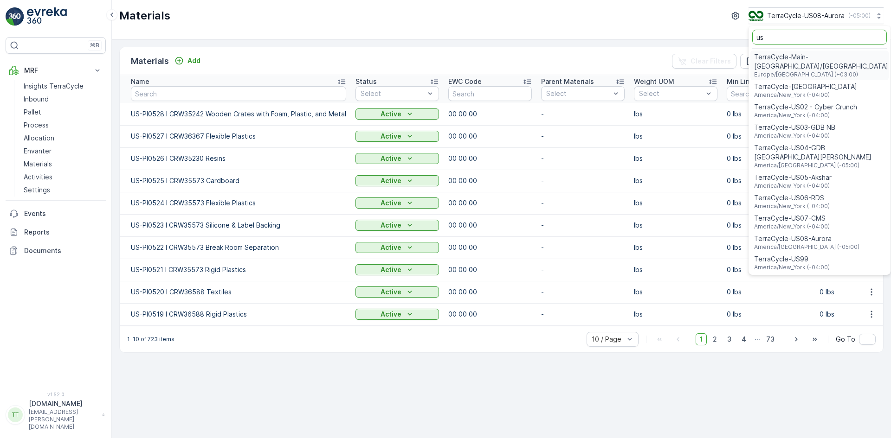
type input "us"
click at [421, 24] on div "Materials TerraCycle-US08-Aurora ( -05:00 ) us TerraCycle-Main-US/CA Europe/Ist…" at bounding box center [501, 19] width 779 height 39
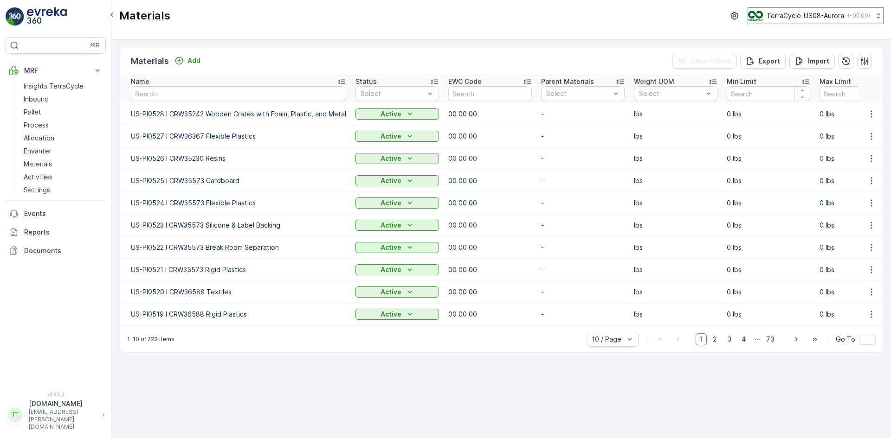
click at [807, 11] on p "TerraCycle-US08-Aurora" at bounding box center [804, 15] width 77 height 9
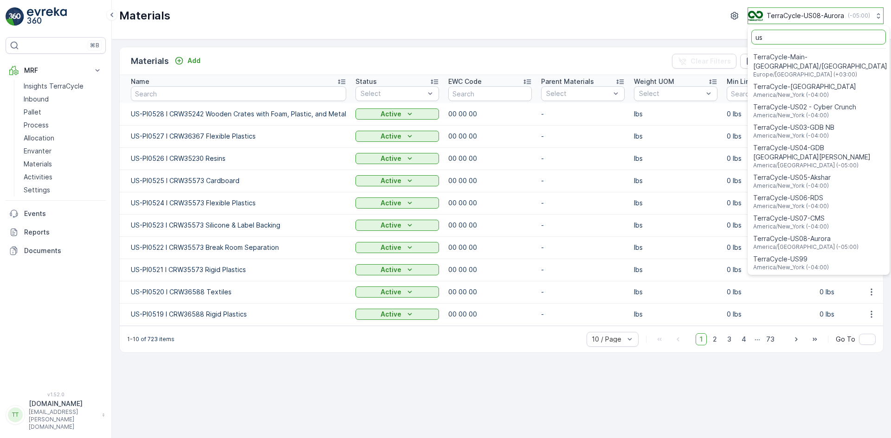
type input "u"
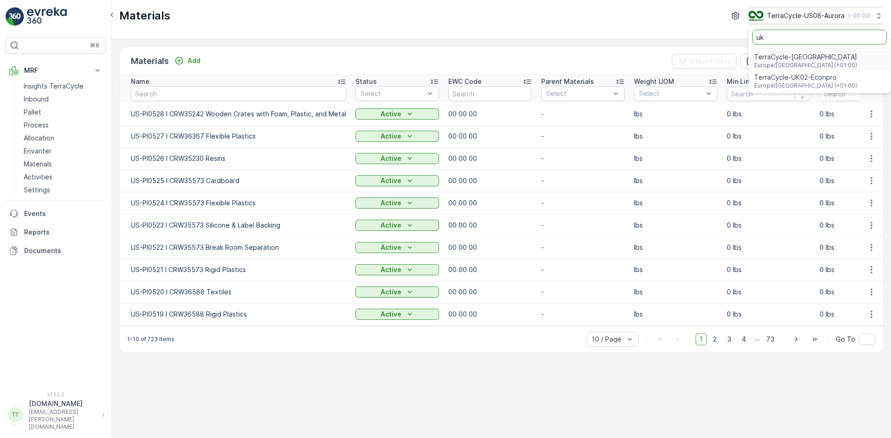
type input "uk"
click at [774, 78] on span "TerraCycle-UK02-Econpro" at bounding box center [805, 77] width 103 height 9
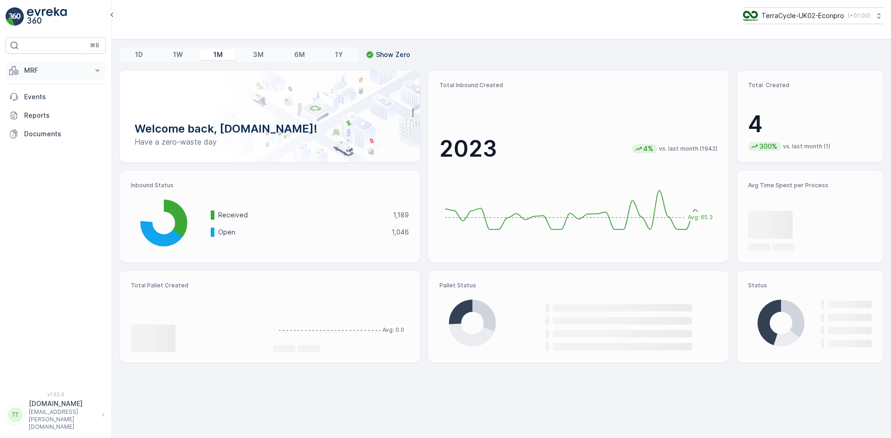
click at [29, 66] on p "MRF" at bounding box center [55, 70] width 63 height 9
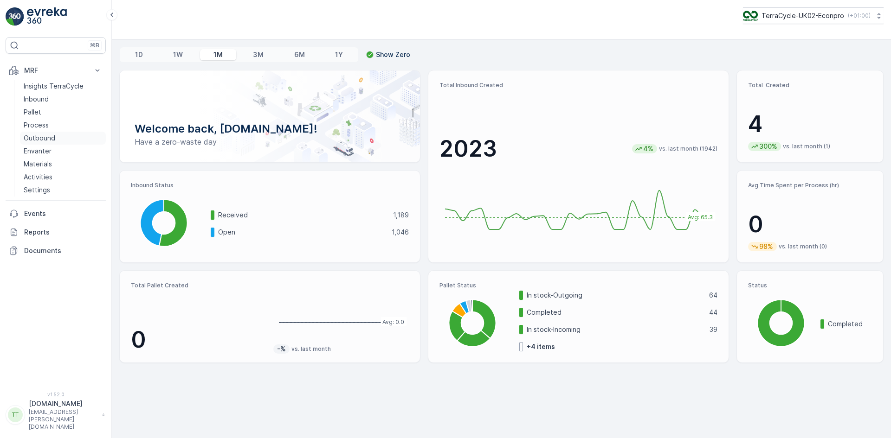
click at [47, 139] on p "Outbound" at bounding box center [40, 138] width 32 height 9
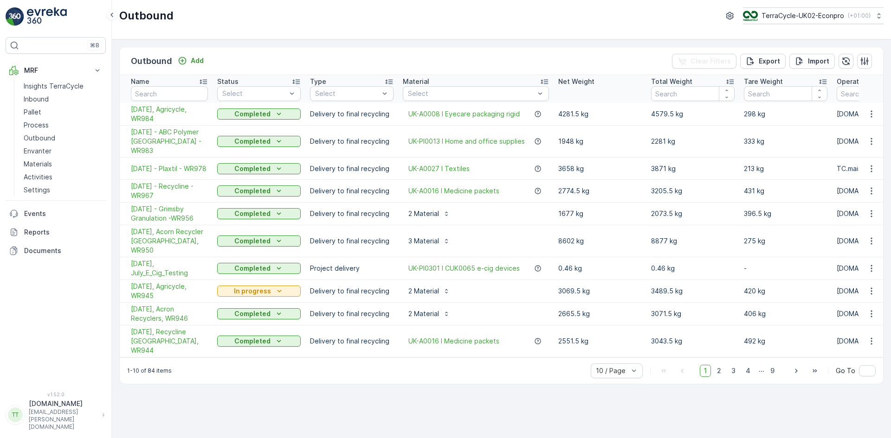
click at [746, 127] on td "333 kg" at bounding box center [785, 142] width 93 height 32
click at [869, 61] on button "button" at bounding box center [864, 61] width 15 height 15
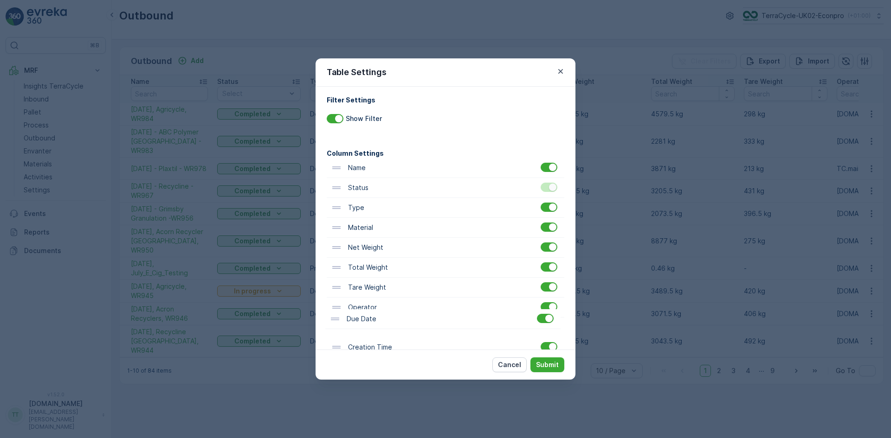
scroll to position [6, 0]
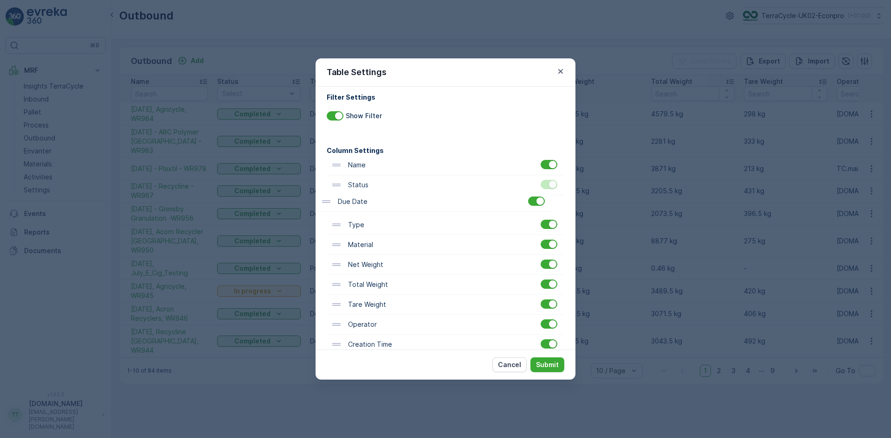
drag, startPoint x: 373, startPoint y: 330, endPoint x: 363, endPoint y: 198, distance: 133.1
click at [363, 198] on div "Name Status Type Material Net Weight Total Weight Tare Weight Operator Due Date…" at bounding box center [446, 274] width 238 height 239
click at [558, 362] on p "Submit" at bounding box center [547, 365] width 23 height 9
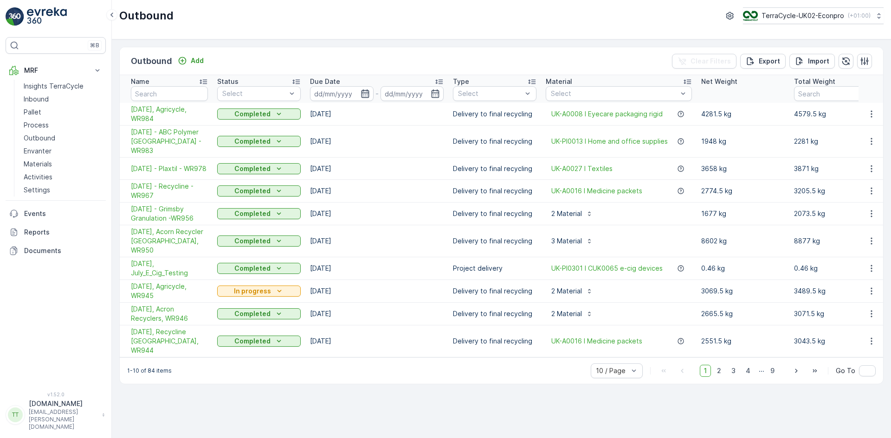
click at [365, 93] on icon "button" at bounding box center [365, 94] width 8 height 8
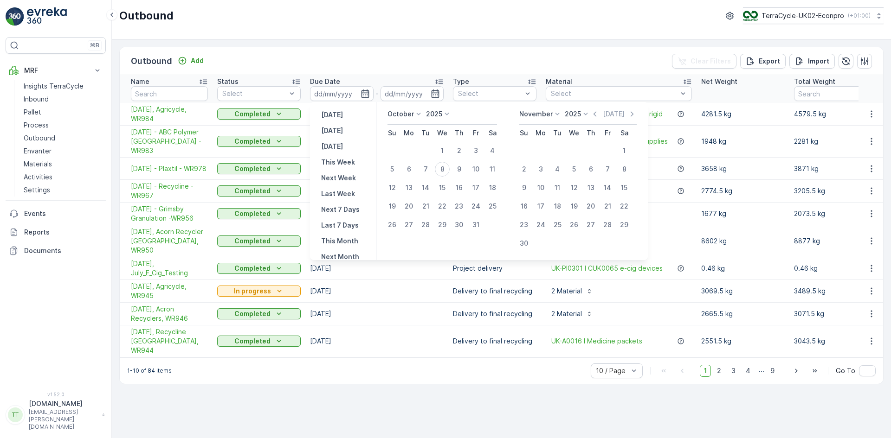
click at [420, 113] on icon at bounding box center [418, 113] width 9 height 9
click at [415, 181] on span "September" at bounding box center [410, 184] width 35 height 9
click at [411, 148] on div "1" at bounding box center [408, 150] width 15 height 15
type input "[DATE]"
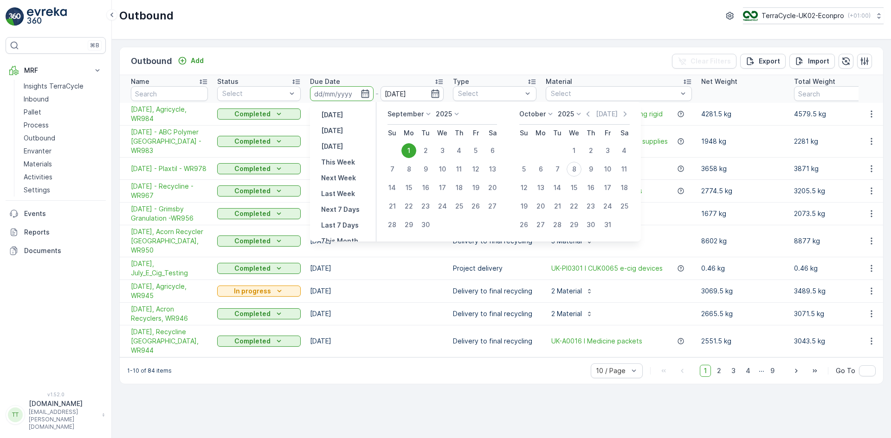
click at [411, 148] on div "1" at bounding box center [408, 150] width 15 height 15
type input "[DATE]"
click at [428, 225] on div "30" at bounding box center [425, 225] width 15 height 15
type input "[DATE]"
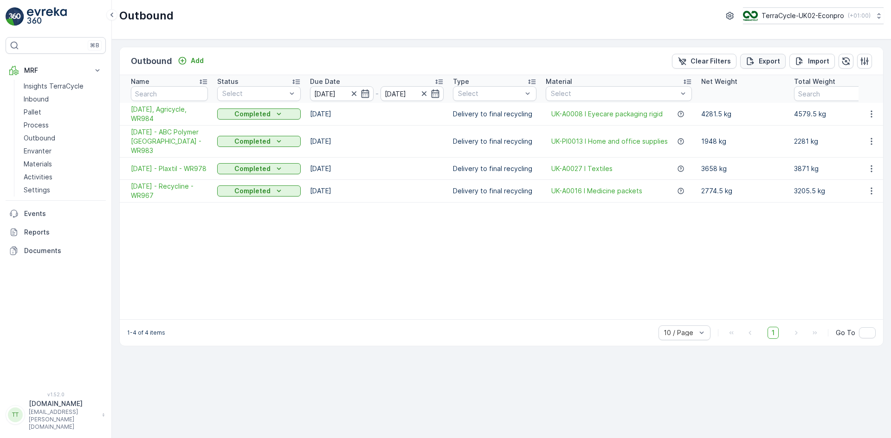
click at [760, 63] on p "Export" at bounding box center [769, 61] width 21 height 9
click at [876, 17] on icon "close" at bounding box center [876, 16] width 5 height 5
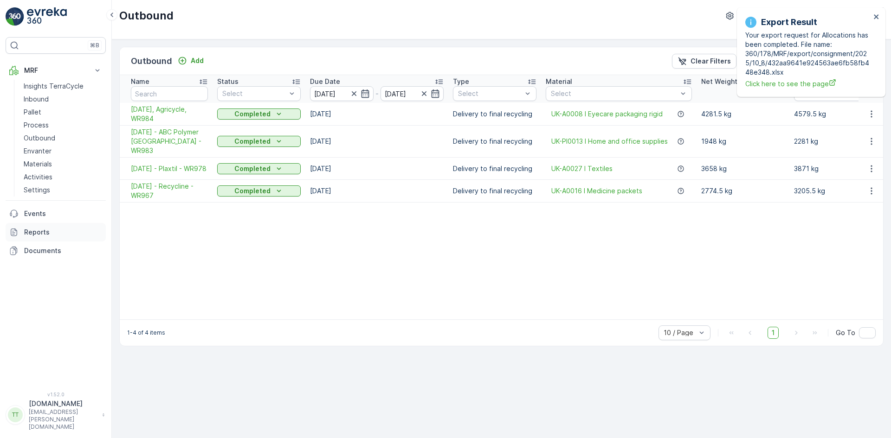
click at [51, 233] on p "Reports" at bounding box center [63, 232] width 78 height 9
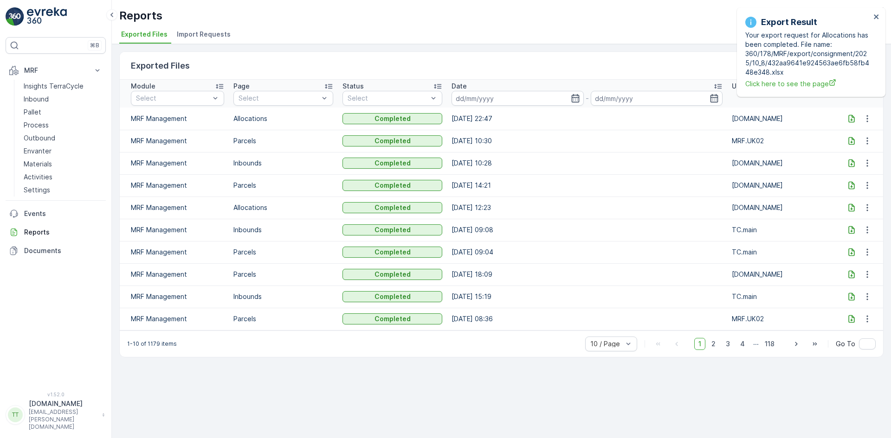
click at [203, 34] on span "Import Requests" at bounding box center [204, 34] width 54 height 9
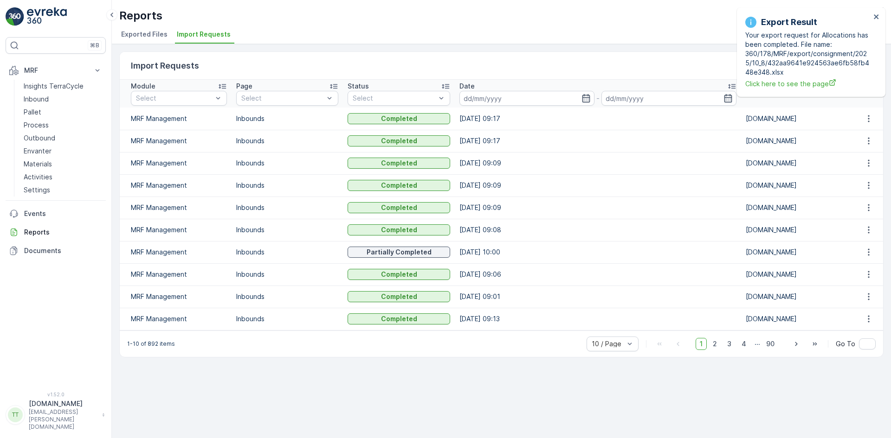
click at [123, 29] on li "Exported Files" at bounding box center [145, 36] width 52 height 16
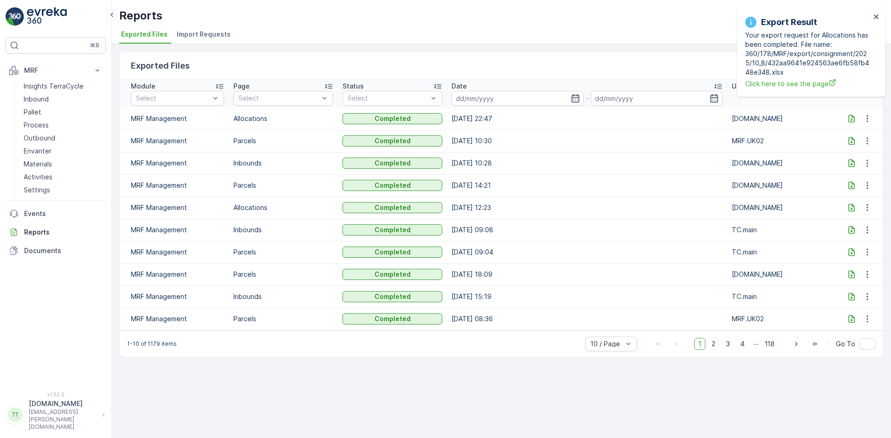
click at [848, 116] on icon at bounding box center [851, 118] width 9 height 9
click at [875, 18] on icon "close" at bounding box center [876, 16] width 5 height 5
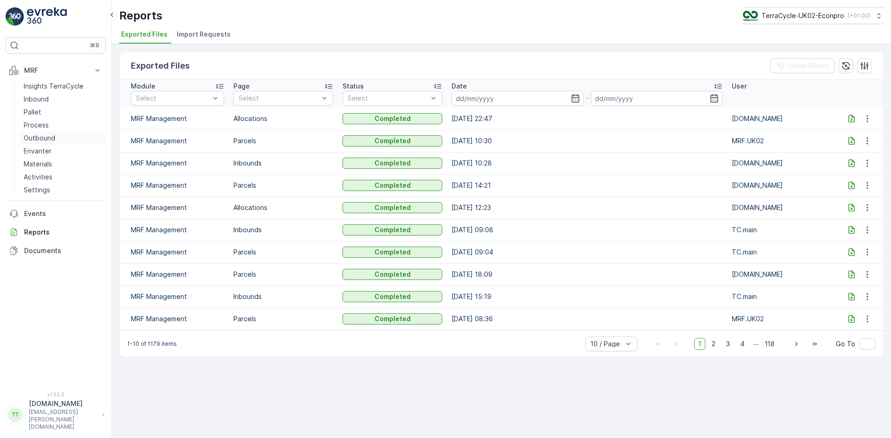
click at [46, 137] on p "Outbound" at bounding box center [40, 138] width 32 height 9
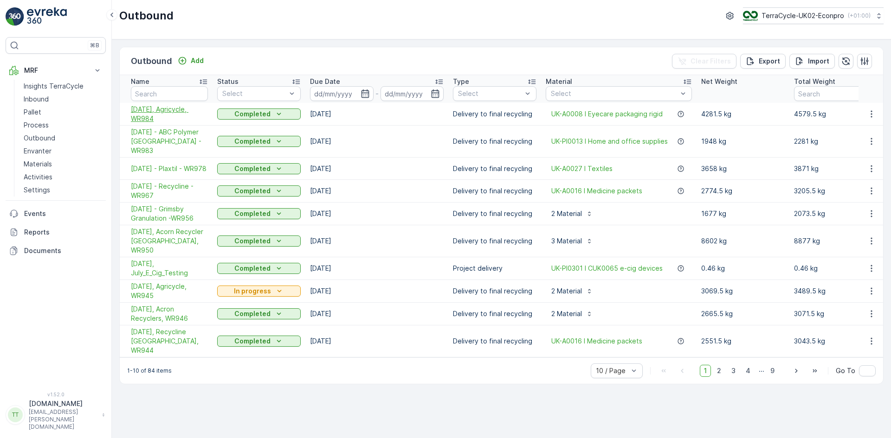
click at [153, 115] on span "30/09/2025, Agricycle, WR984" at bounding box center [169, 114] width 77 height 19
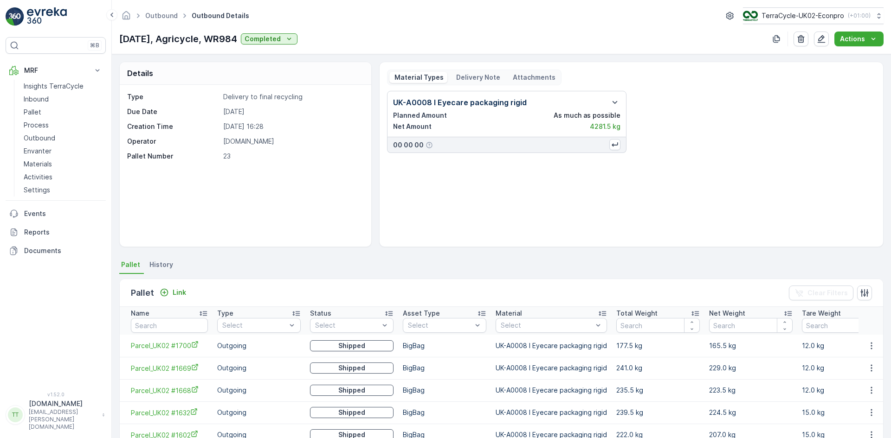
click at [476, 77] on p "Delivery Note" at bounding box center [477, 77] width 45 height 9
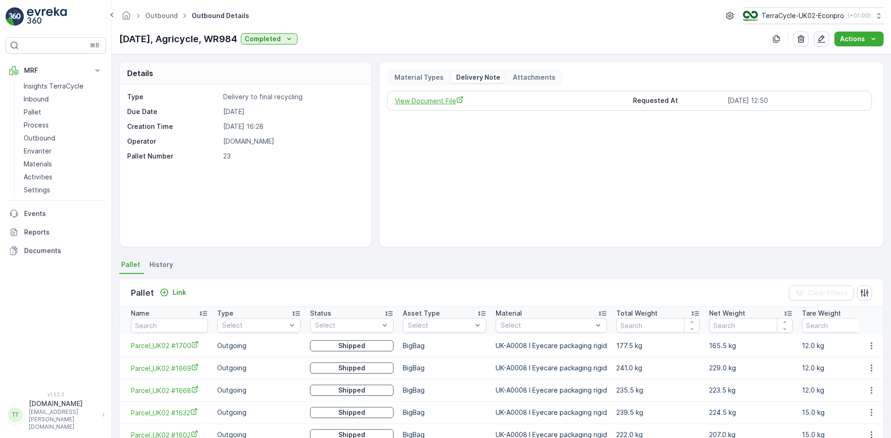
click at [443, 99] on span "View Document File" at bounding box center [510, 101] width 231 height 10
click at [801, 15] on p "TerraCycle-UK02-Econpro" at bounding box center [802, 15] width 83 height 9
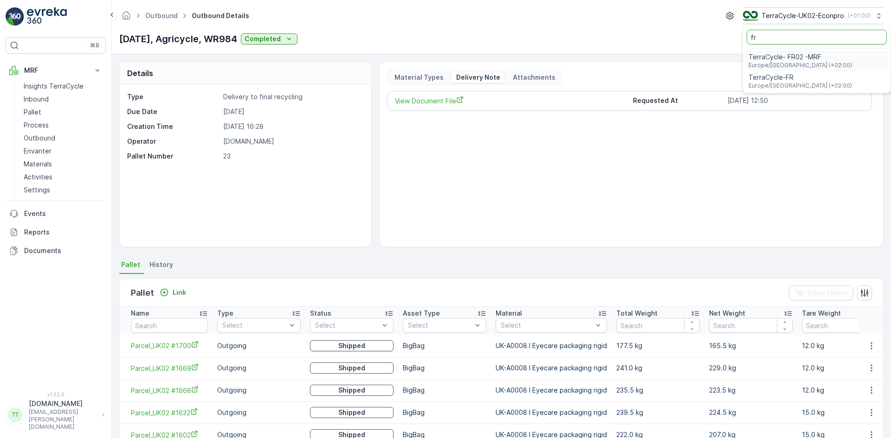
type input "fr"
click at [786, 53] on span "TerraCycle- FR02 -MRF" at bounding box center [799, 56] width 103 height 9
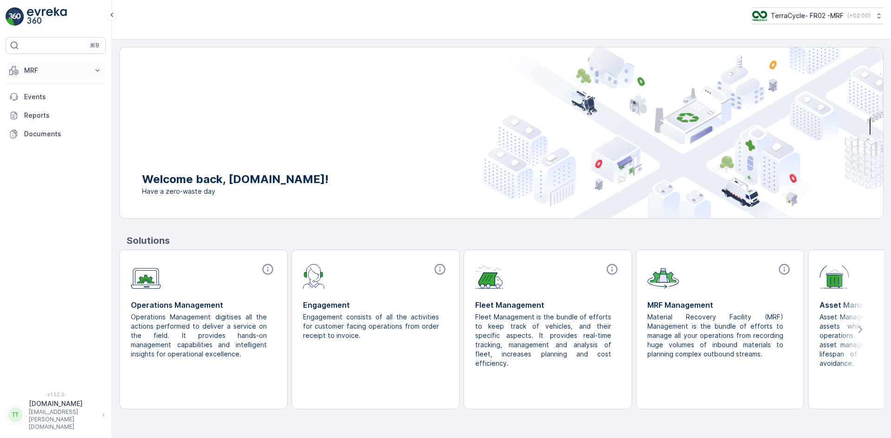
click at [26, 70] on p "MRF" at bounding box center [55, 70] width 63 height 9
click at [53, 142] on p "Expédition" at bounding box center [40, 138] width 33 height 9
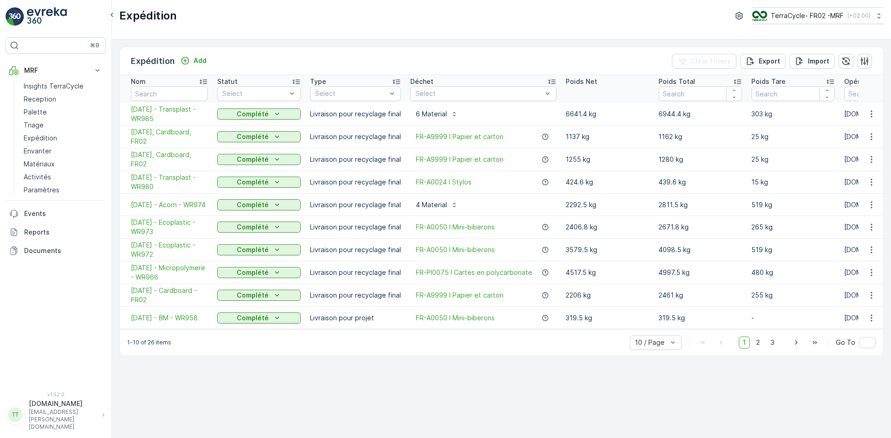
click at [869, 61] on button "button" at bounding box center [864, 61] width 15 height 15
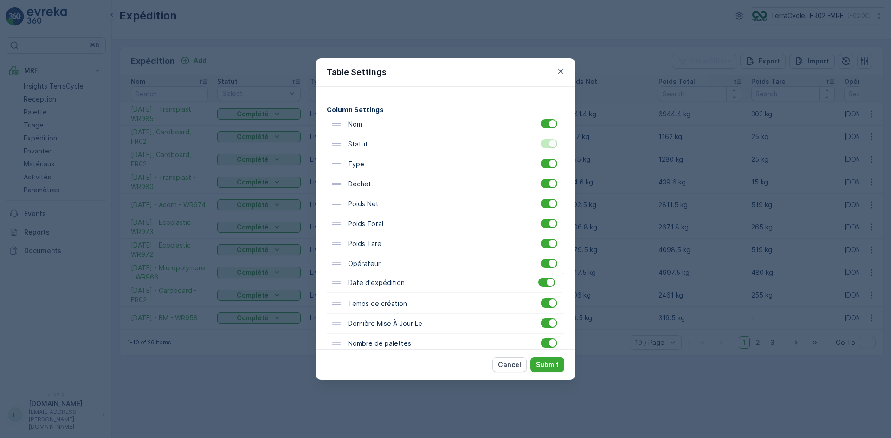
scroll to position [47, 0]
drag, startPoint x: 386, startPoint y: 290, endPoint x: 372, endPoint y: 169, distance: 121.4
click at [372, 169] on div "Nom Statut Type Déchet Poids Net Poids Total Poids Tare Opérateur Date d'expédi…" at bounding box center [446, 233] width 238 height 239
click at [549, 362] on p "Submit" at bounding box center [547, 365] width 23 height 9
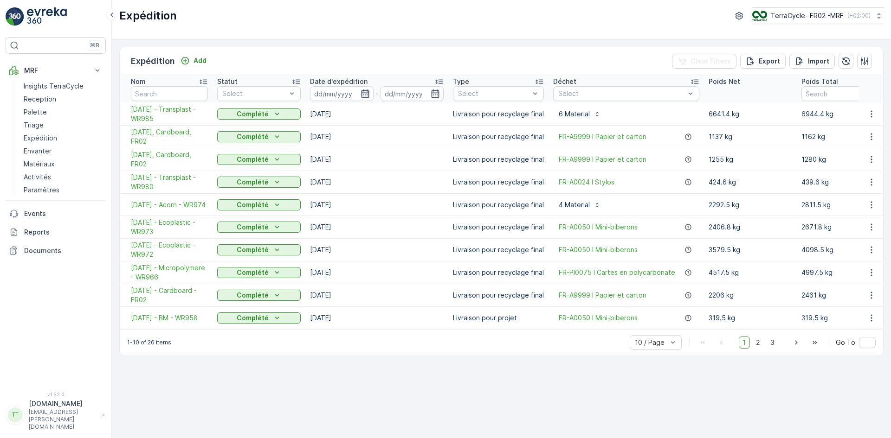
click at [361, 91] on icon "button" at bounding box center [365, 93] width 9 height 9
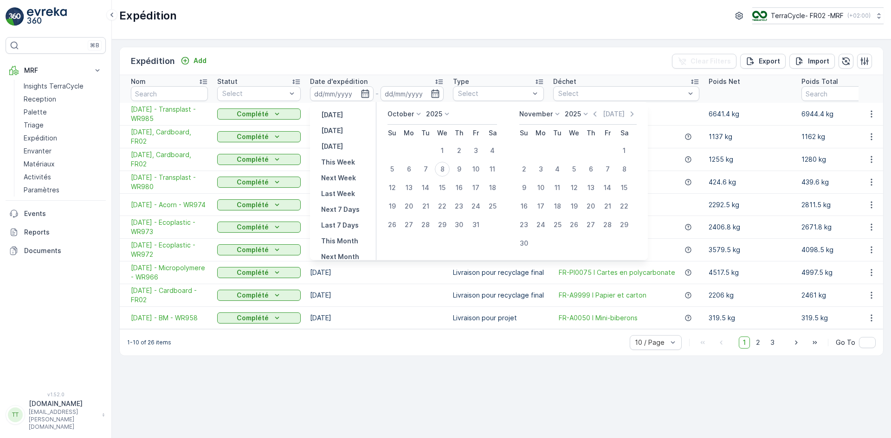
click at [416, 112] on icon at bounding box center [418, 113] width 9 height 9
click at [411, 180] on span "September" at bounding box center [410, 184] width 35 height 9
click at [412, 150] on div "1" at bounding box center [408, 150] width 15 height 15
type input "[DATE]"
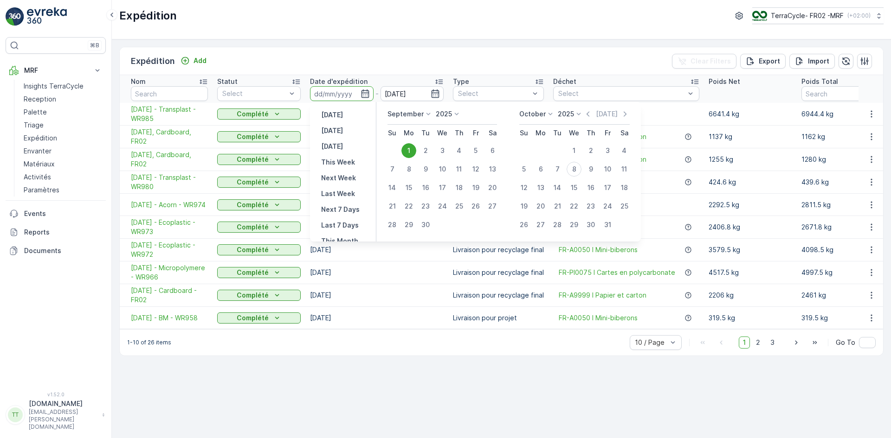
click at [410, 148] on div "1" at bounding box center [408, 150] width 15 height 15
type input "[DATE]"
click at [429, 224] on div "30" at bounding box center [425, 225] width 15 height 15
type input "[DATE]"
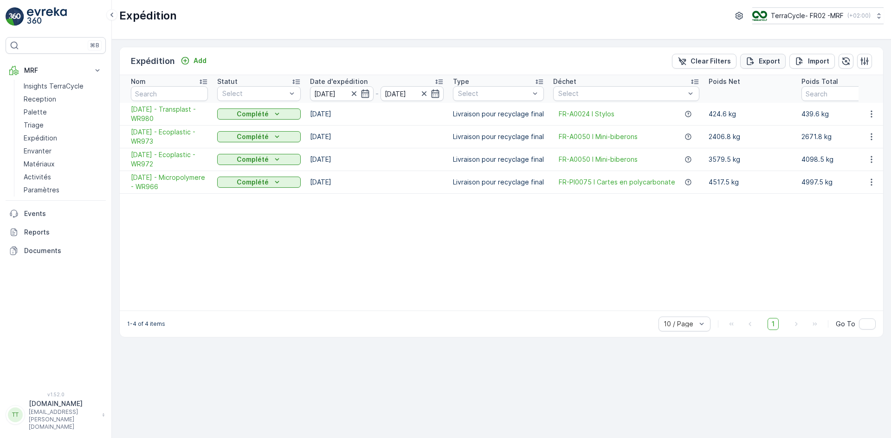
click at [768, 62] on p "Export" at bounding box center [769, 61] width 21 height 9
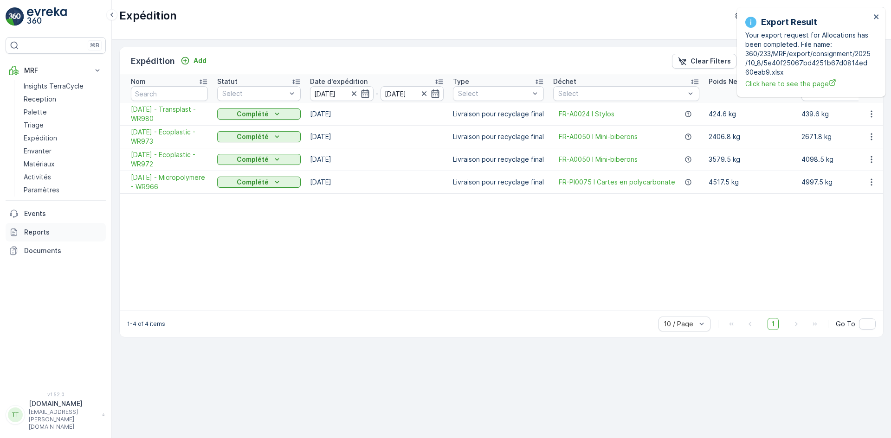
click at [38, 235] on p "Reports" at bounding box center [63, 232] width 78 height 9
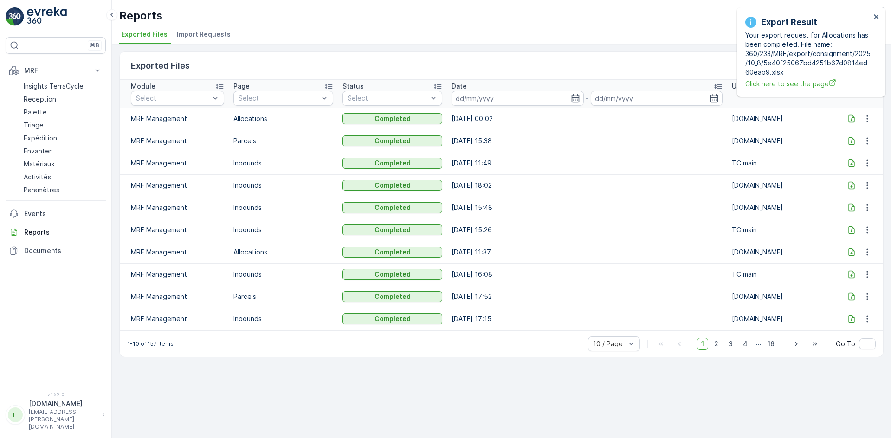
click at [848, 117] on icon at bounding box center [851, 118] width 9 height 9
click at [873, 13] on div "Export Result Your export request for Allocations has been completed. File name…" at bounding box center [807, 52] width 131 height 78
click at [877, 14] on icon "close" at bounding box center [876, 16] width 6 height 7
